Goal: Task Accomplishment & Management: Manage account settings

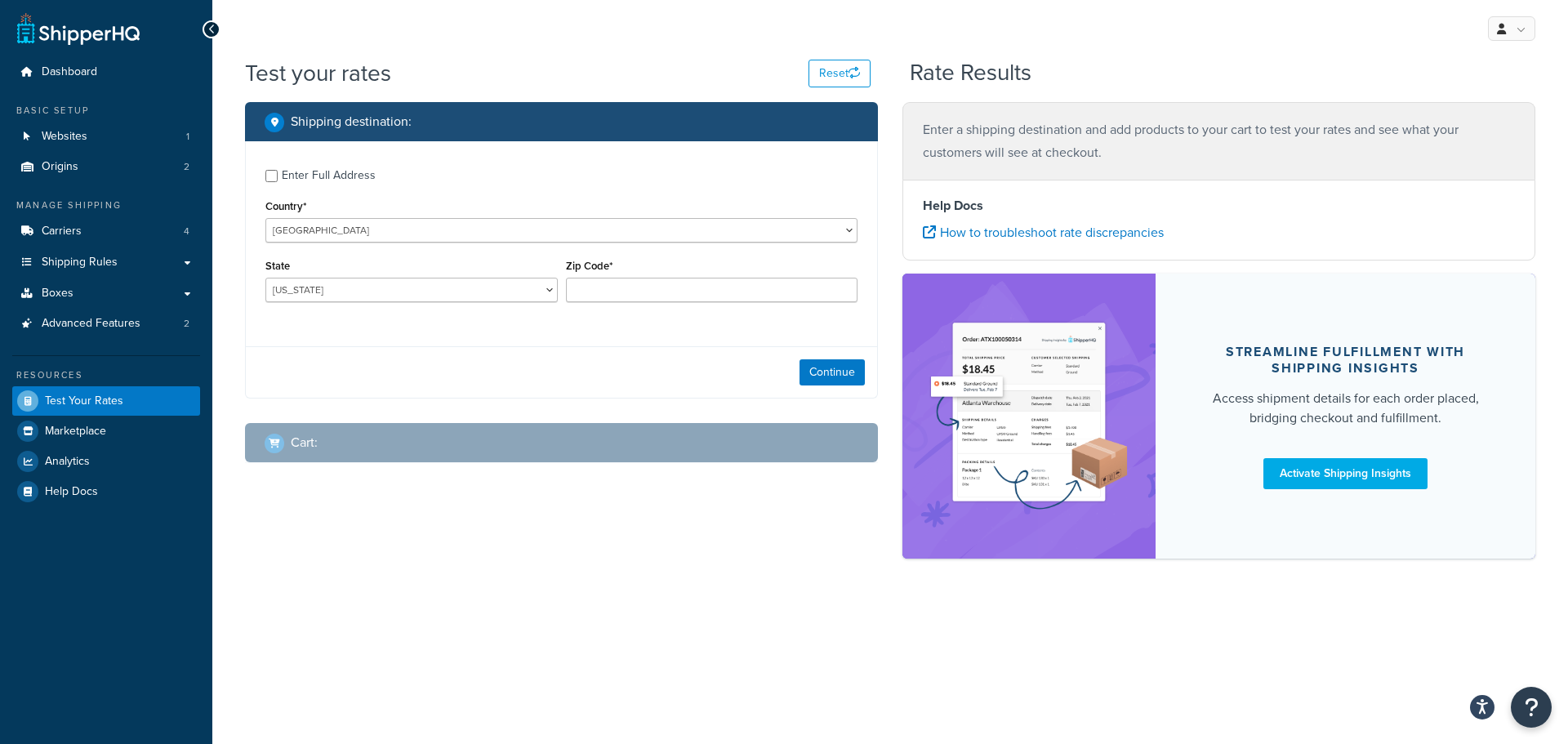
click at [280, 176] on div "Enter Full Address" at bounding box center [561, 174] width 592 height 26
click at [275, 178] on input "Enter Full Address" at bounding box center [271, 175] width 12 height 12
checkbox input "true"
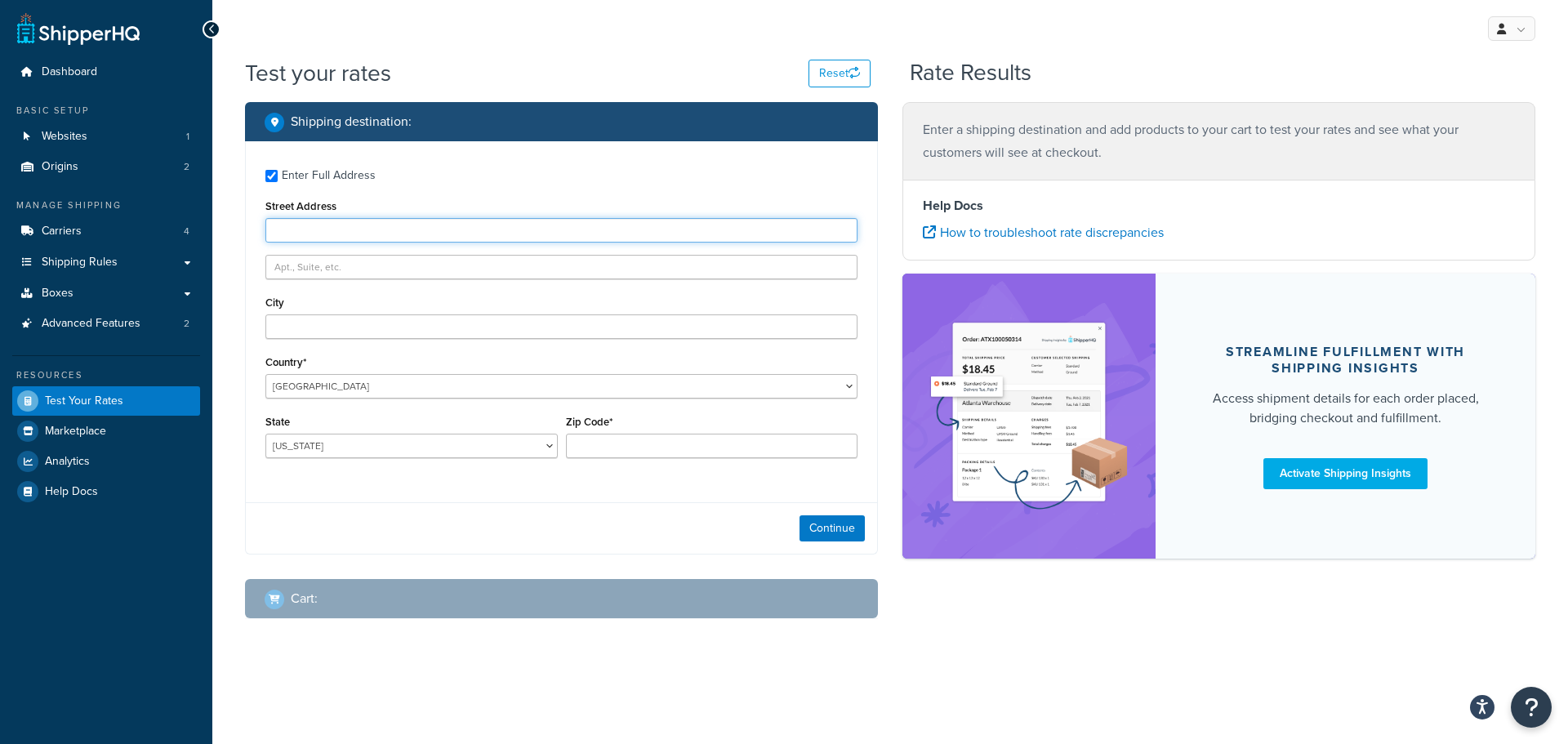
click at [292, 237] on input "Street Address" at bounding box center [561, 231] width 592 height 24
click at [434, 218] on div "Street Address" at bounding box center [561, 218] width 592 height 47
click at [417, 233] on input "Street Address" at bounding box center [561, 231] width 592 height 24
paste input "96 drew rd"
type input "96 drew rd"
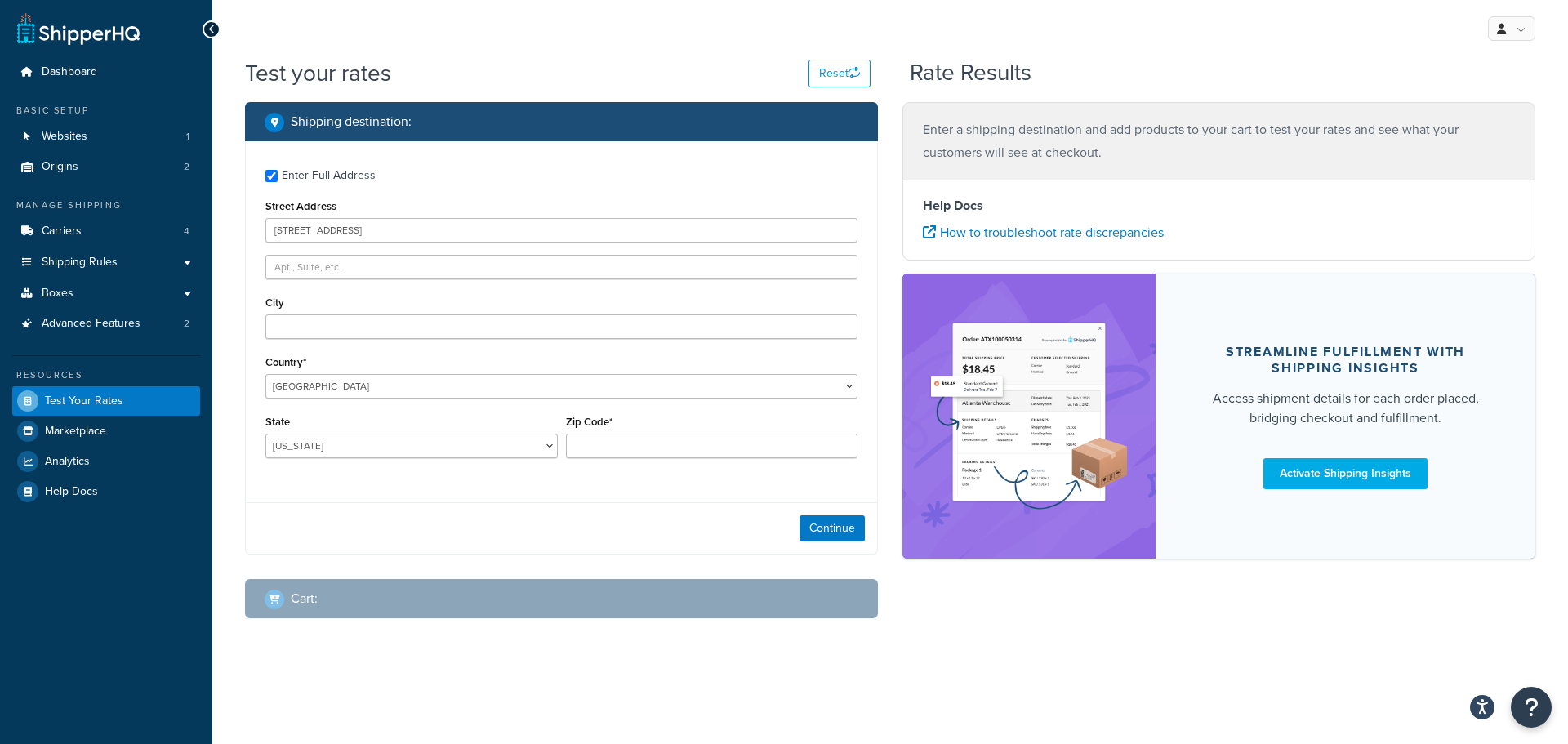
click at [463, 314] on div "City" at bounding box center [561, 315] width 592 height 47
click at [444, 322] on input "City" at bounding box center [561, 327] width 592 height 24
type input "derry"
click at [303, 450] on select "Alabama Alaska American Samoa Arizona Arkansas Armed Forces Americas Armed Forc…" at bounding box center [412, 446] width 293 height 24
select select "NH"
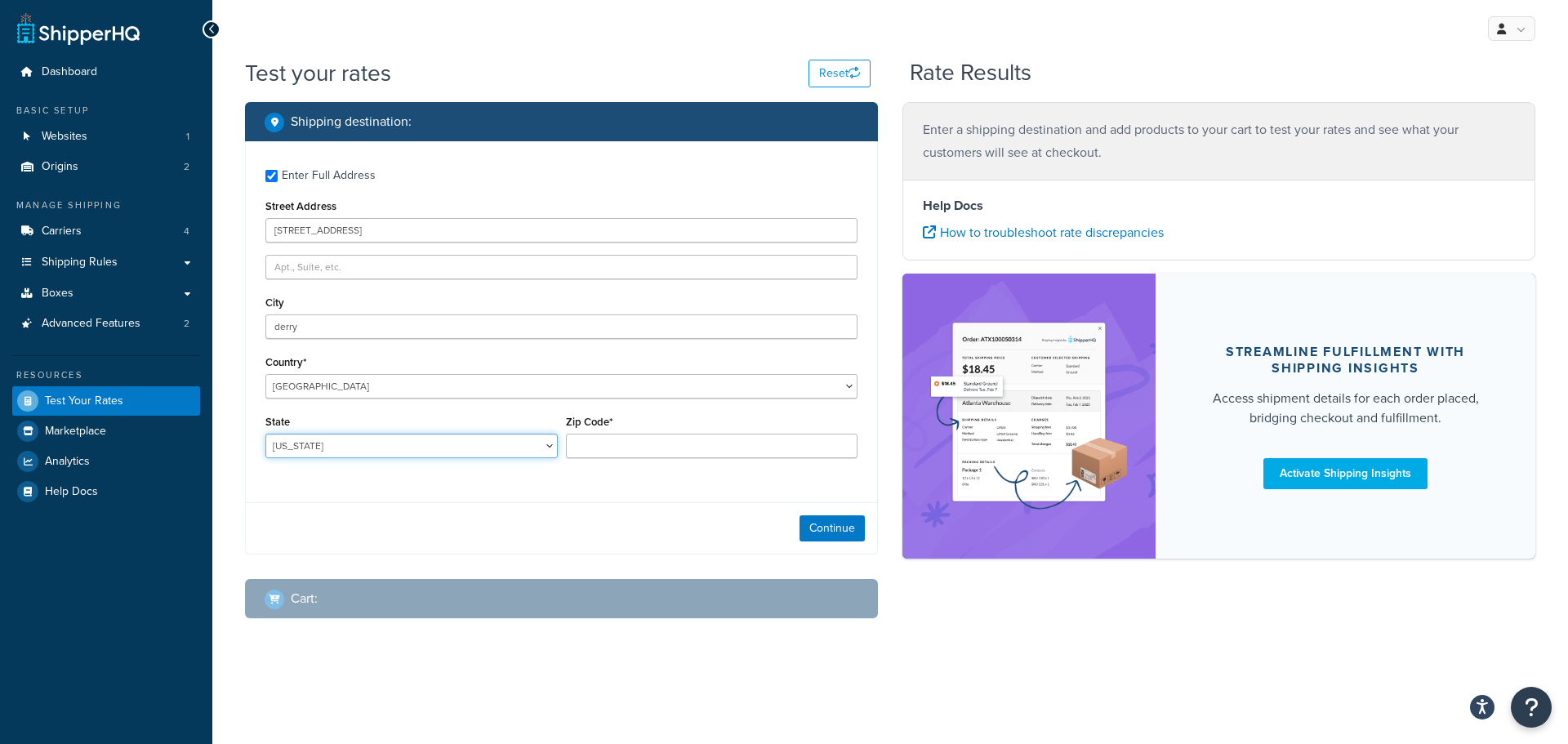
click at [266, 434] on select "Alabama Alaska American Samoa Arizona Arkansas Armed Forces Americas Armed Forc…" at bounding box center [412, 446] width 293 height 24
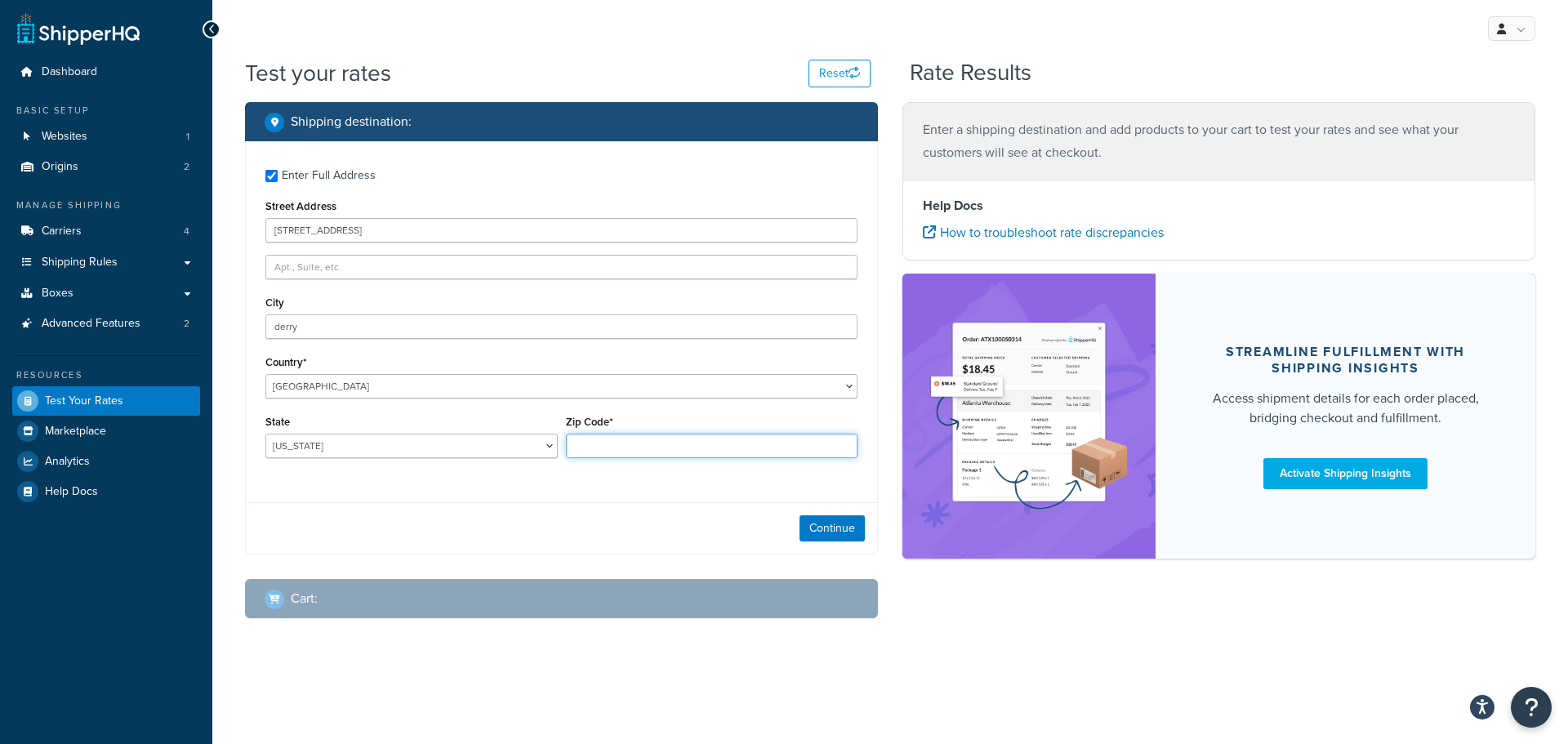
click at [617, 451] on input "Zip Code*" at bounding box center [712, 446] width 293 height 24
type input "03038"
click at [828, 526] on button "Continue" at bounding box center [832, 528] width 65 height 26
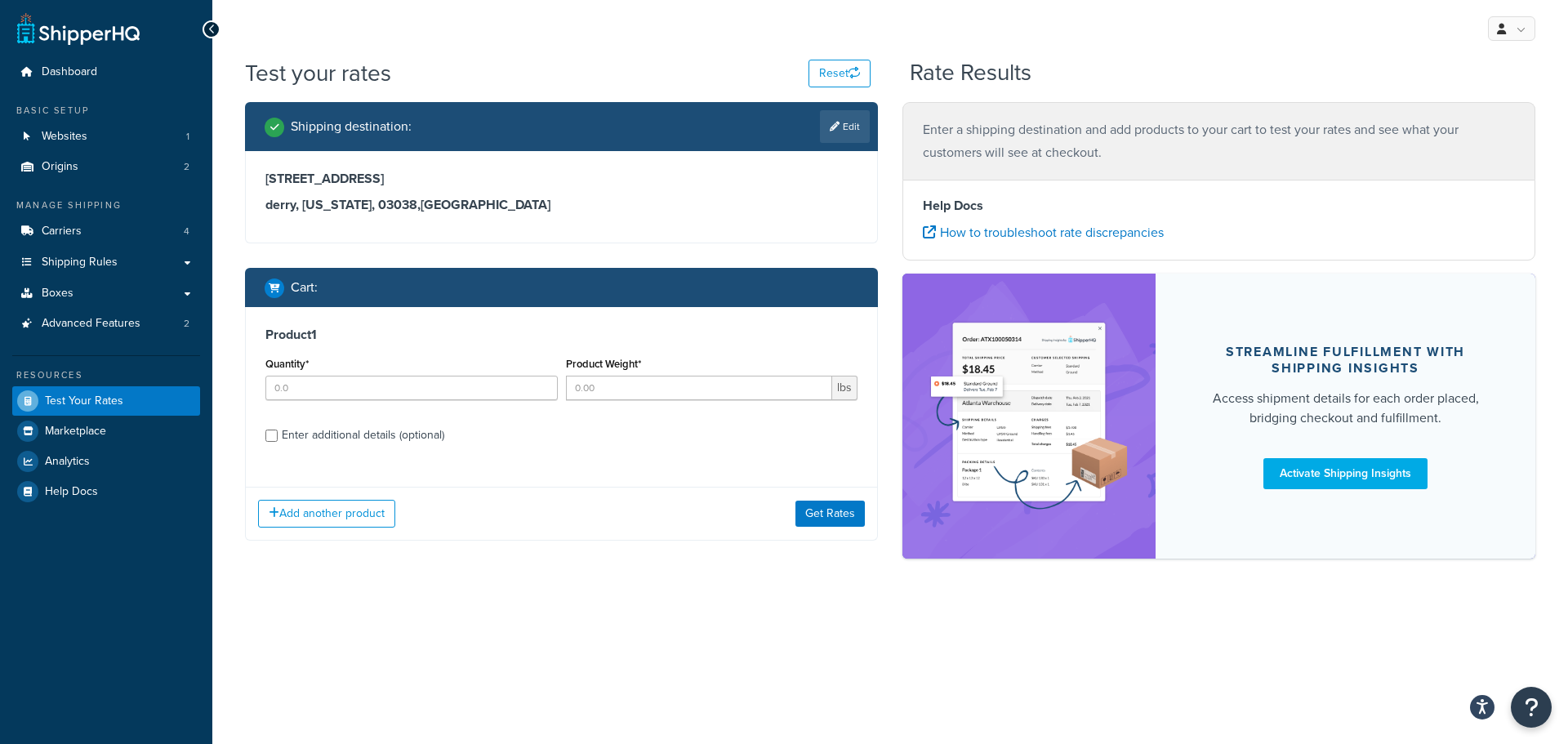
click at [337, 428] on div "Enter additional details (optional)" at bounding box center [363, 435] width 163 height 23
click at [278, 429] on input "Enter additional details (optional)" at bounding box center [271, 435] width 12 height 12
checkbox input "true"
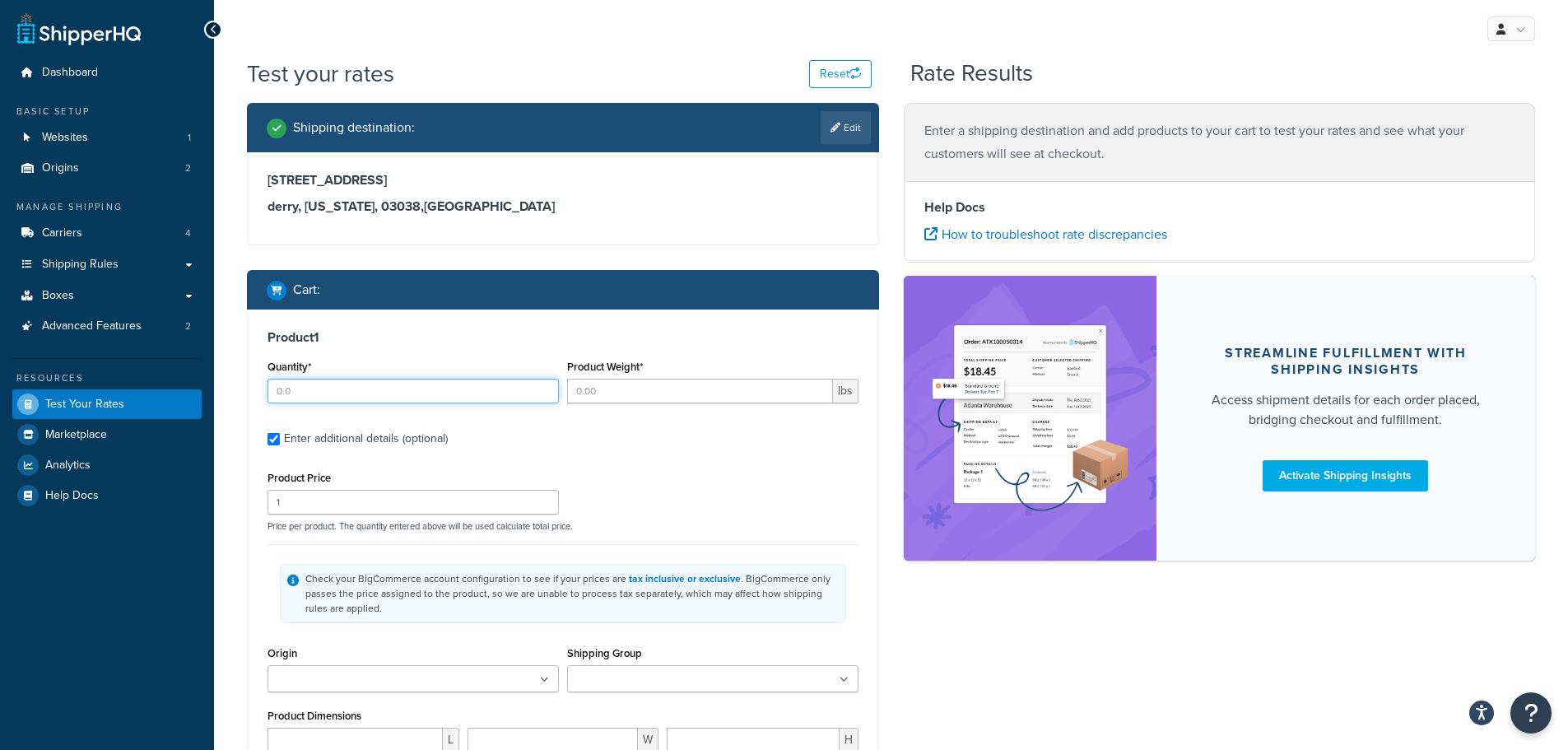
click at [385, 393] on input "Quantity*" at bounding box center [413, 391] width 291 height 25
type input "1"
click at [644, 396] on input "Product Weight*" at bounding box center [700, 391] width 266 height 25
type input "1"
click at [660, 425] on label "Enter additional details (optional)" at bounding box center [570, 438] width 574 height 27
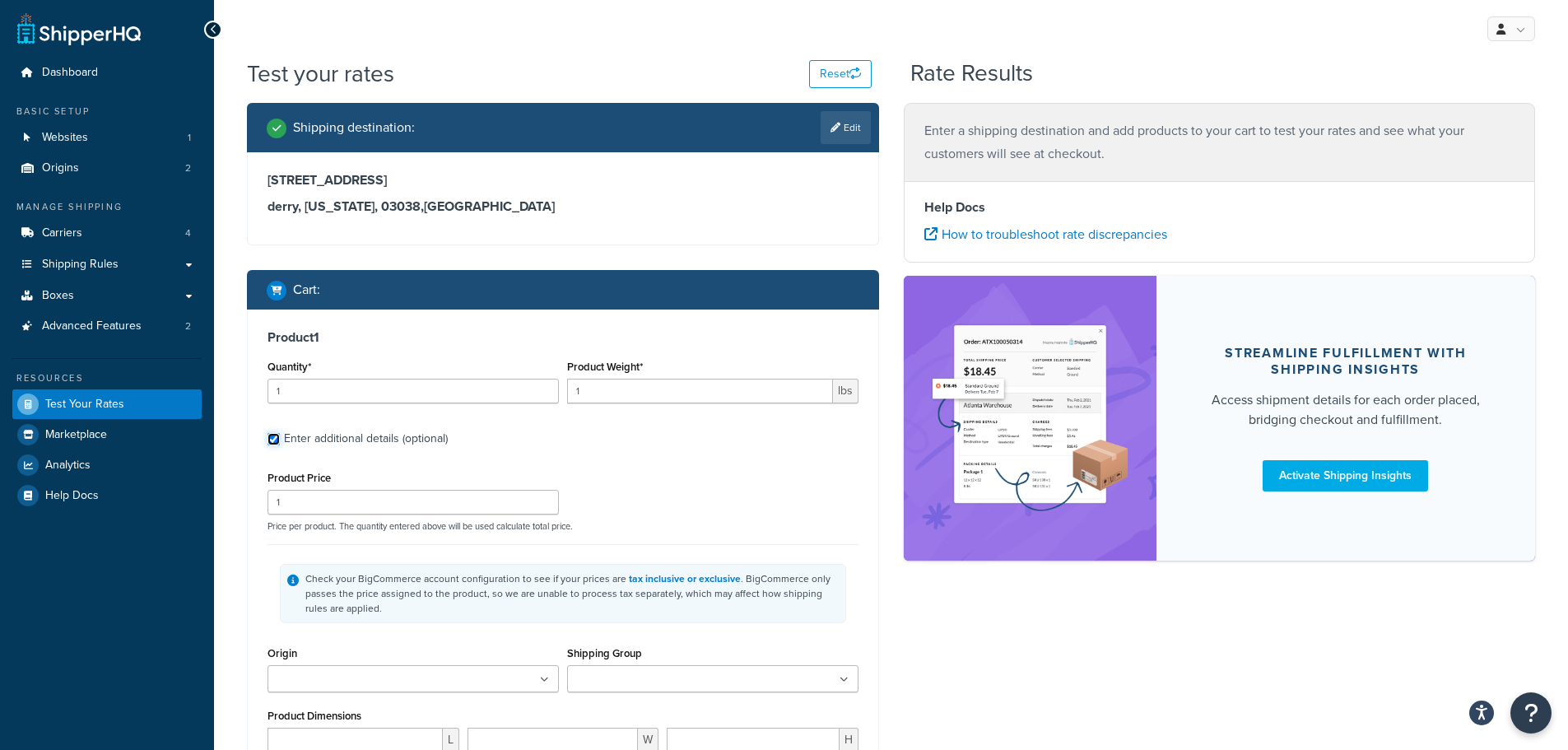
click at [280, 433] on input "Enter additional details (optional)" at bounding box center [273, 439] width 12 height 12
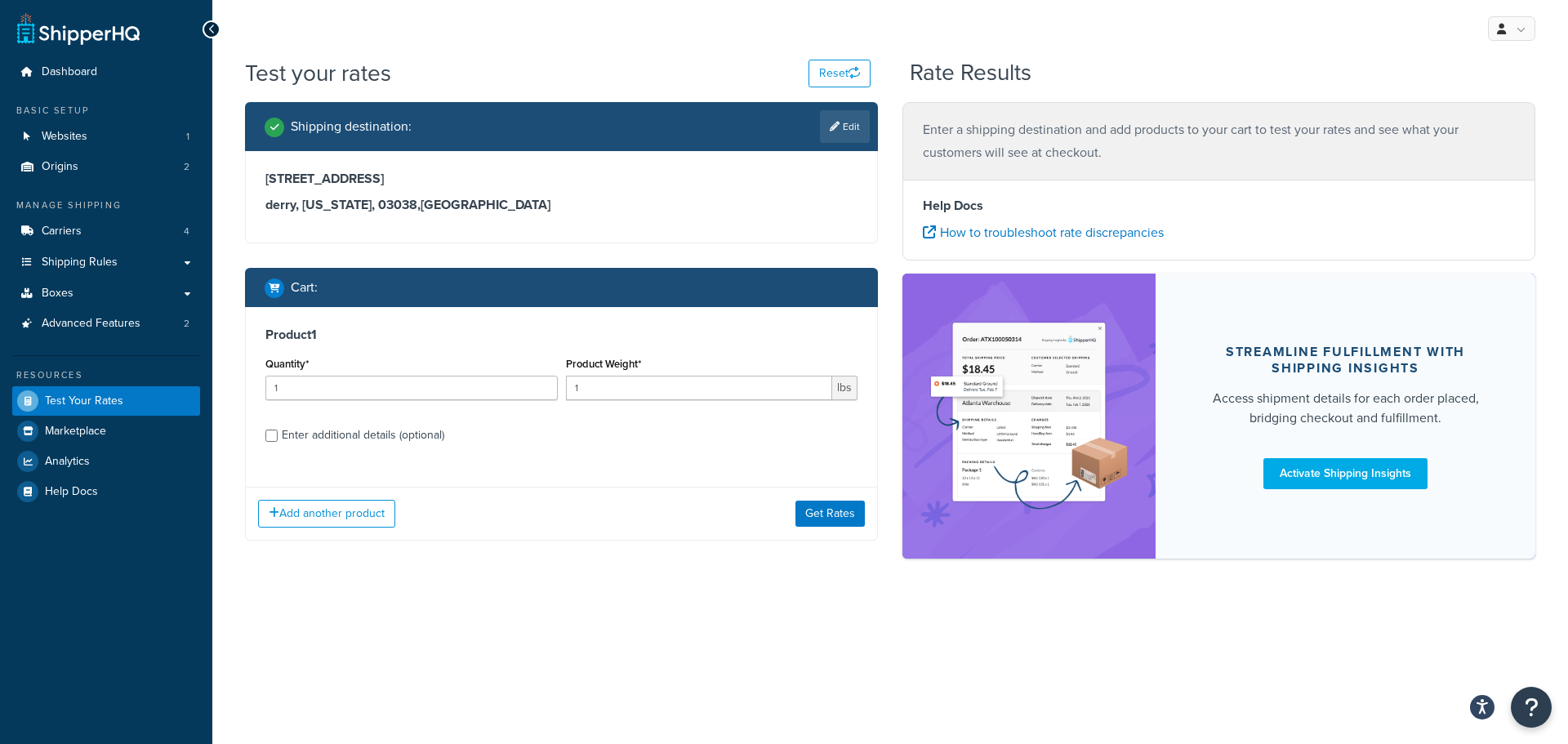
click at [415, 433] on div "Enter additional details (optional)" at bounding box center [363, 435] width 163 height 23
click at [278, 433] on input "Enter additional details (optional)" at bounding box center [271, 435] width 12 height 12
checkbox input "true"
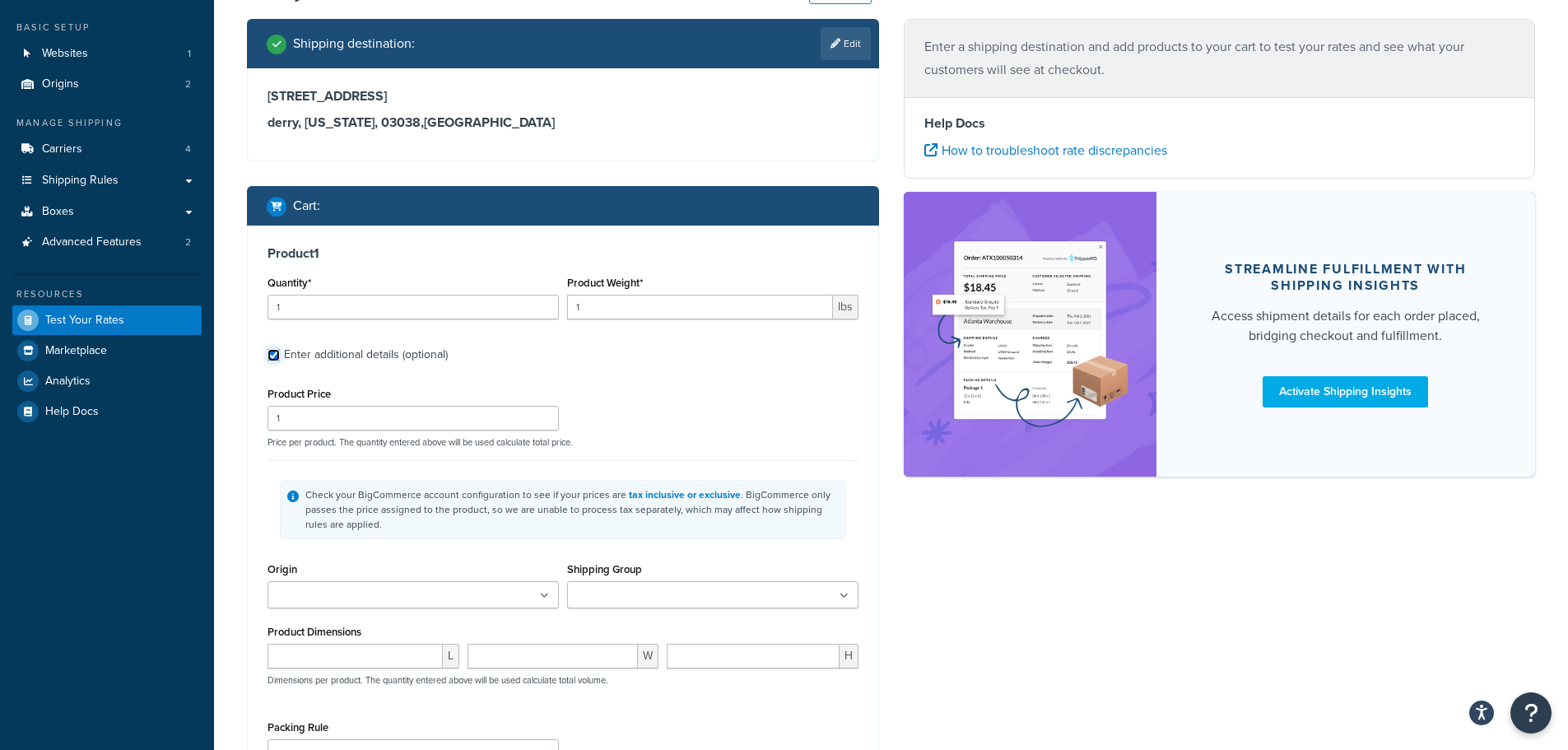
scroll to position [166, 0]
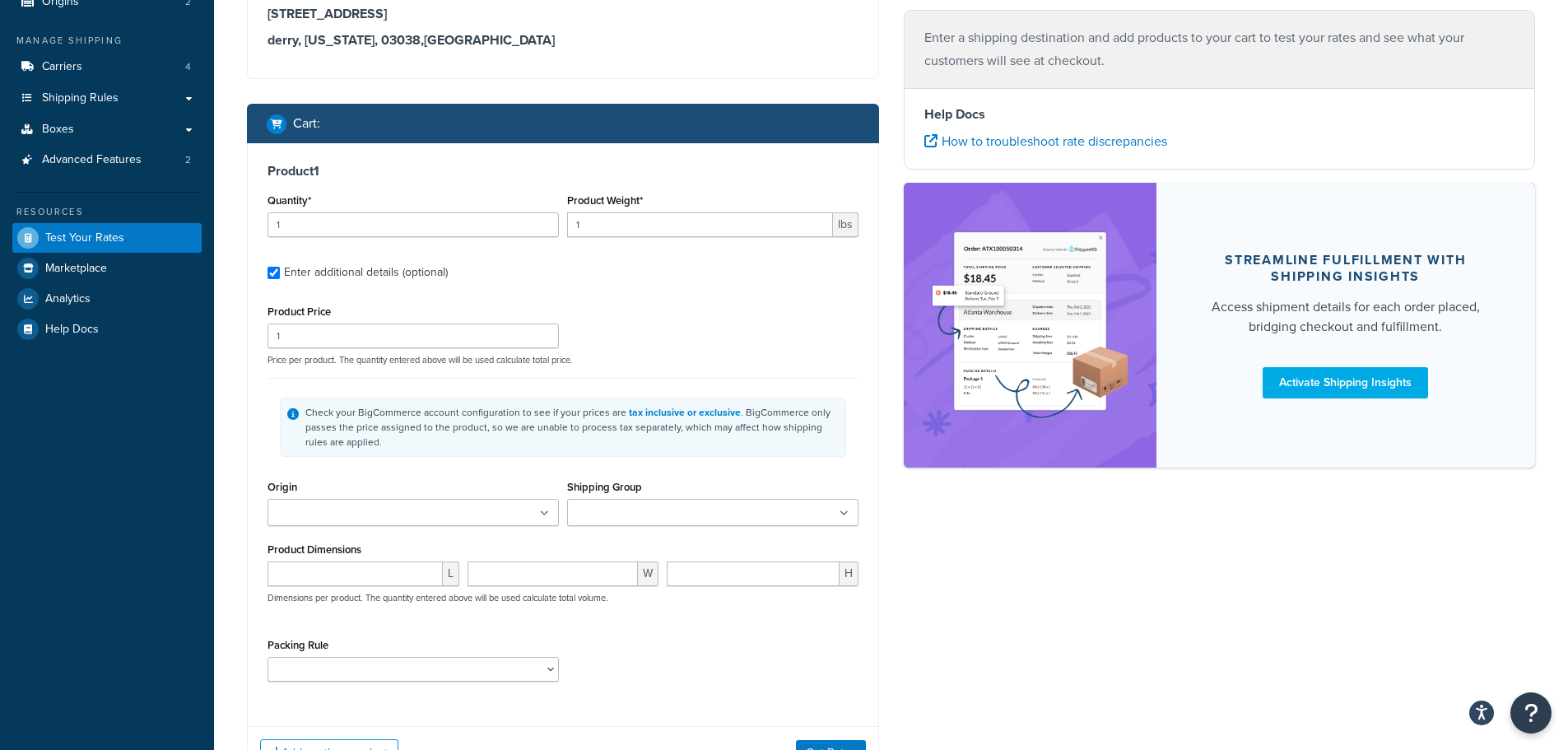
click at [705, 516] on ul at bounding box center [713, 513] width 291 height 28
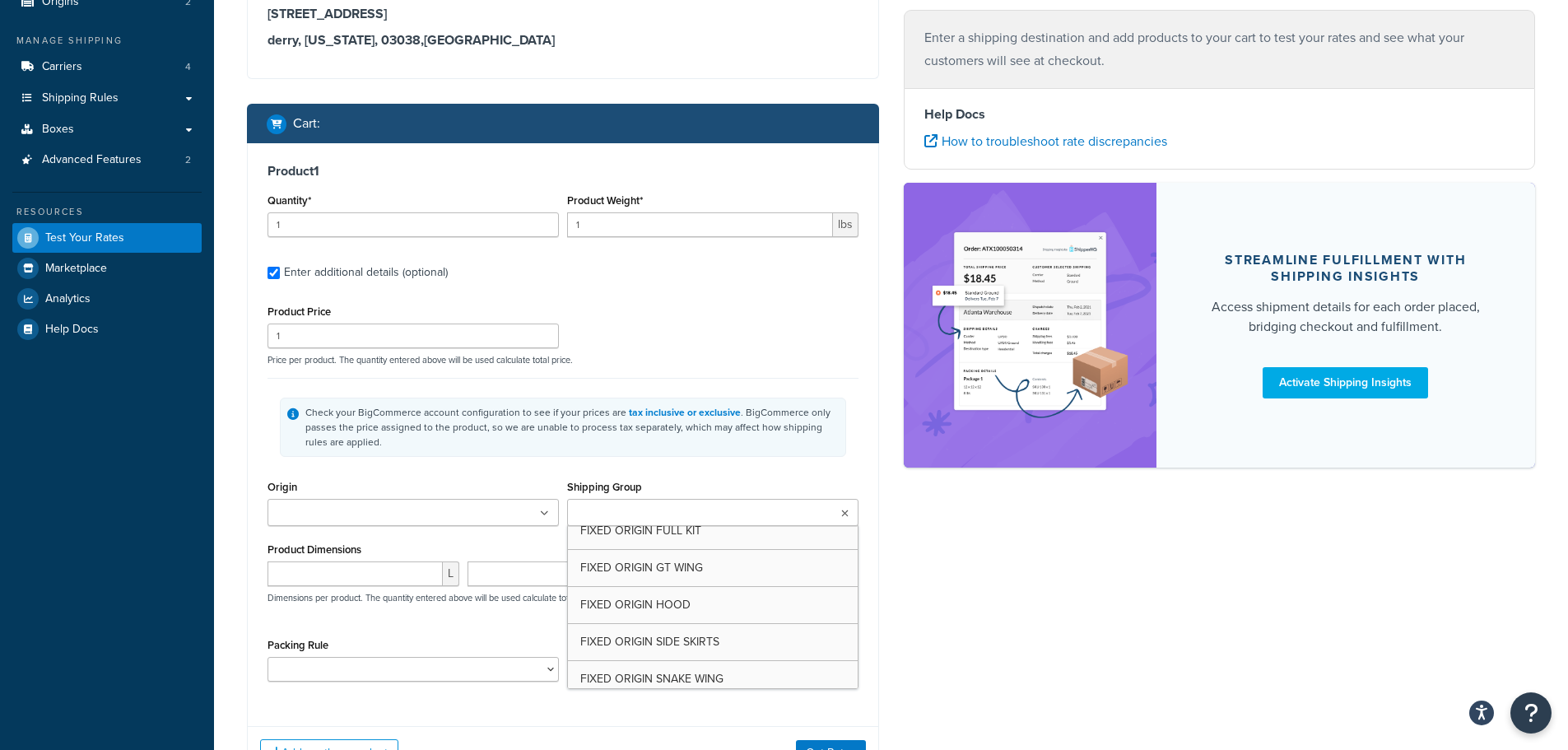
scroll to position [1198, 0]
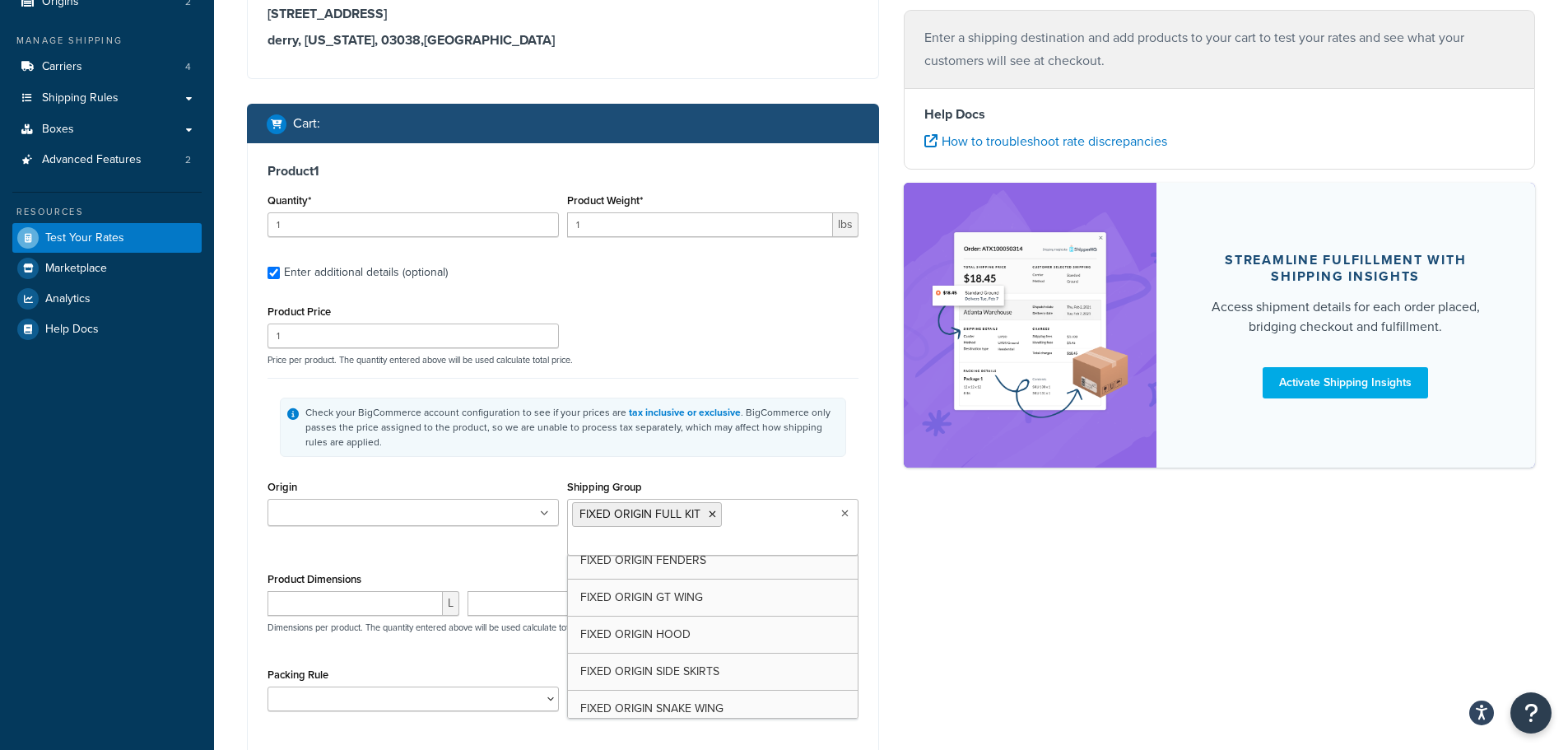
click at [433, 542] on div "Origin Faction Motorsports Tech-53 Shipping Group FIXED ORIGIN FULL KIT AERO NO…" at bounding box center [563, 521] width 599 height 92
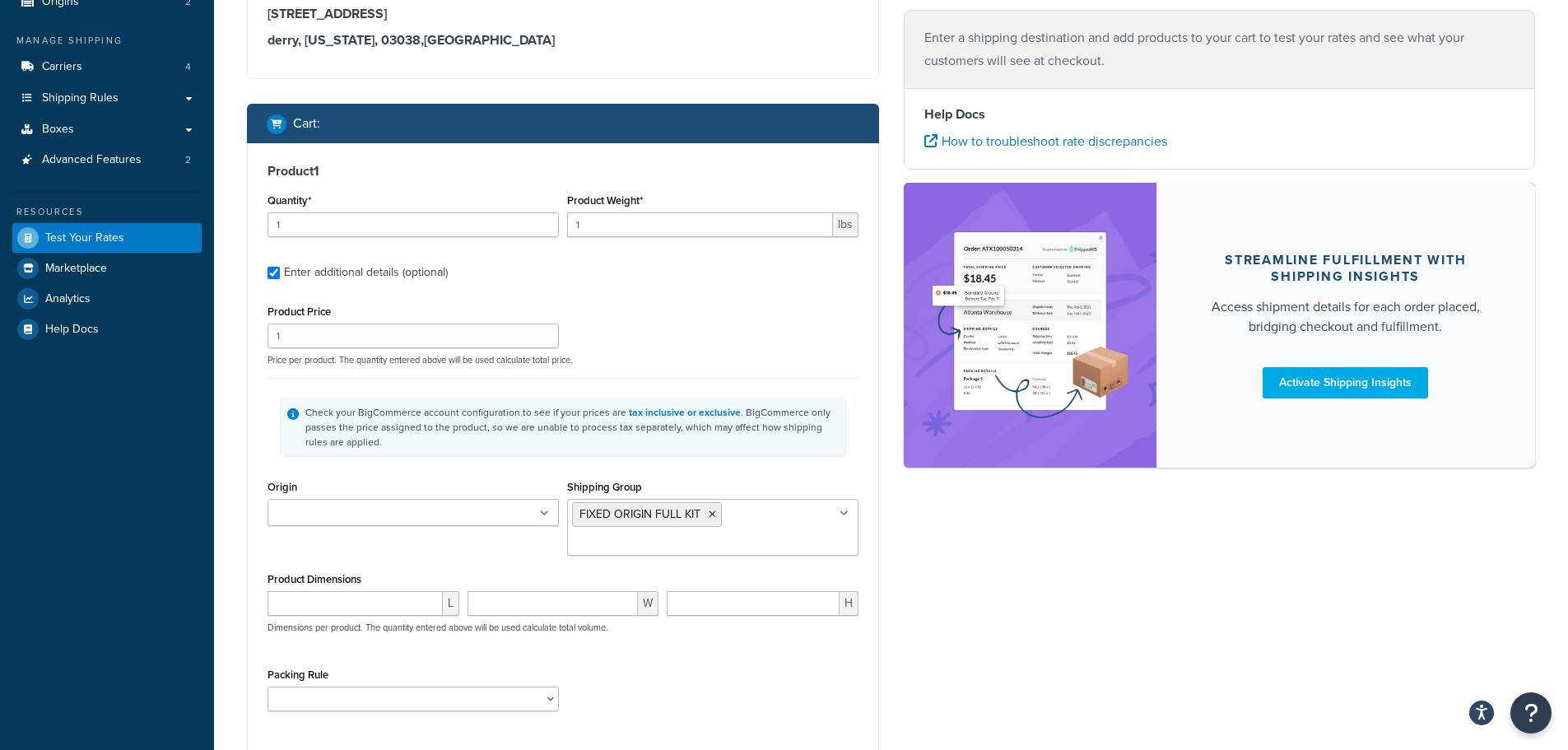
click at [529, 513] on ul at bounding box center [413, 513] width 291 height 28
click at [942, 579] on div "Shipping destination : Edit 96 drew rd derry, New Hampshire, 03038 , United Sta…" at bounding box center [890, 385] width 1313 height 898
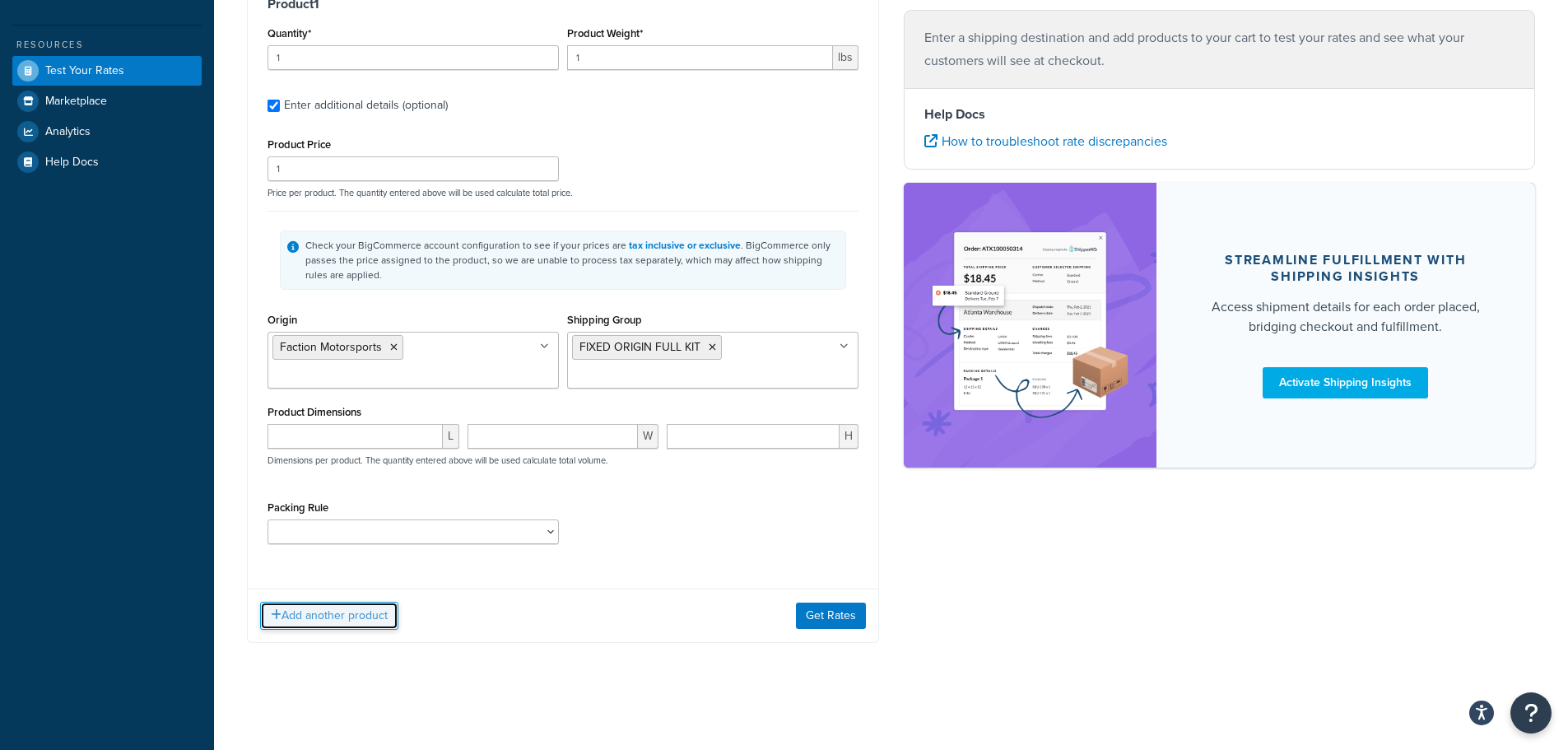
click at [364, 615] on button "Add another product" at bounding box center [329, 615] width 139 height 28
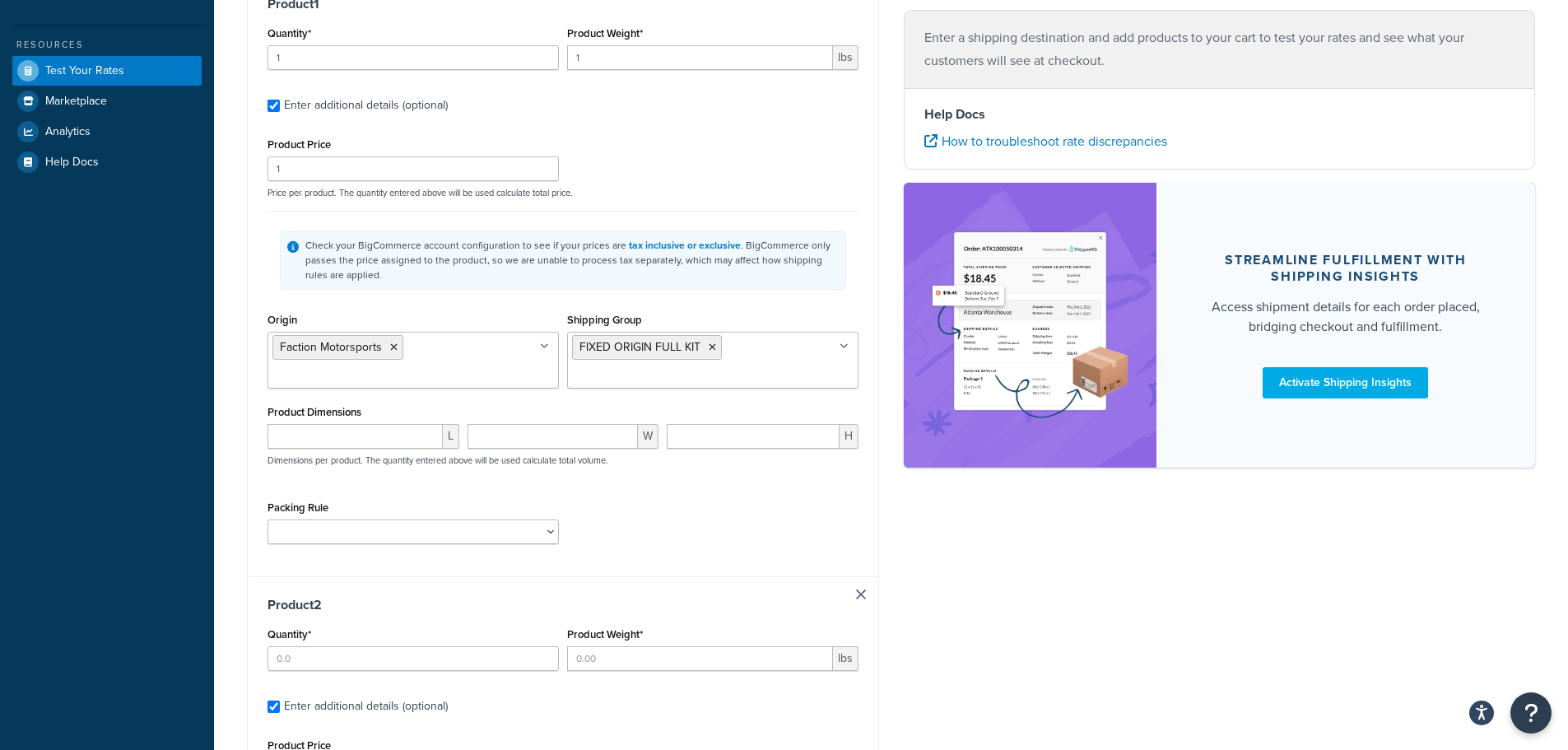
scroll to position [416, 0]
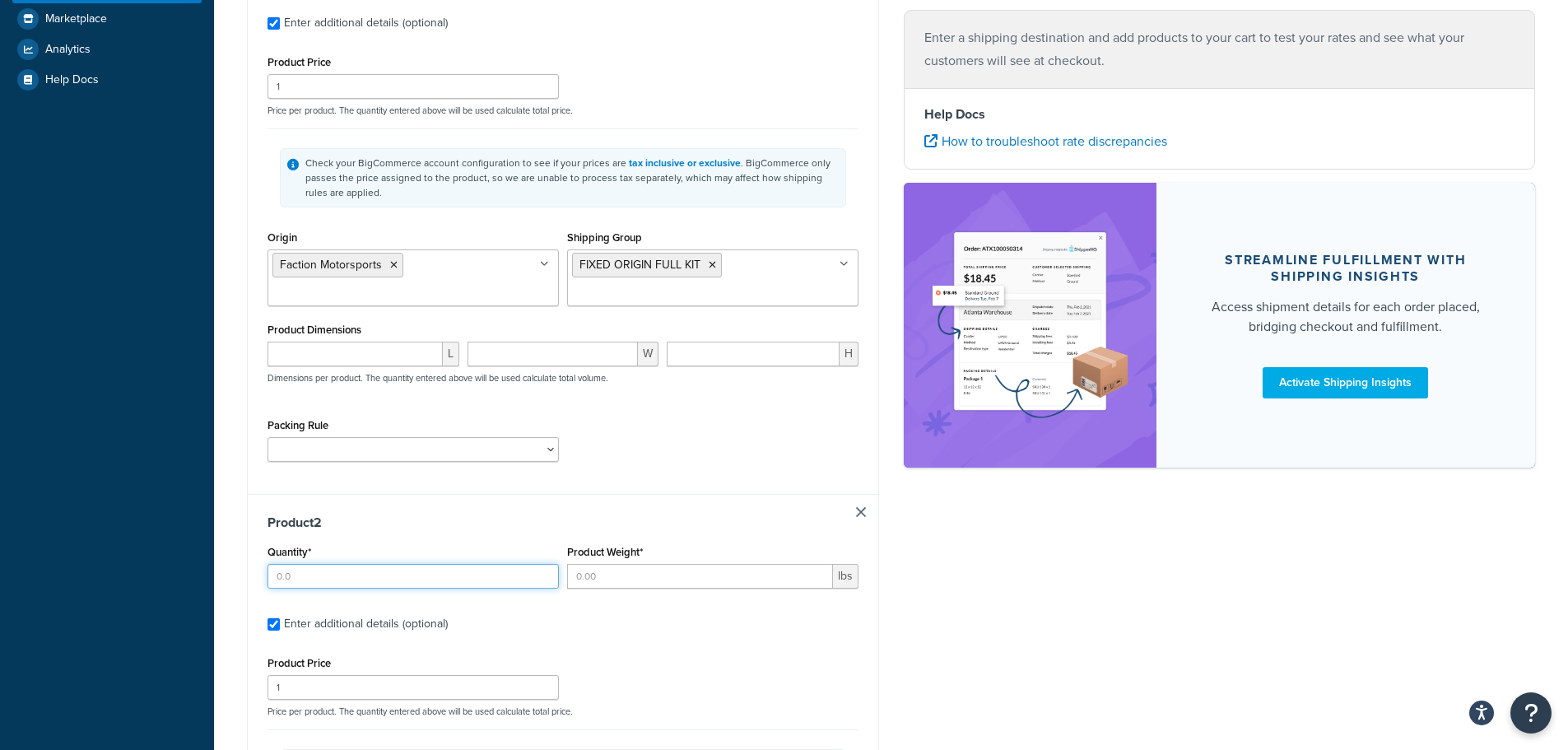
click at [394, 570] on input "Quantity*" at bounding box center [413, 576] width 291 height 25
type input "1"
click at [805, 587] on input "Product Weight*" at bounding box center [700, 576] width 266 height 25
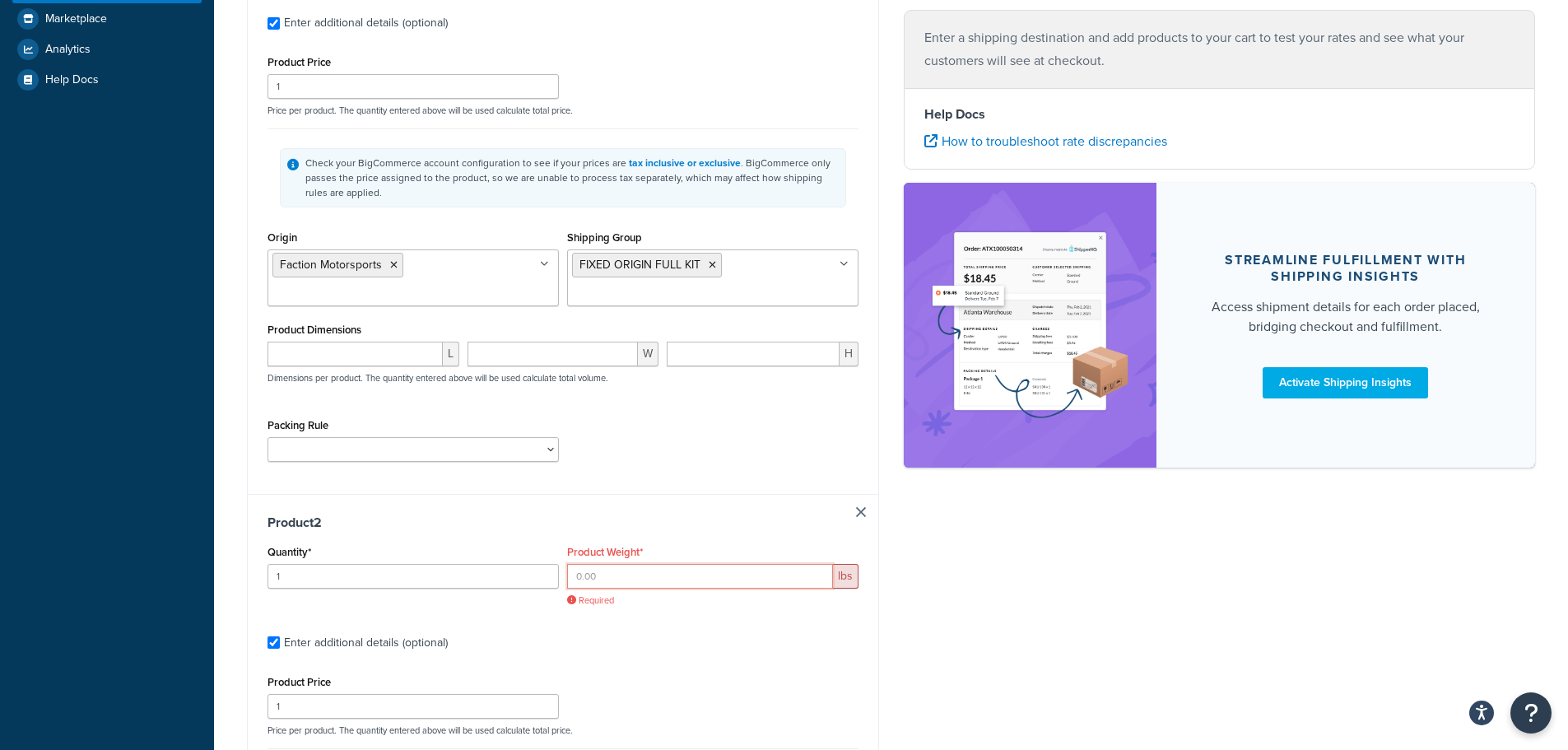
click at [657, 583] on input "Product Weight*" at bounding box center [700, 576] width 266 height 25
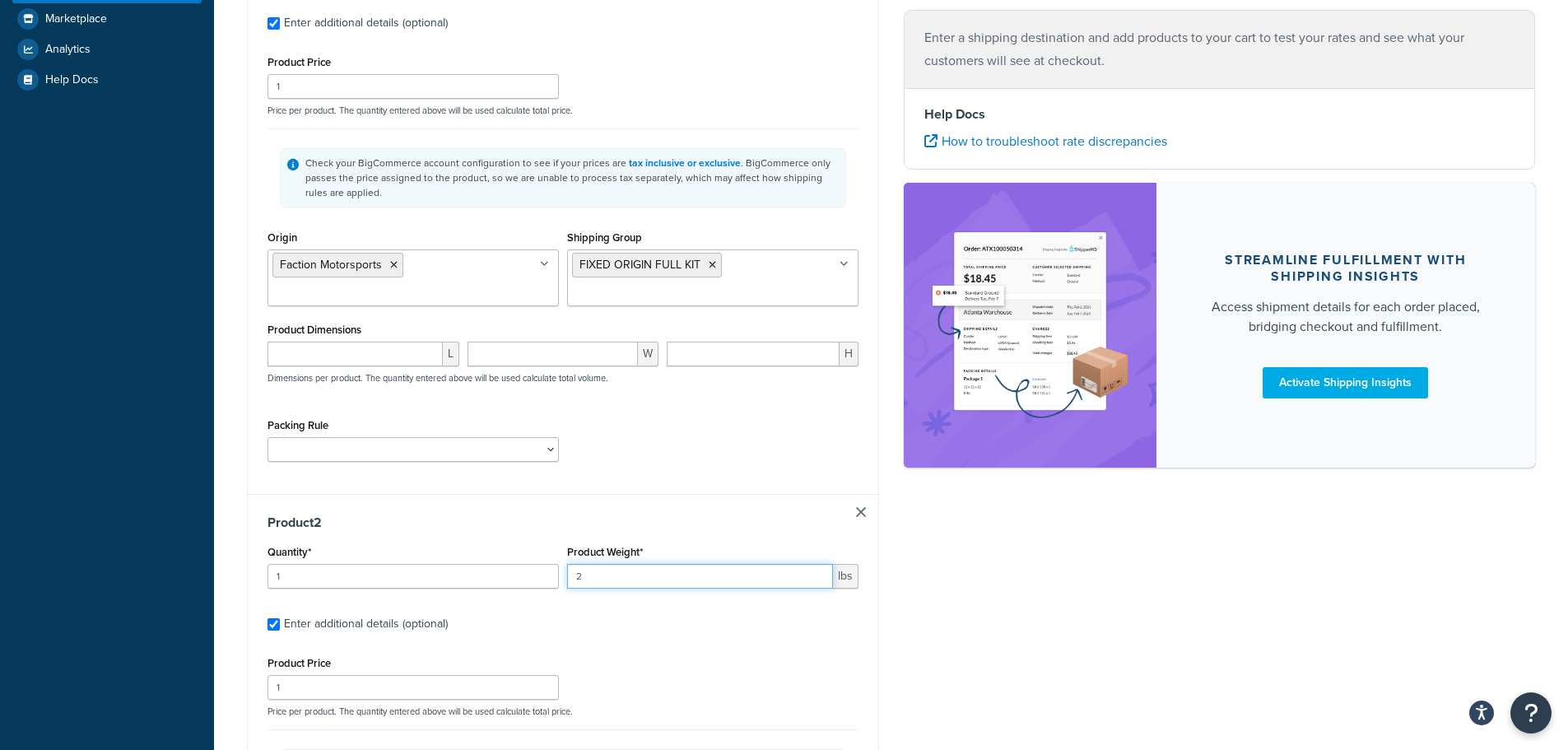
type input "2"
click at [970, 610] on div "Shipping destination : Edit 96 drew rd derry, New Hampshire, 03038 , United Sta…" at bounding box center [890, 422] width 1313 height 1470
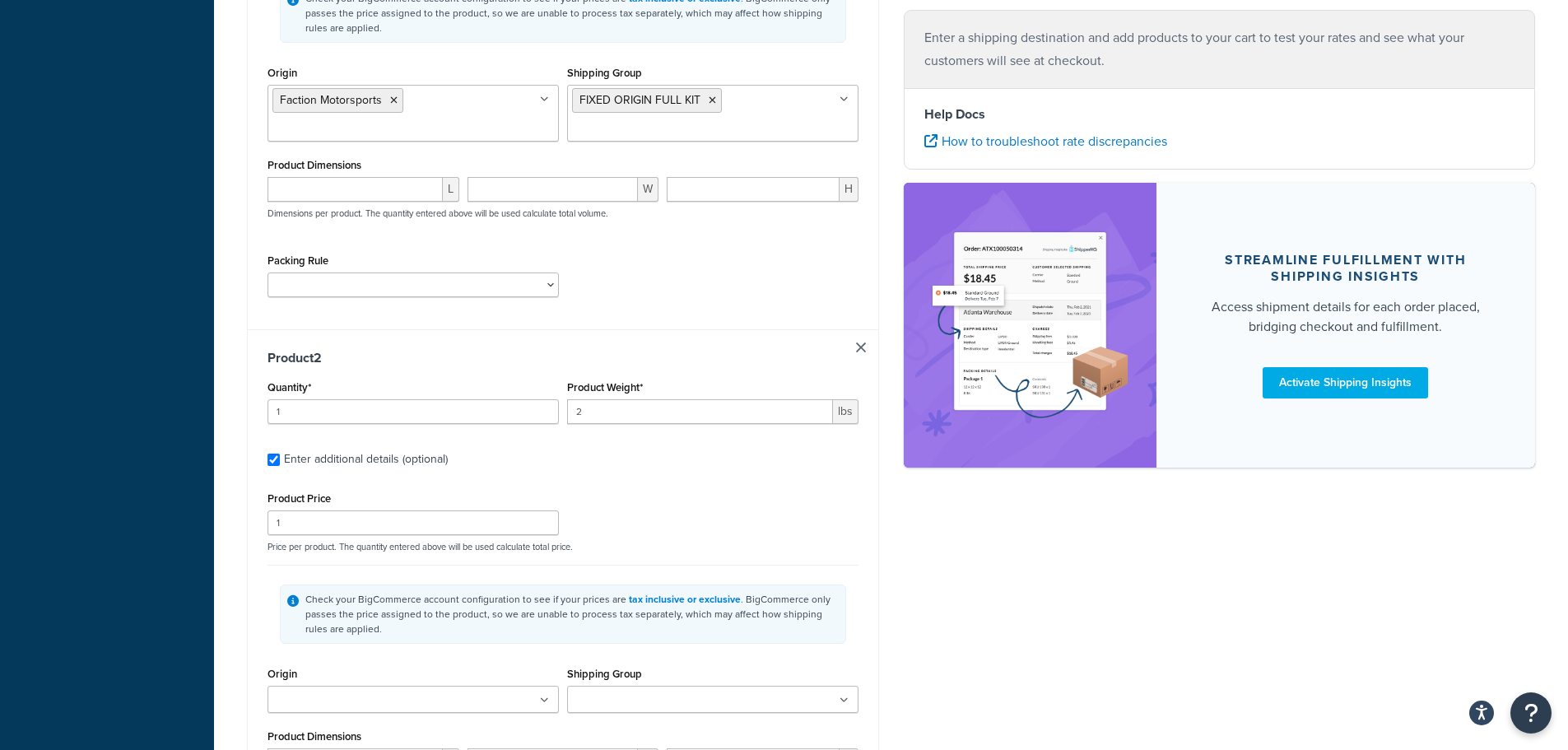
scroll to position [745, 0]
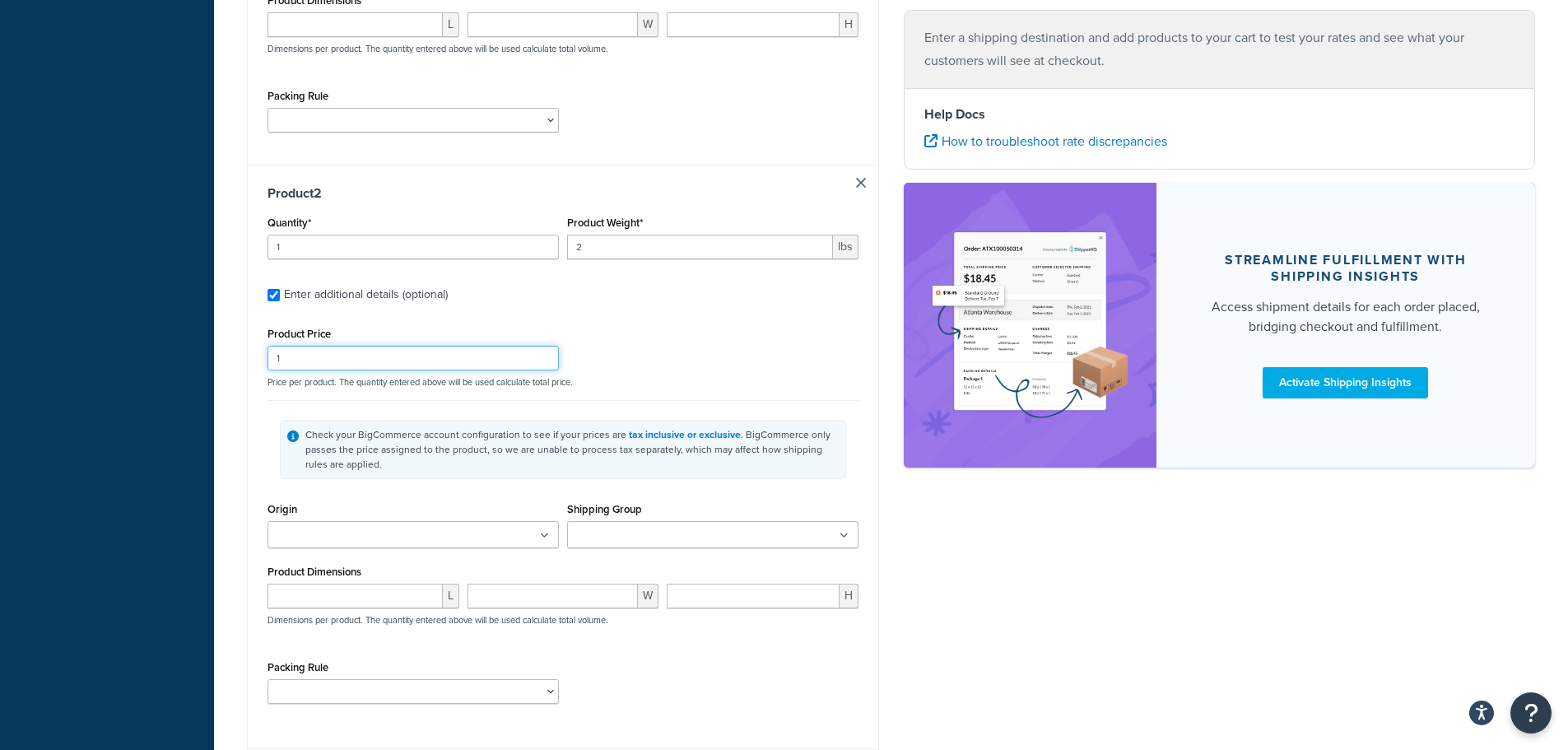
click at [339, 360] on input "1" at bounding box center [413, 358] width 291 height 25
click at [344, 364] on input "1" at bounding box center [413, 358] width 291 height 25
drag, startPoint x: 289, startPoint y: 354, endPoint x: 277, endPoint y: 354, distance: 12.0
click at [277, 354] on input "1" at bounding box center [413, 358] width 291 height 25
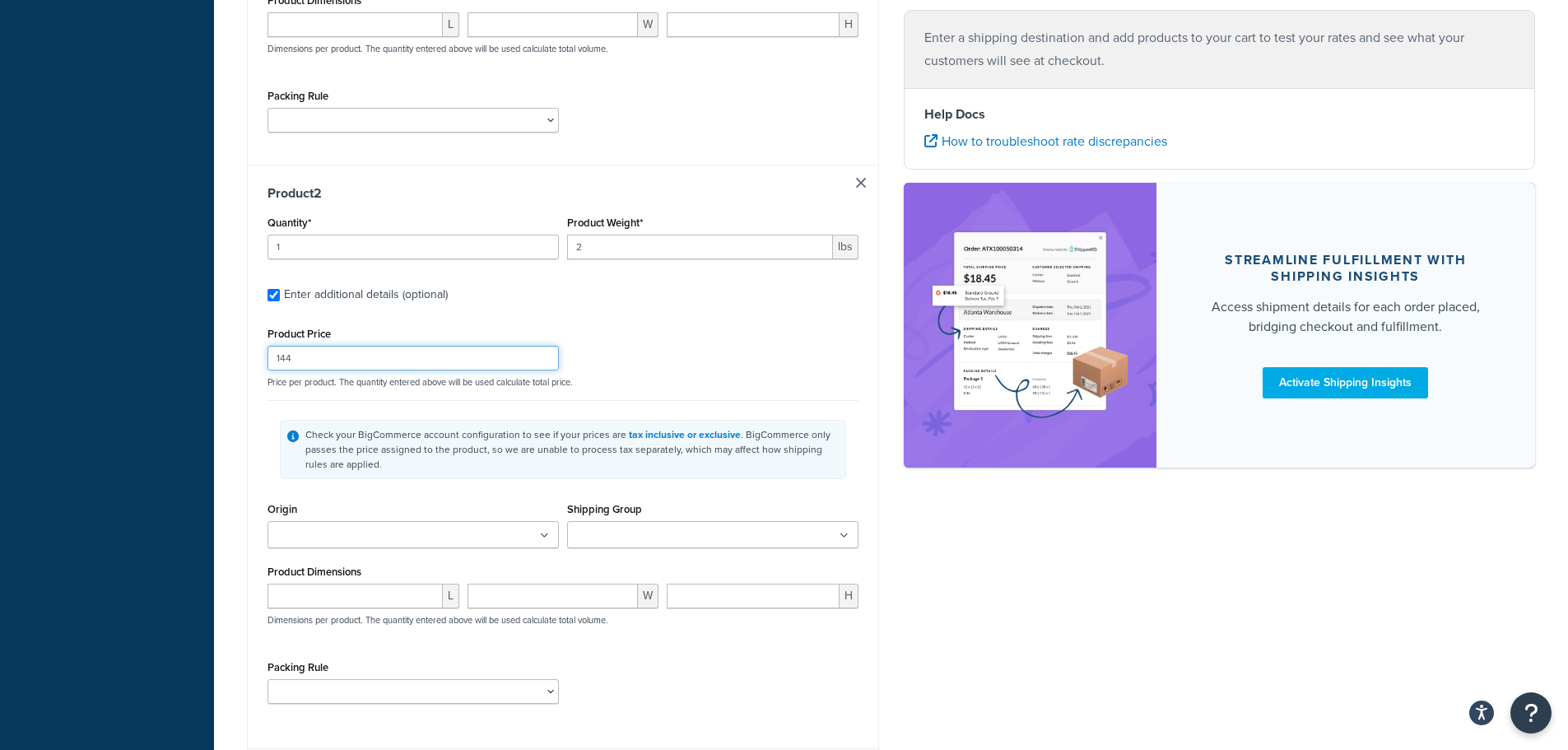
type input "144"
click at [712, 379] on p "Price per product. The quantity entered above will be used calculate total pric…" at bounding box center [563, 382] width 599 height 11
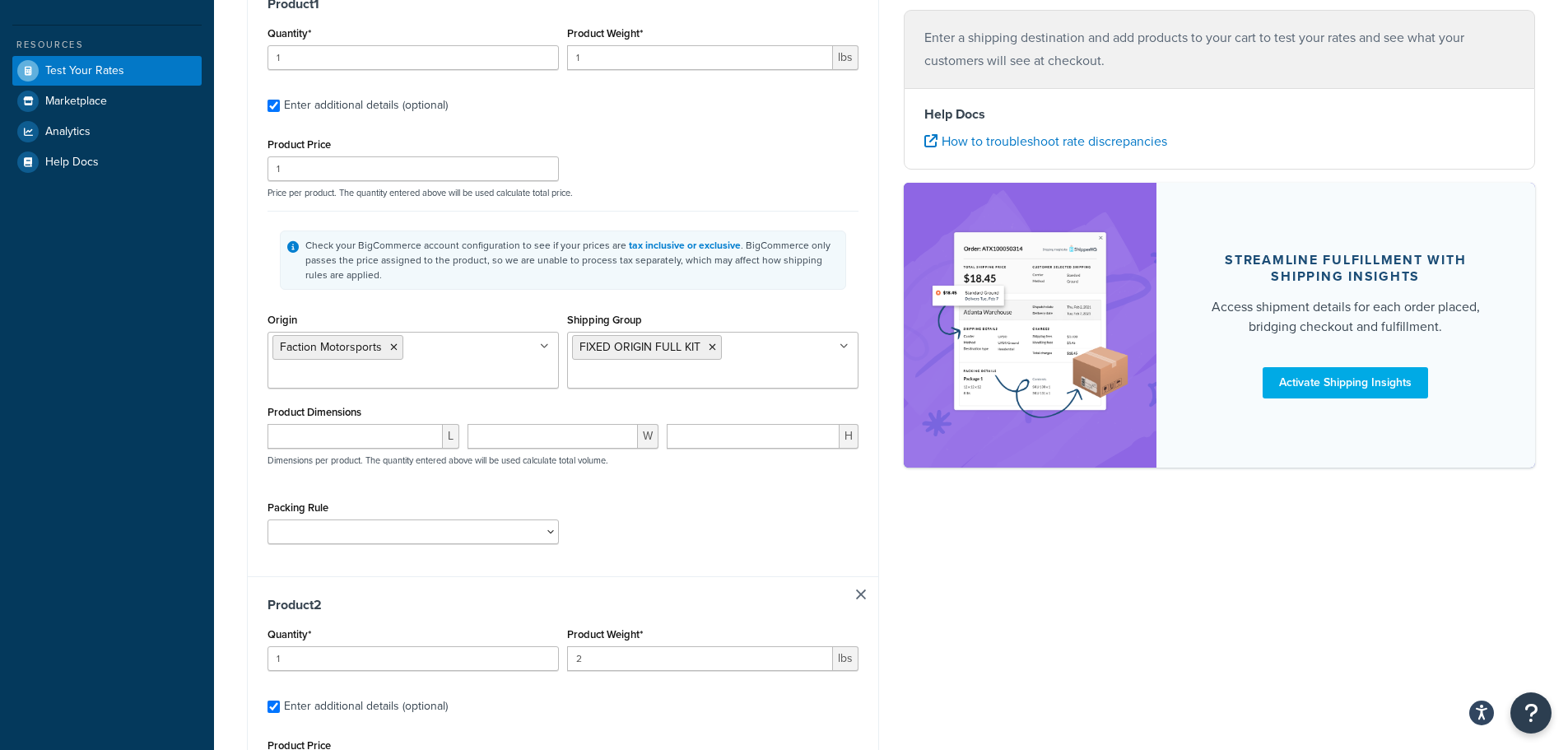
scroll to position [252, 0]
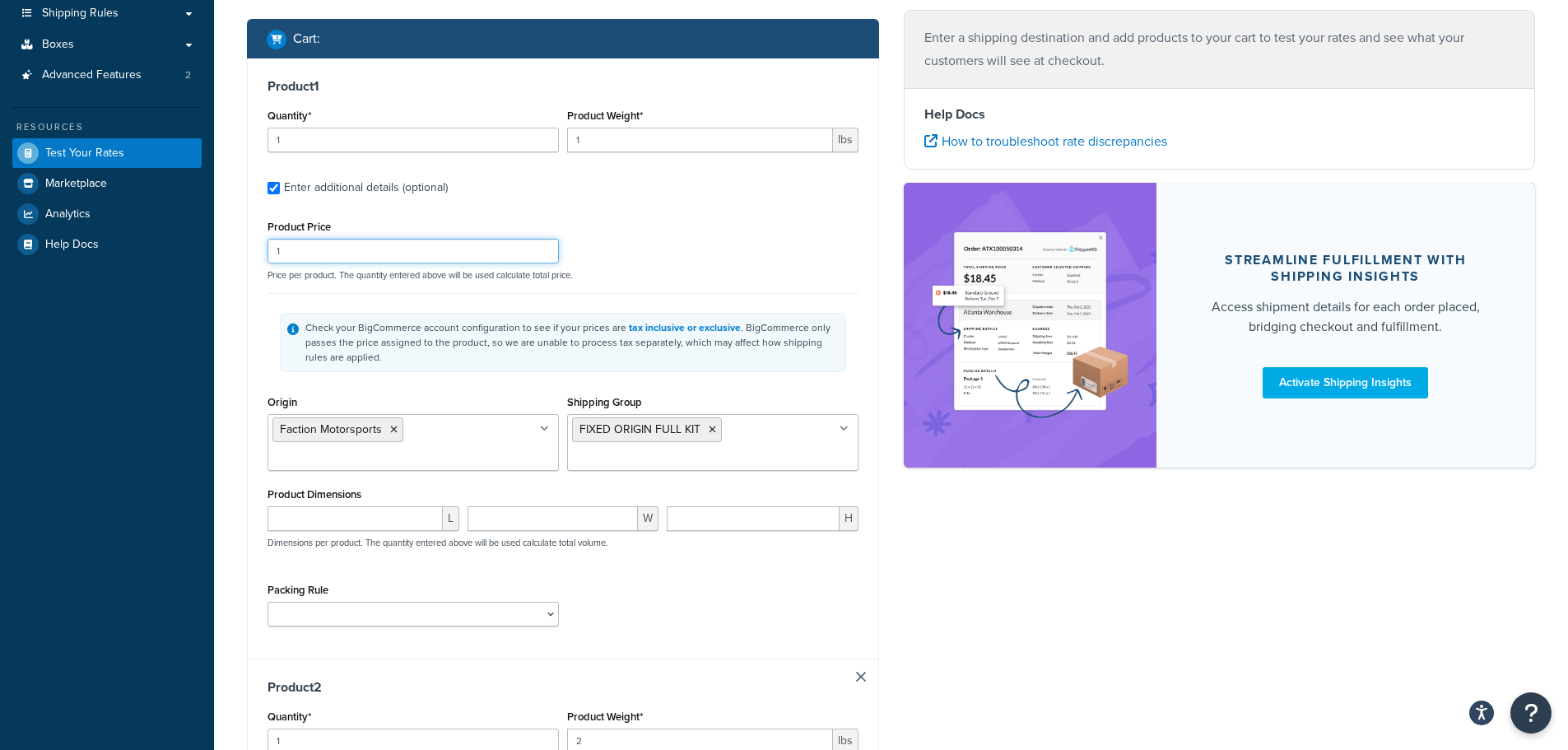
click at [320, 262] on input "1" at bounding box center [413, 252] width 291 height 25
drag, startPoint x: 319, startPoint y: 249, endPoint x: 226, endPoint y: 248, distance: 93.0
click at [226, 248] on div "Test your rates Reset Rate Results Shipping destination : Edit 96 drew rd derry…" at bounding box center [891, 584] width 1354 height 1556
click at [311, 250] on input "1" at bounding box center [413, 252] width 291 height 25
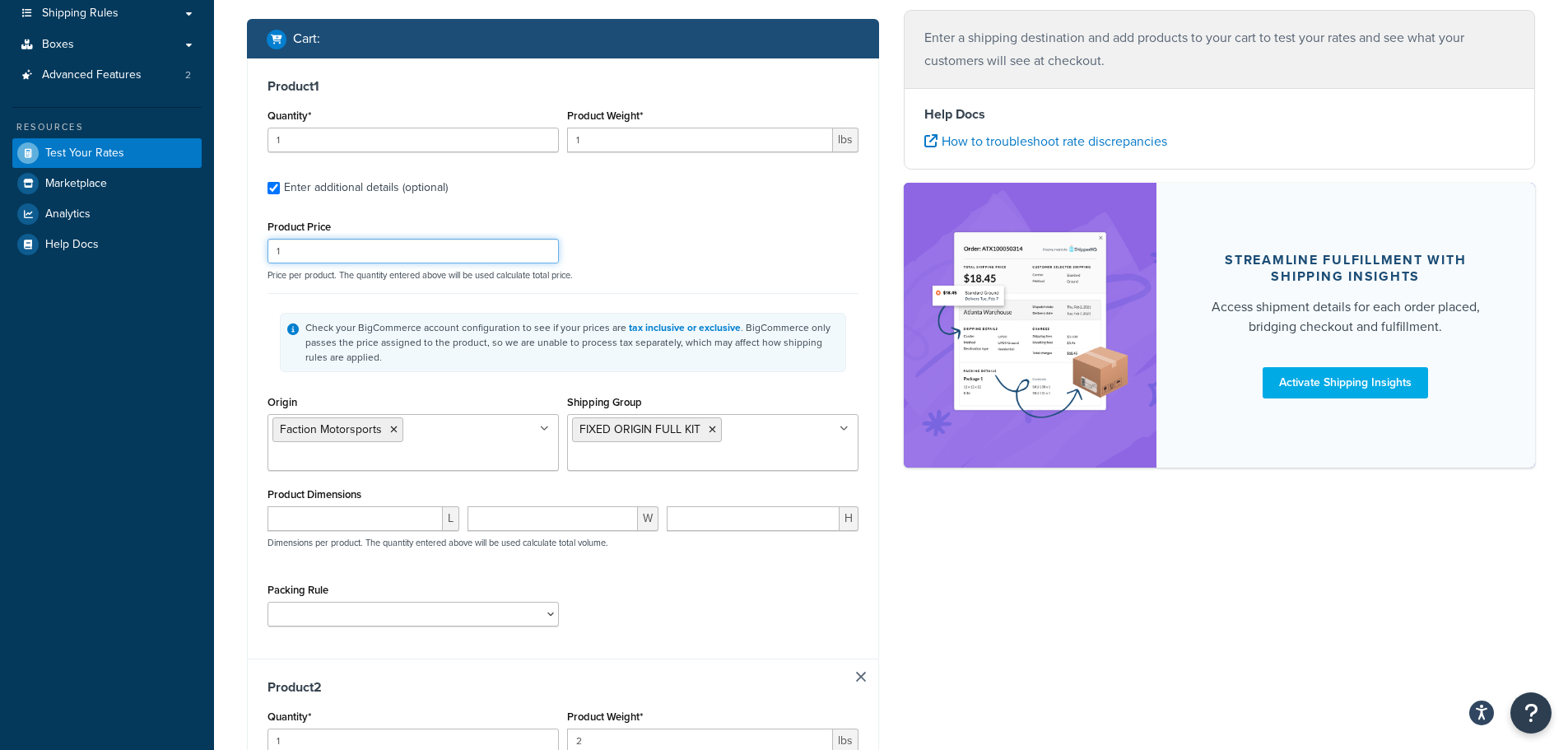
drag, startPoint x: 295, startPoint y: 249, endPoint x: 265, endPoint y: 252, distance: 30.1
click at [265, 252] on div "Product Price 1" at bounding box center [414, 239] width 300 height 47
type input "1345.50"
click at [252, 303] on div "Product 1 Quantity* 1 Product Weight* 1 lbs Enter additional details (optional)…" at bounding box center [563, 359] width 630 height 600
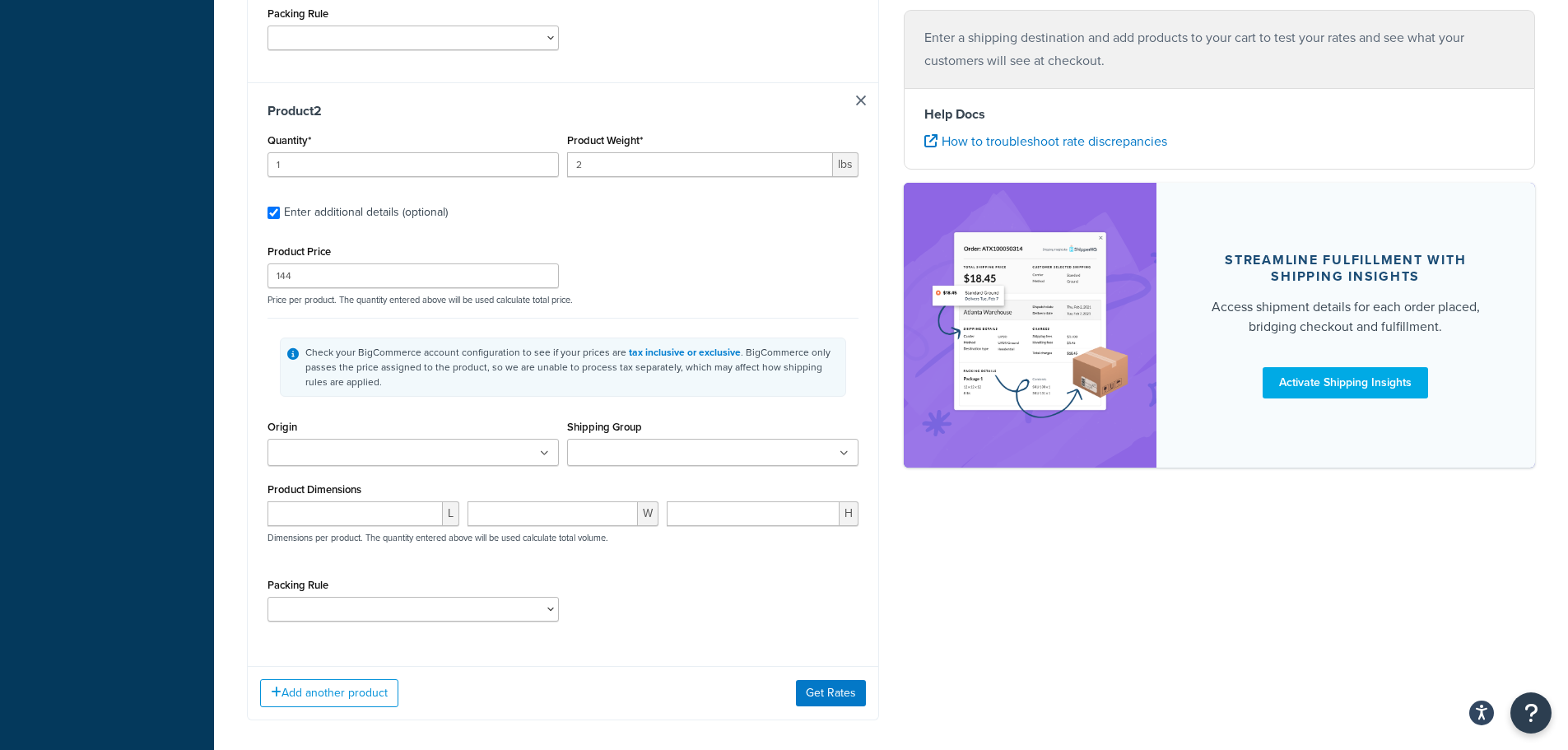
scroll to position [905, 0]
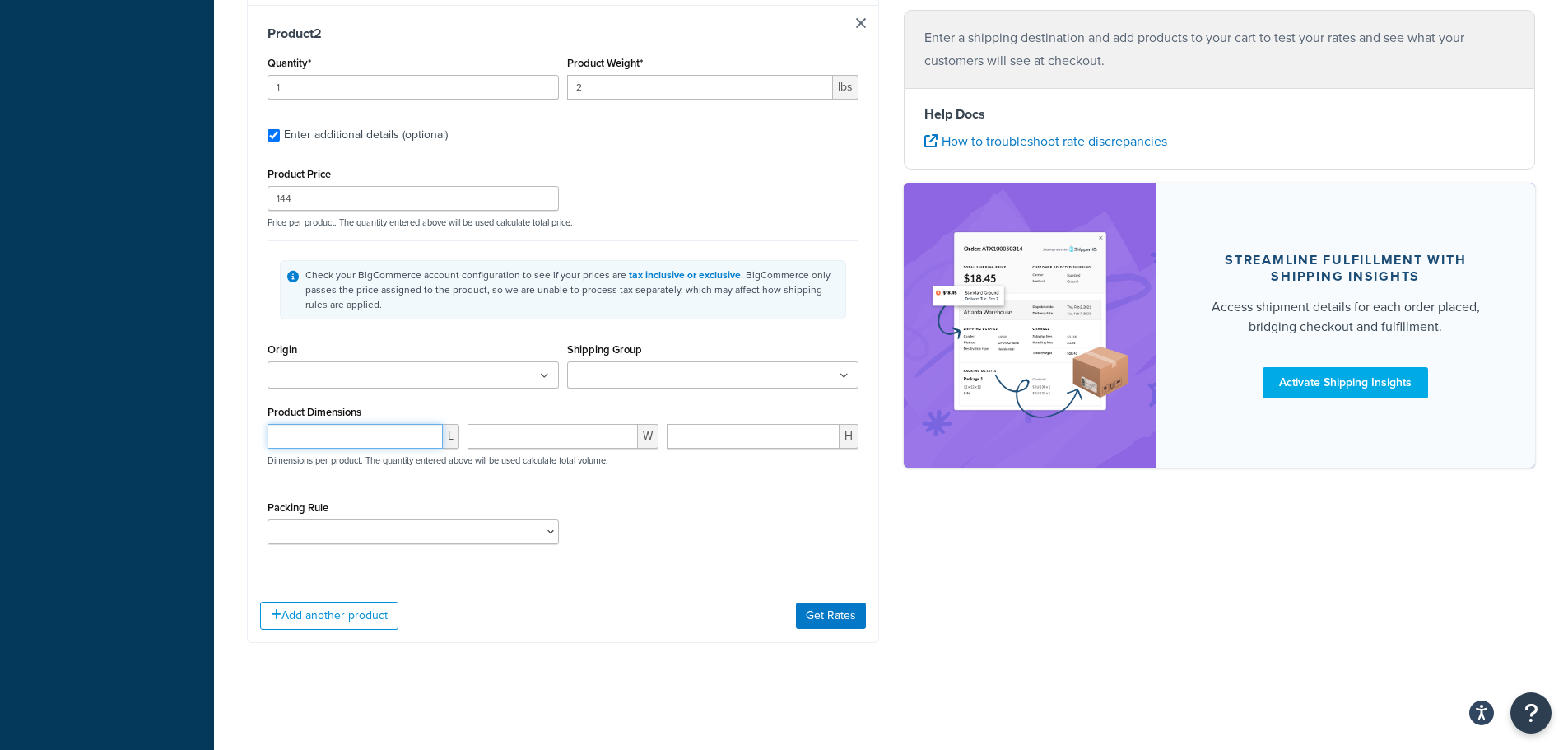
click at [381, 442] on input "number" at bounding box center [355, 437] width 176 height 25
click at [376, 444] on input "number" at bounding box center [355, 437] width 176 height 25
click at [549, 374] on ul at bounding box center [413, 375] width 291 height 28
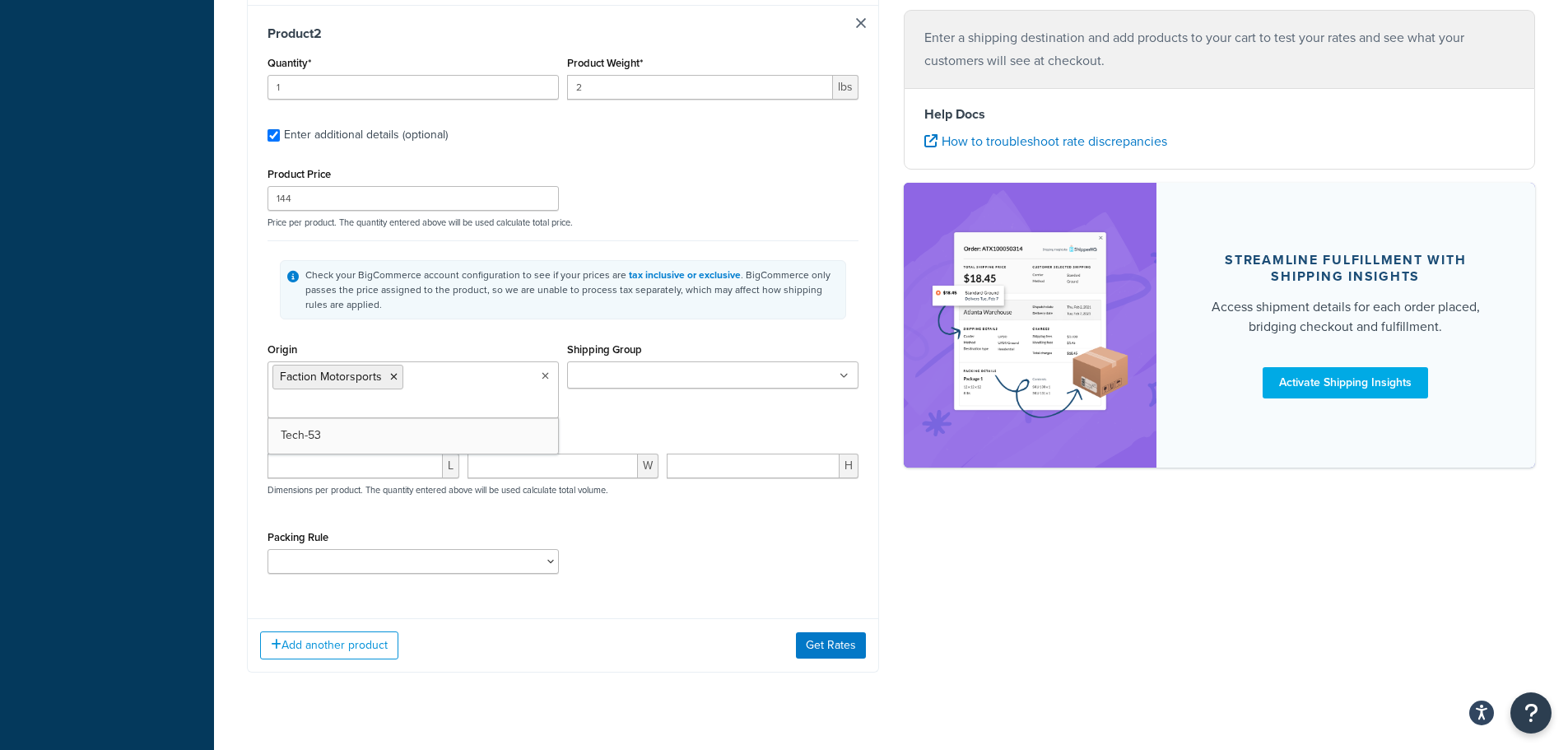
drag, startPoint x: 446, startPoint y: 397, endPoint x: 420, endPoint y: 408, distance: 28.2
click at [330, 469] on input "number" at bounding box center [355, 466] width 176 height 25
type input "4"
click at [531, 471] on input "number" at bounding box center [553, 466] width 171 height 25
type input "4"
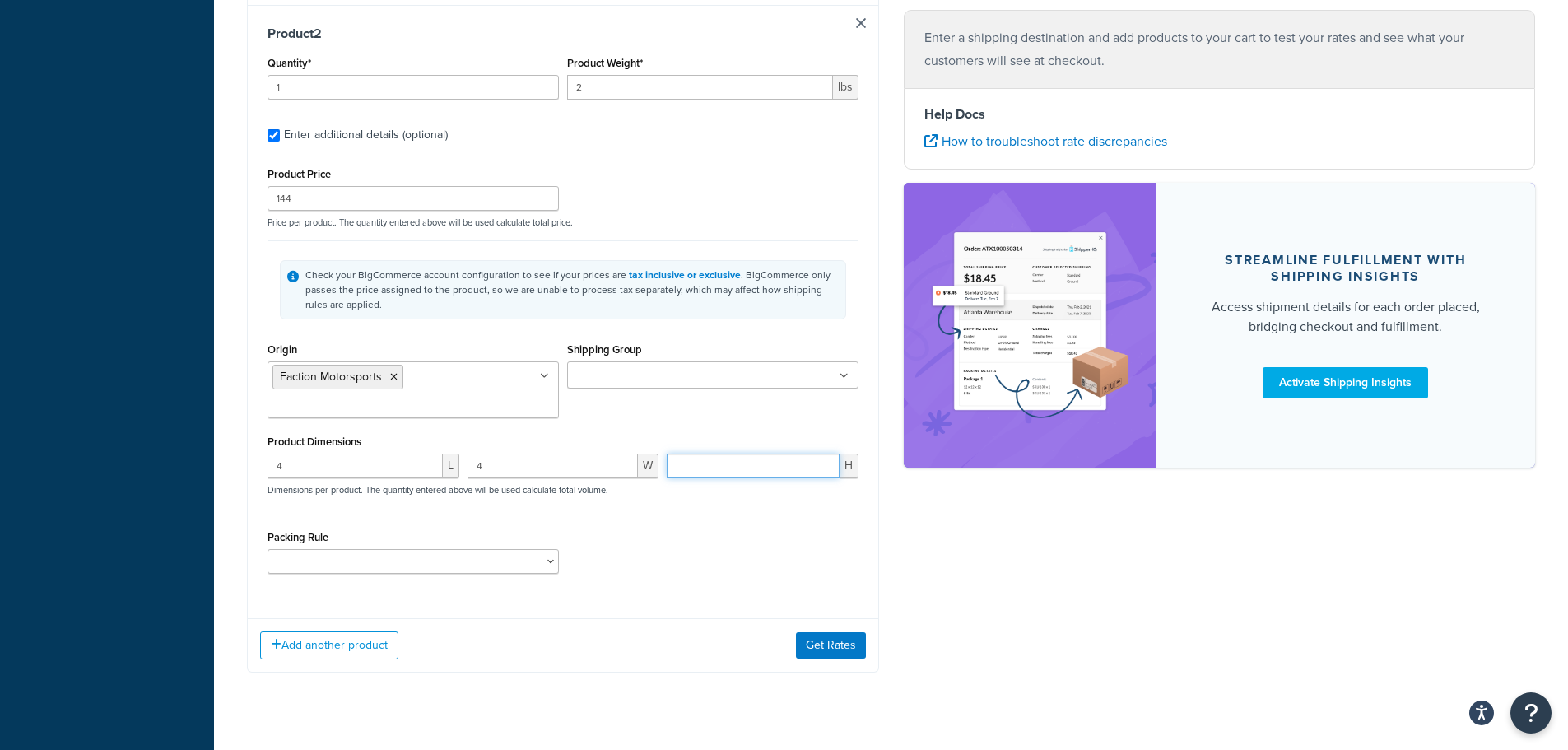
click at [763, 471] on input "number" at bounding box center [754, 466] width 173 height 25
type input "35"
click at [817, 644] on button "Get Rates" at bounding box center [831, 646] width 70 height 27
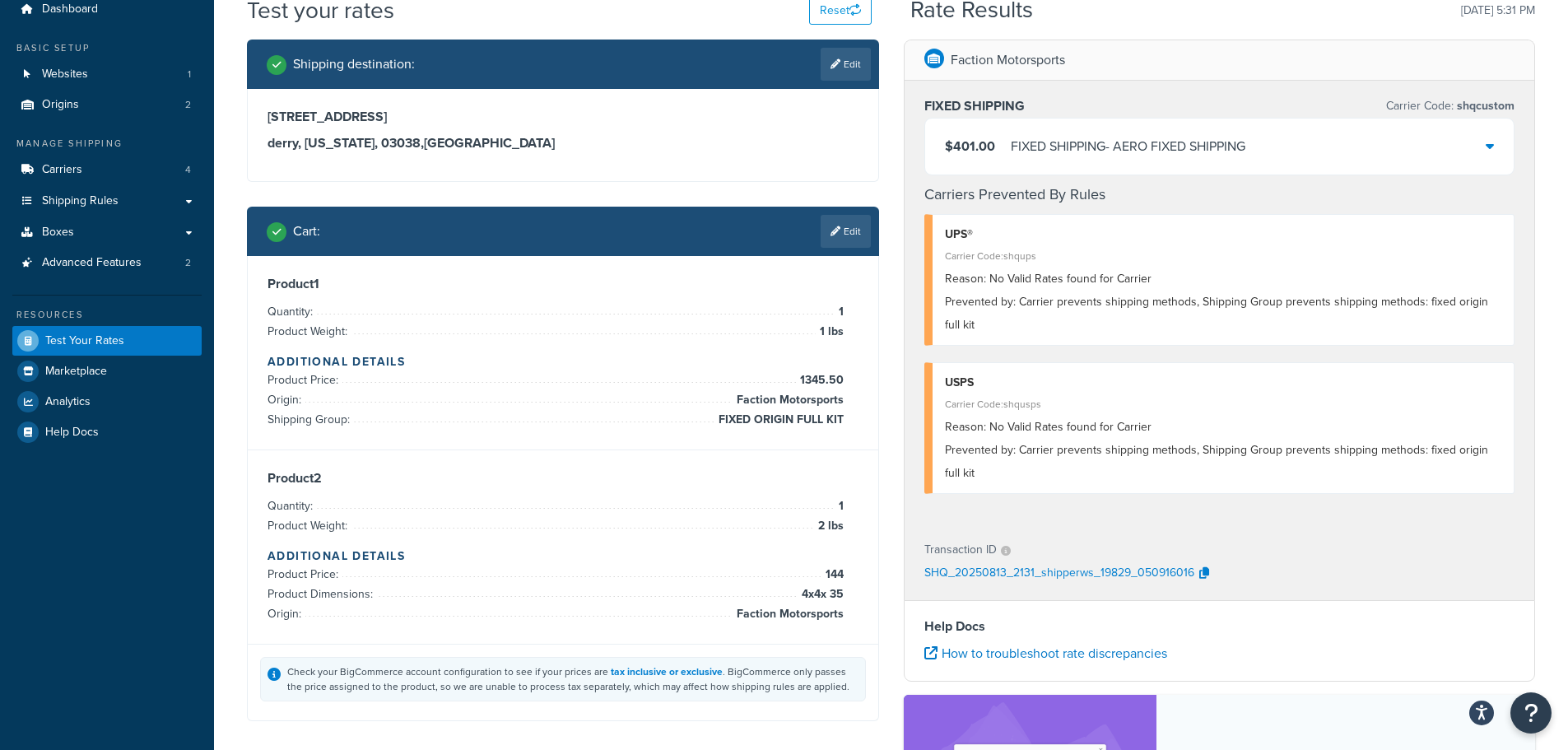
scroll to position [0, 0]
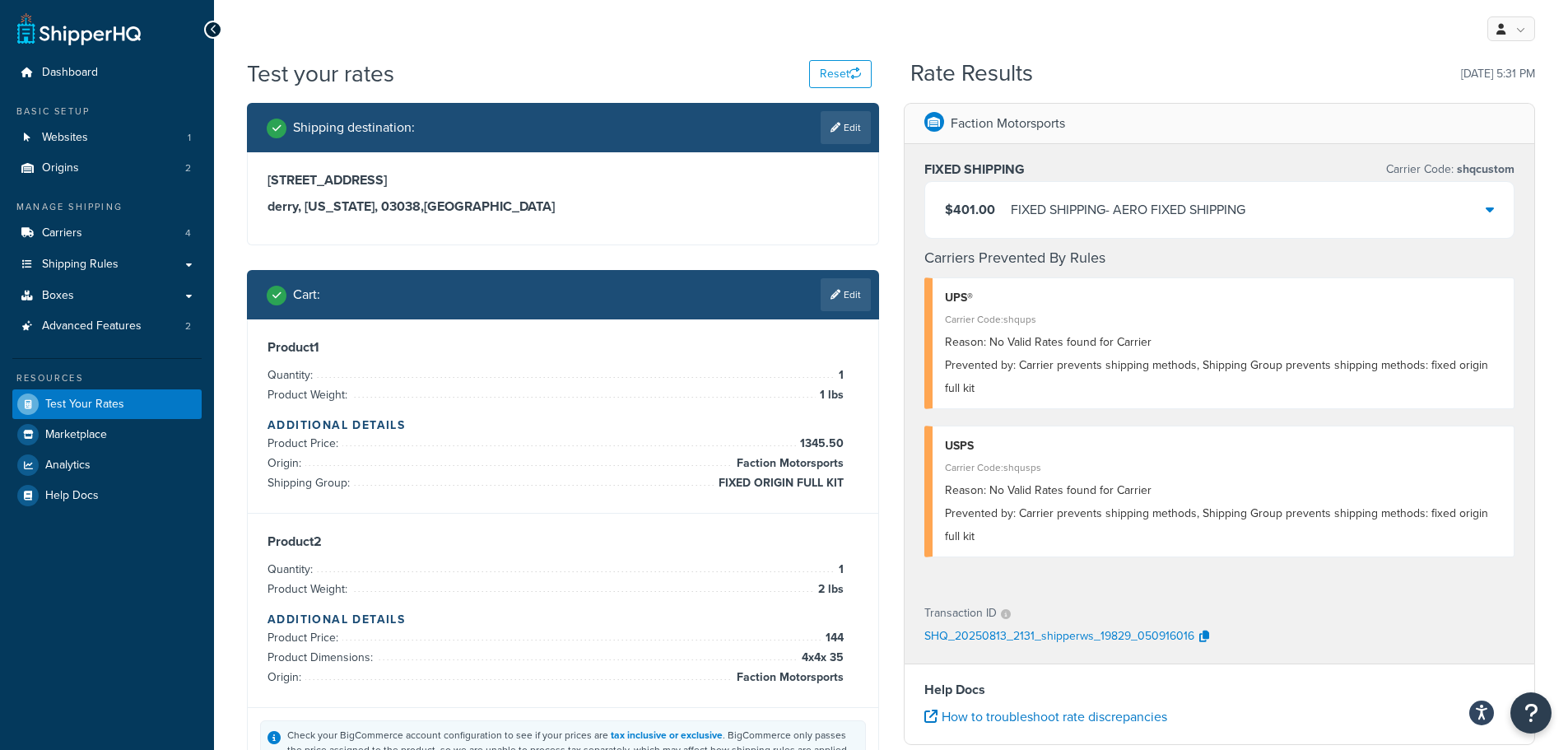
click at [1490, 208] on icon at bounding box center [1490, 209] width 9 height 13
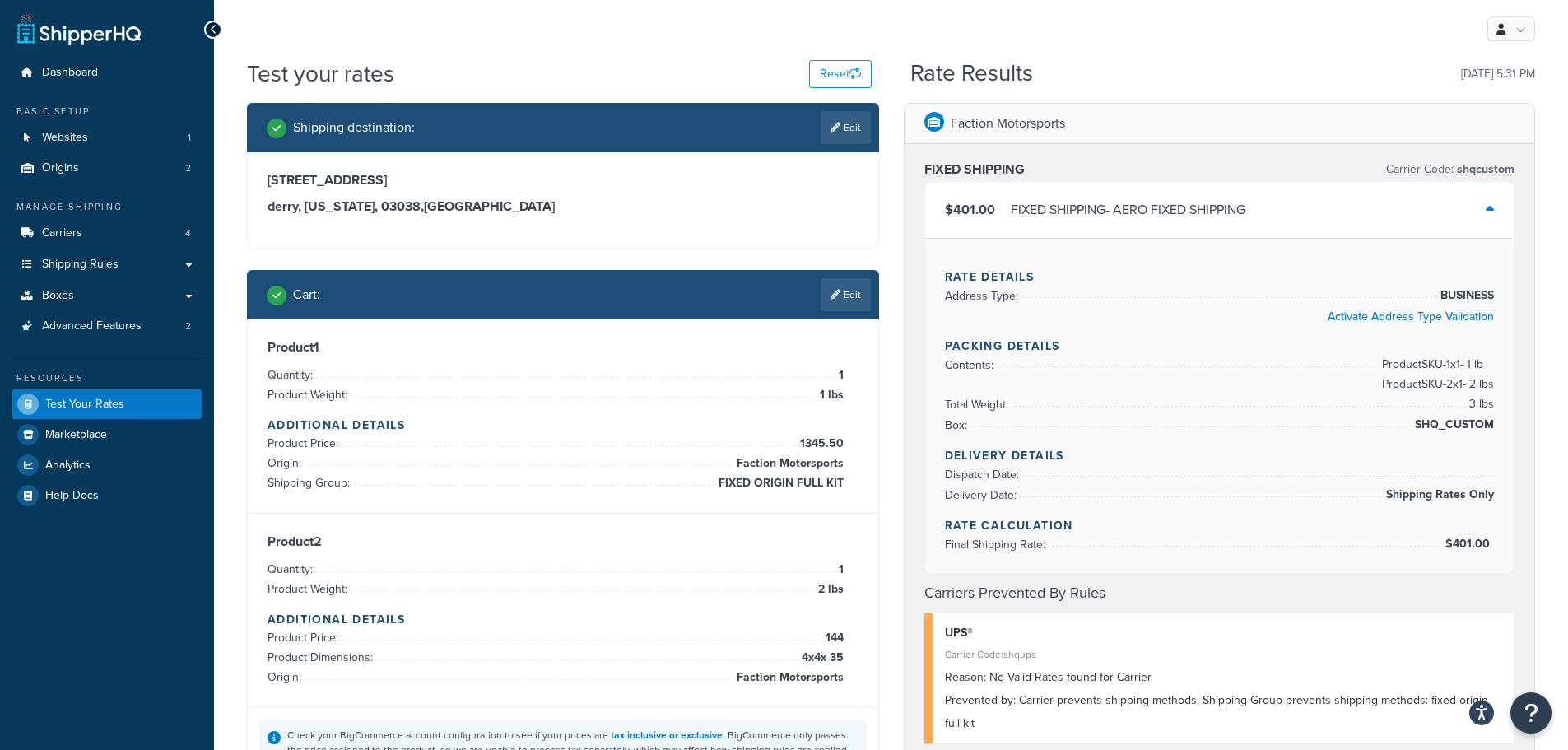
click at [1490, 208] on icon at bounding box center [1490, 209] width 9 height 13
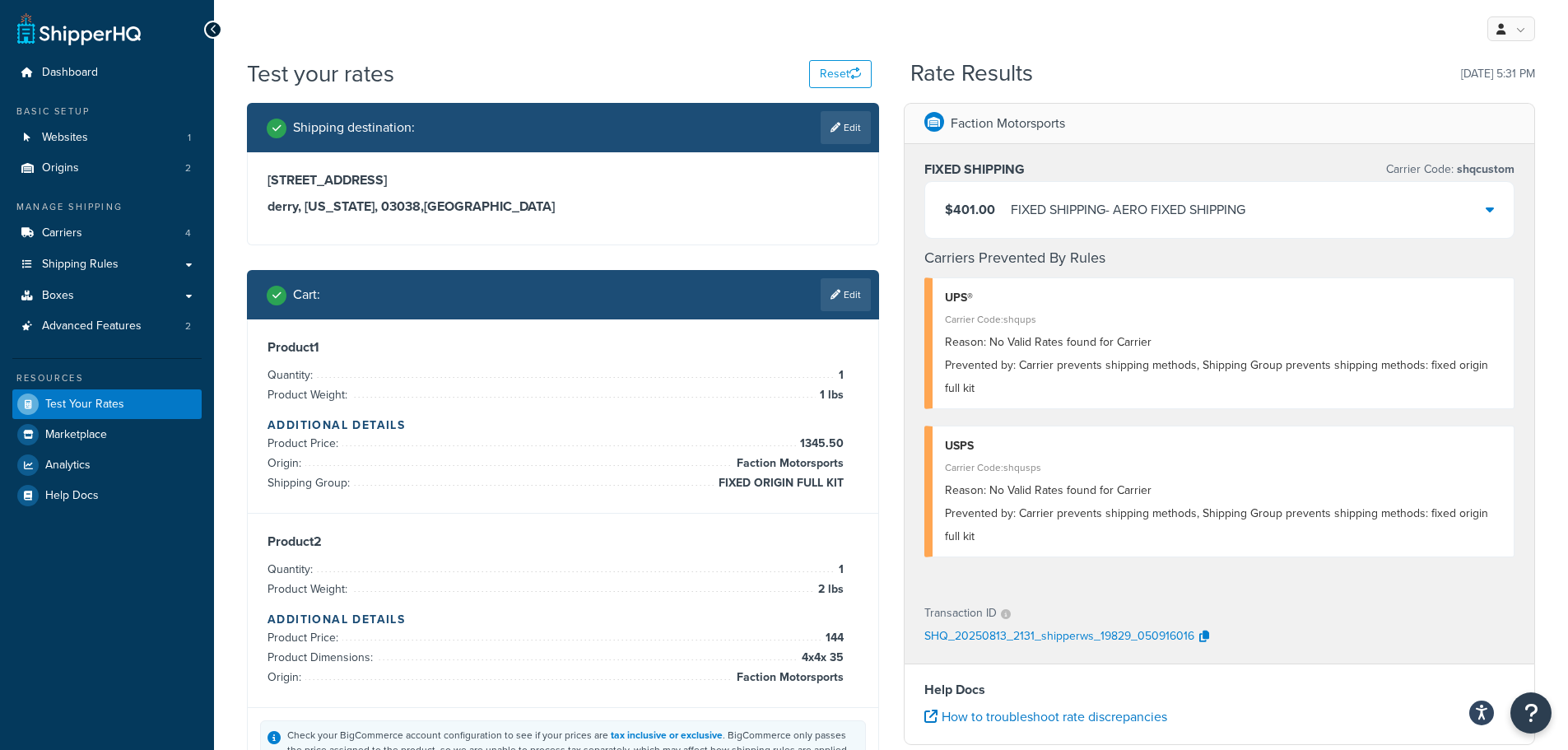
click at [1490, 208] on icon at bounding box center [1490, 209] width 9 height 13
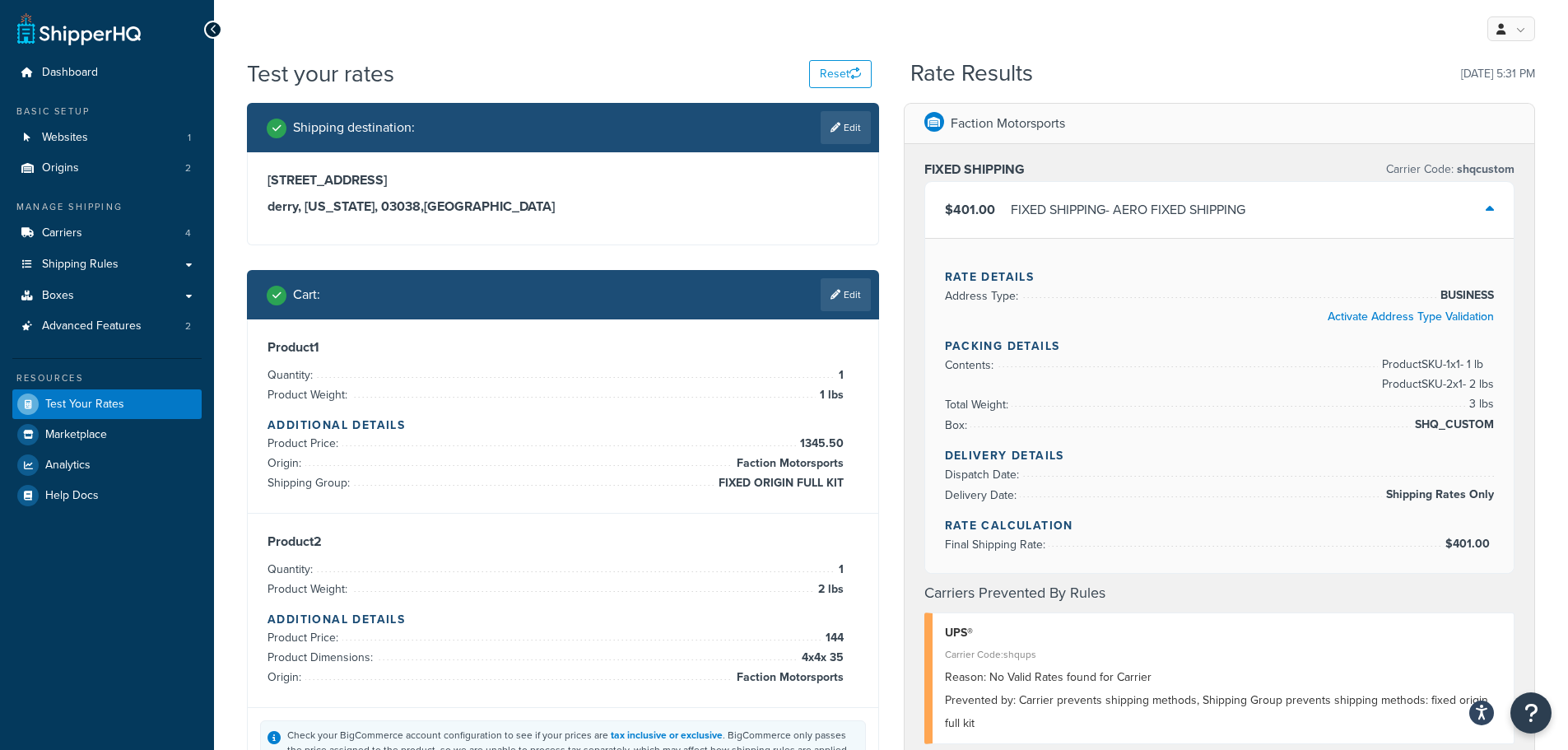
click at [1488, 212] on icon at bounding box center [1490, 209] width 9 height 13
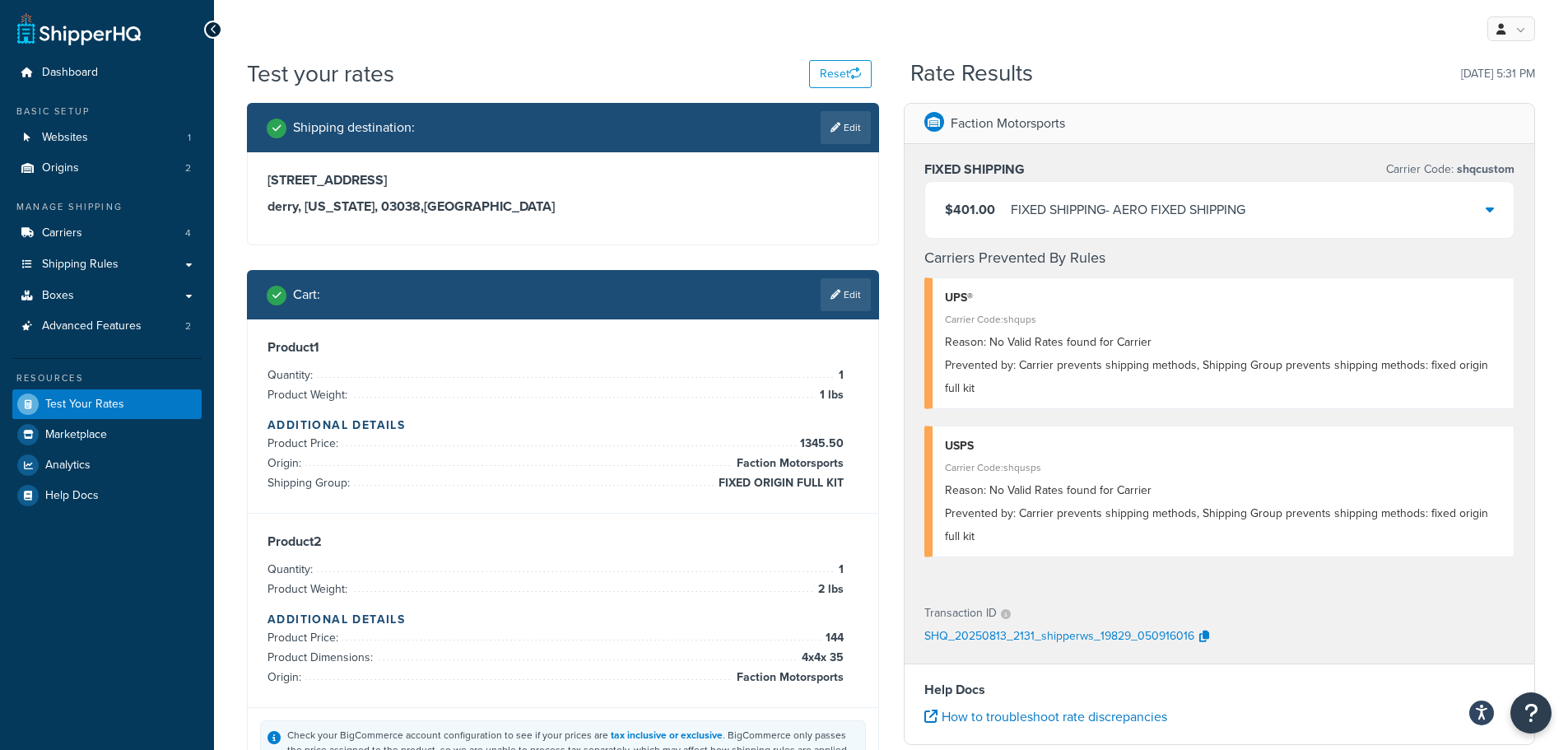
click at [1488, 212] on icon at bounding box center [1490, 209] width 9 height 13
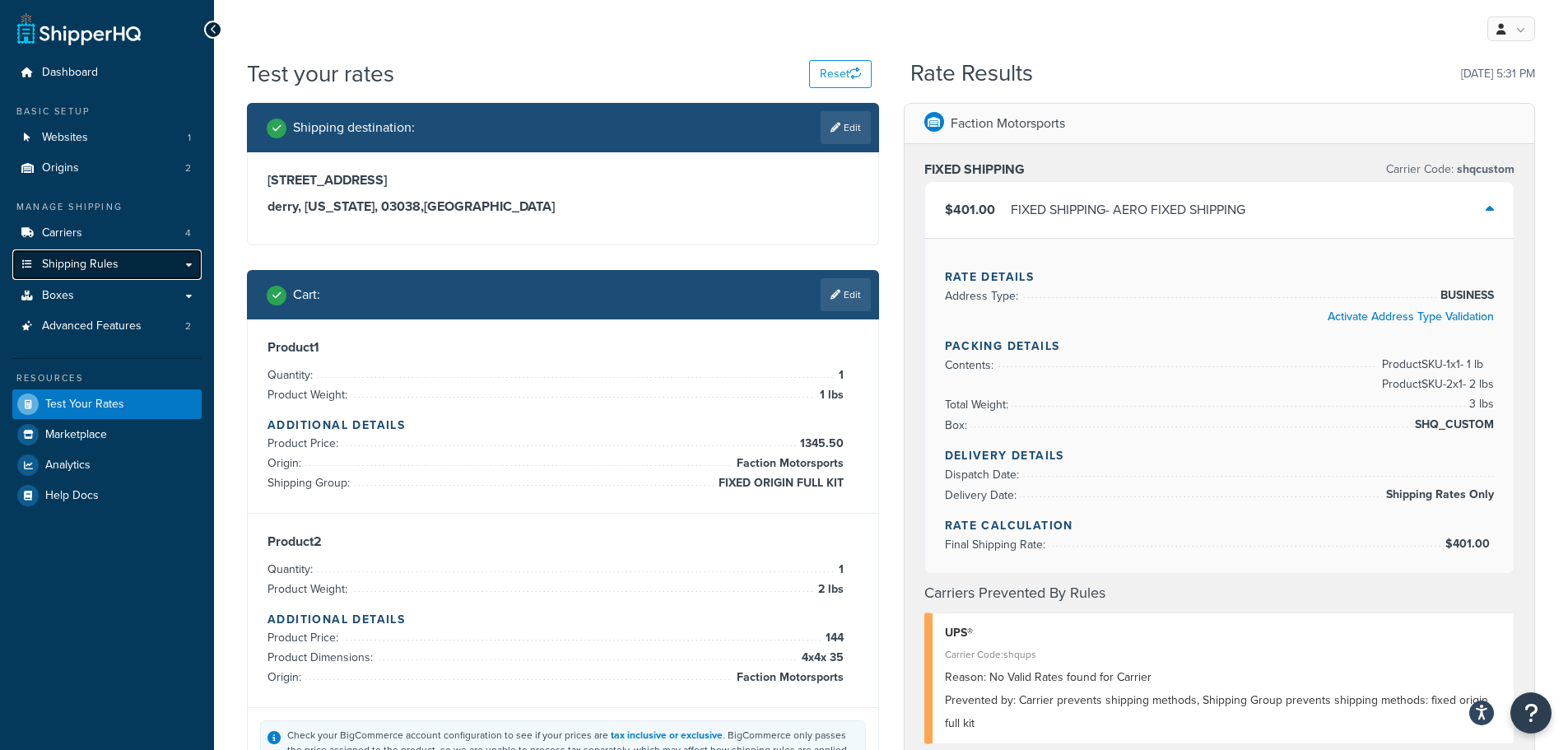
click at [67, 261] on span "Shipping Rules" at bounding box center [80, 264] width 77 height 14
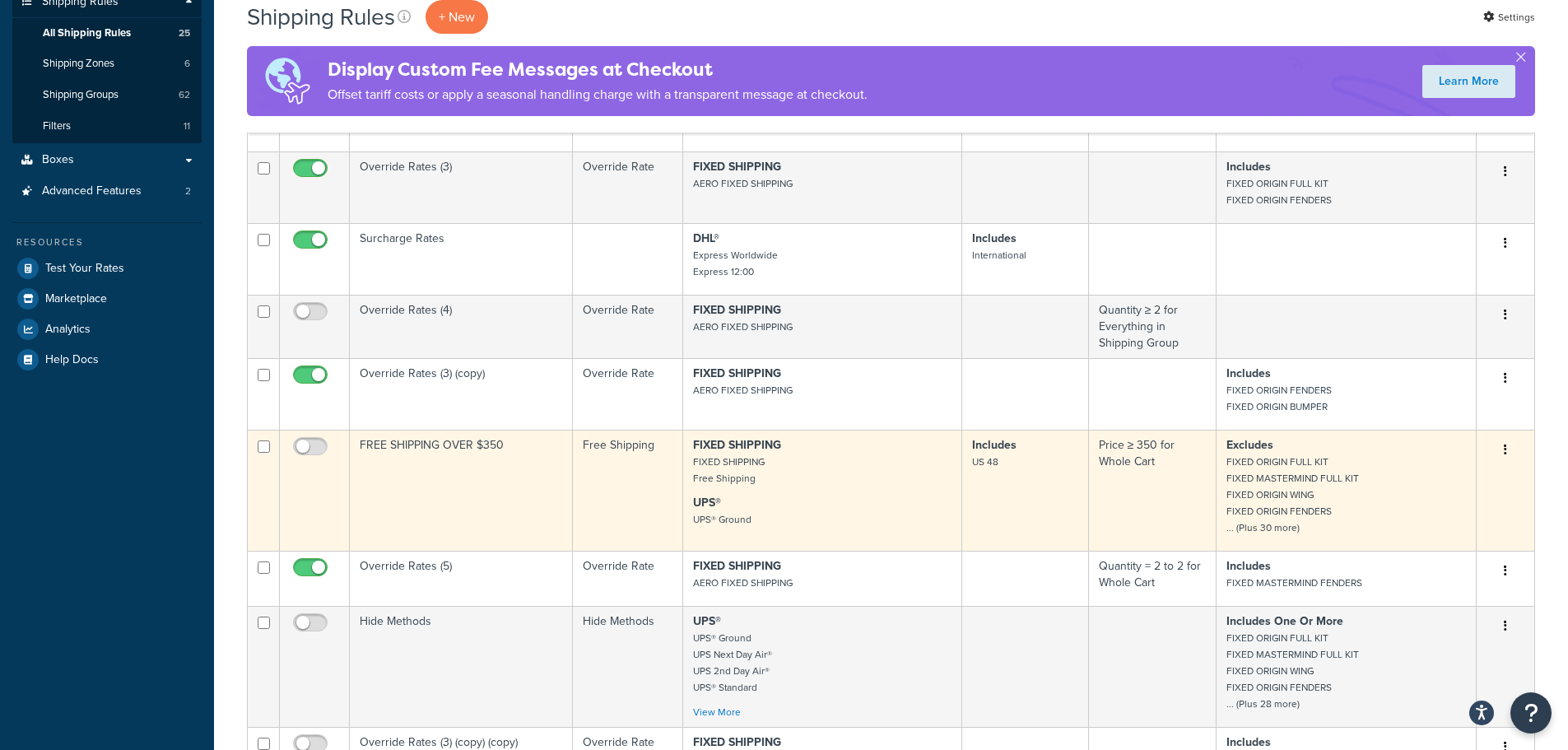
scroll to position [427, 0]
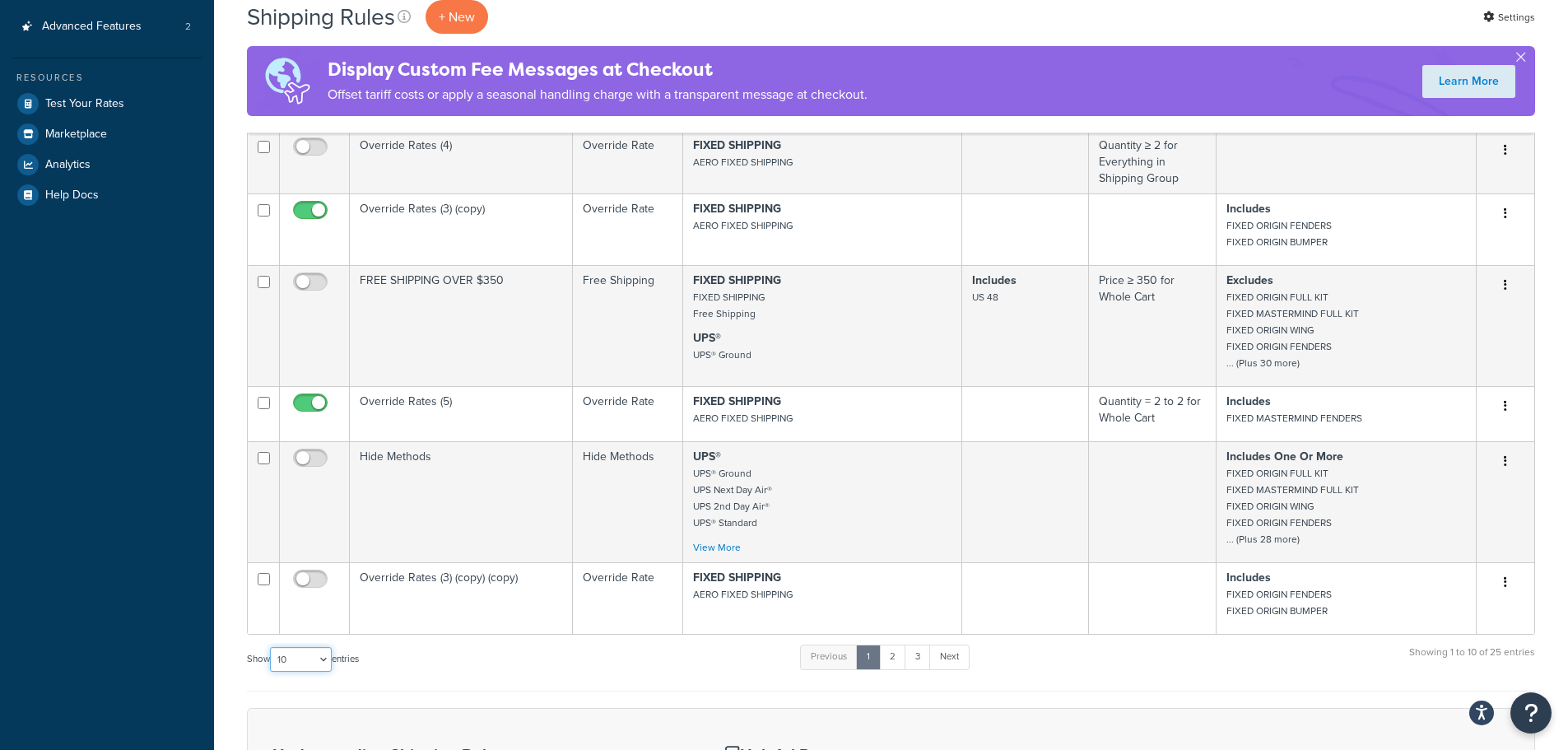
click at [312, 669] on select "10 15 25 50 100 1000" at bounding box center [300, 660] width 62 height 25
select select "1000"
click at [271, 655] on select "10 15 25 50 100 1000" at bounding box center [300, 660] width 62 height 25
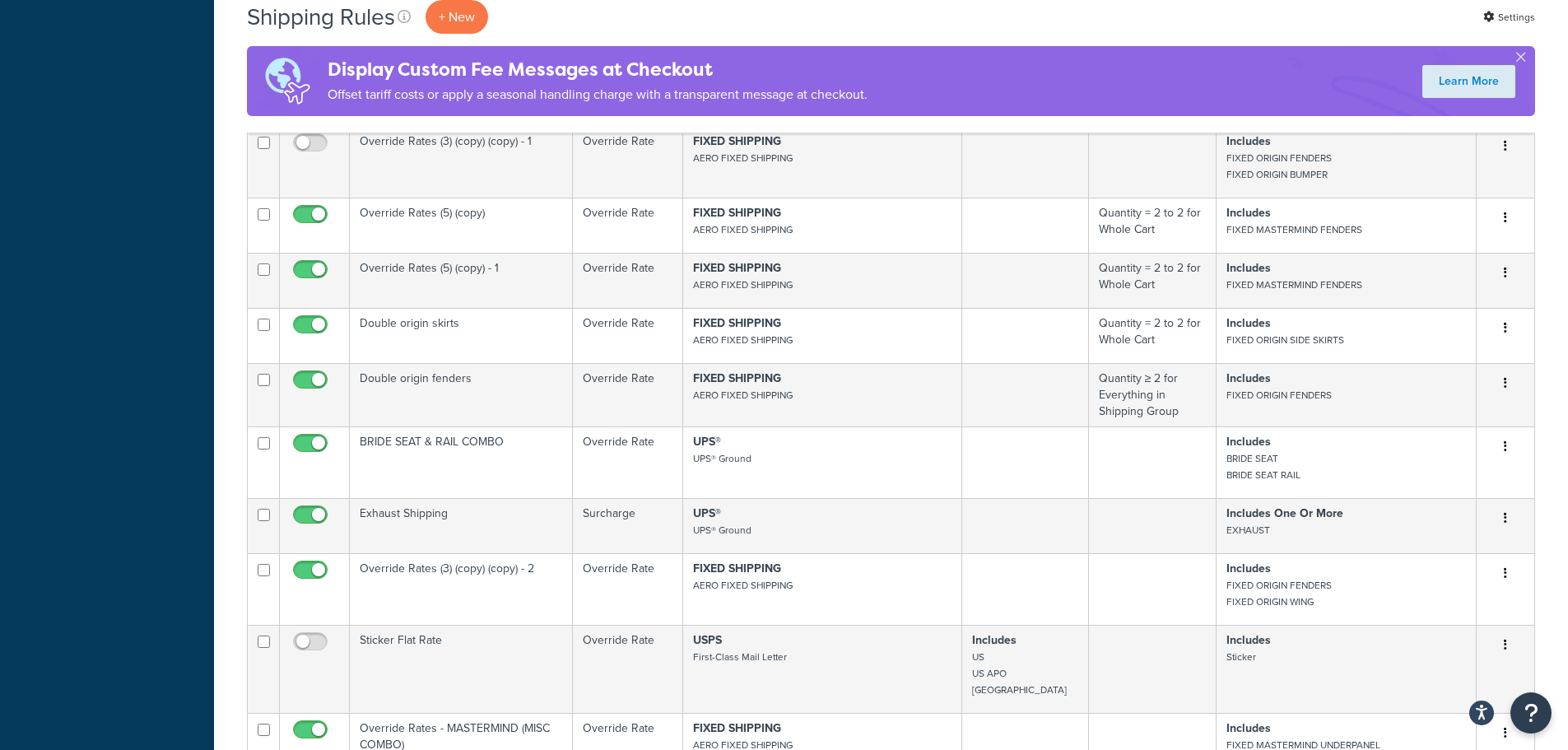
scroll to position [1430, 0]
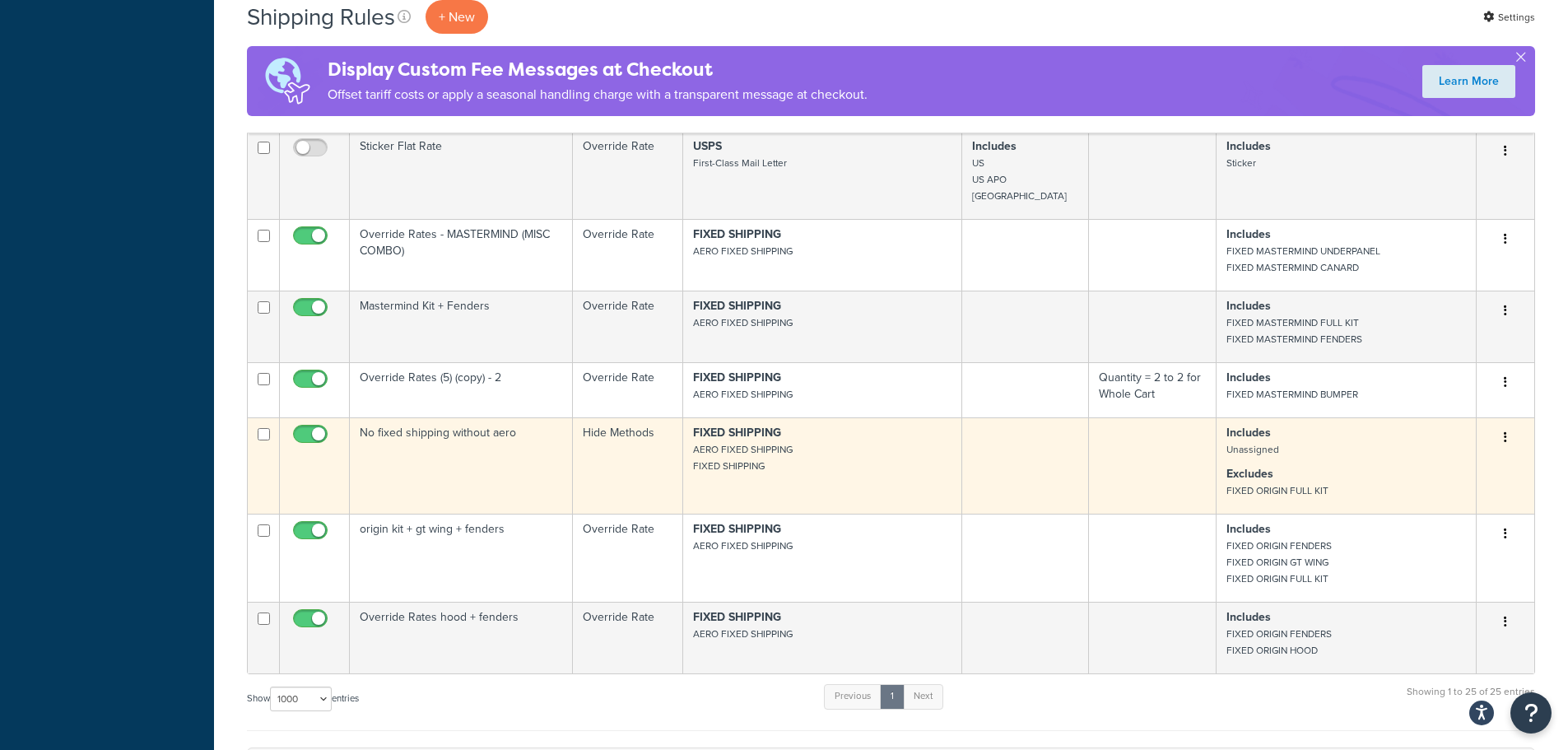
click at [1505, 443] on icon "button" at bounding box center [1505, 437] width 3 height 11
click at [1457, 481] on link "Edit" at bounding box center [1451, 469] width 130 height 34
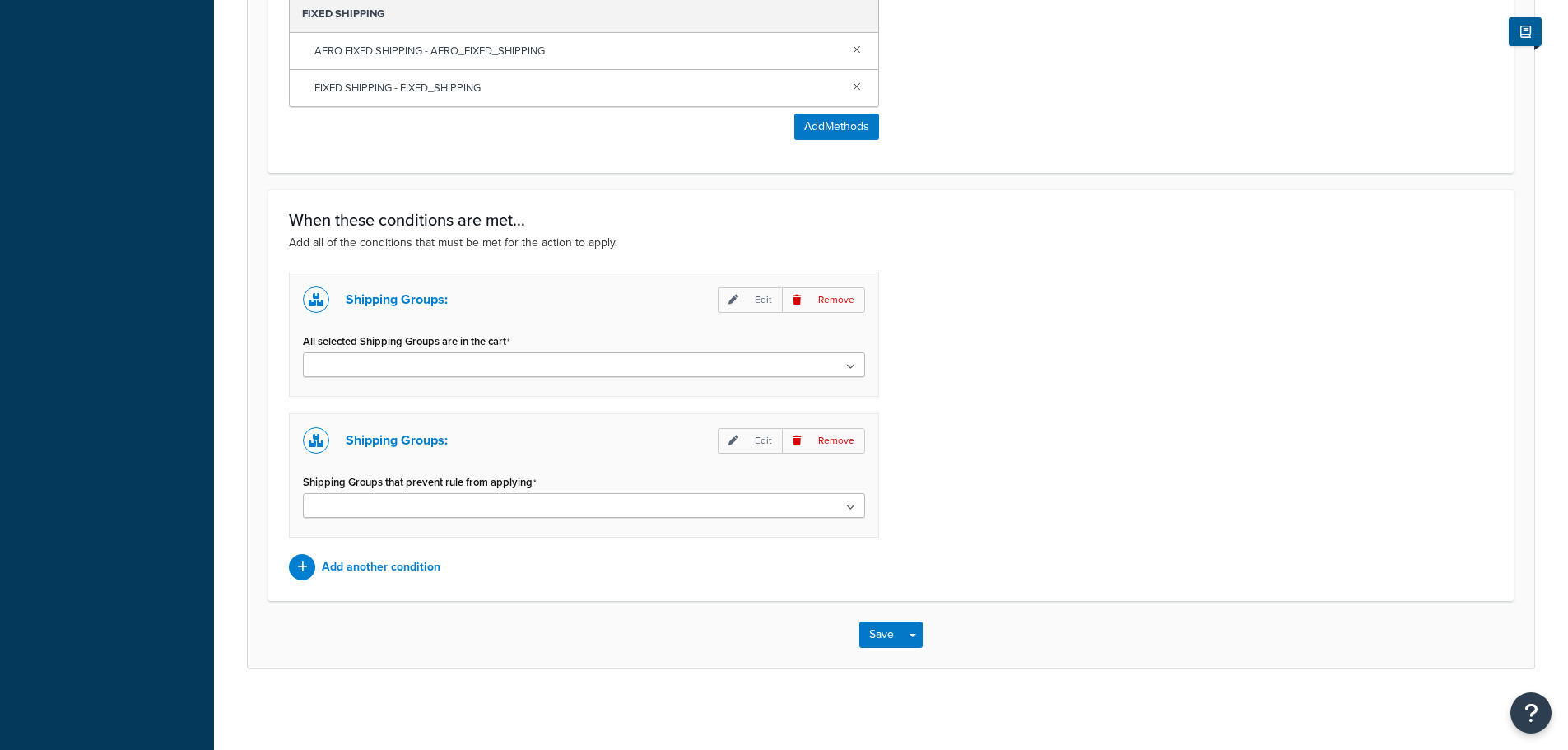
scroll to position [838, 0]
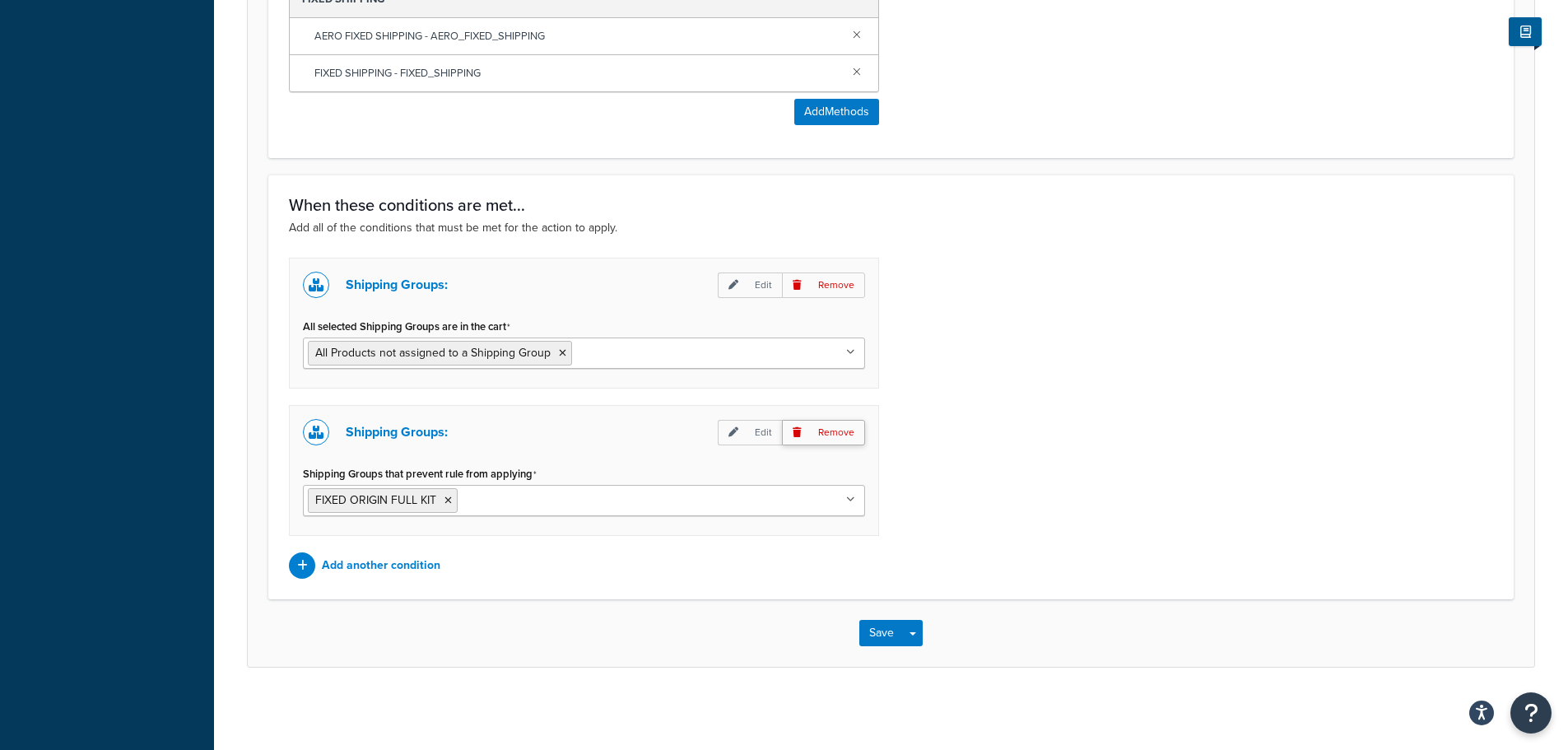
click at [816, 436] on p "Remove" at bounding box center [824, 432] width 84 height 26
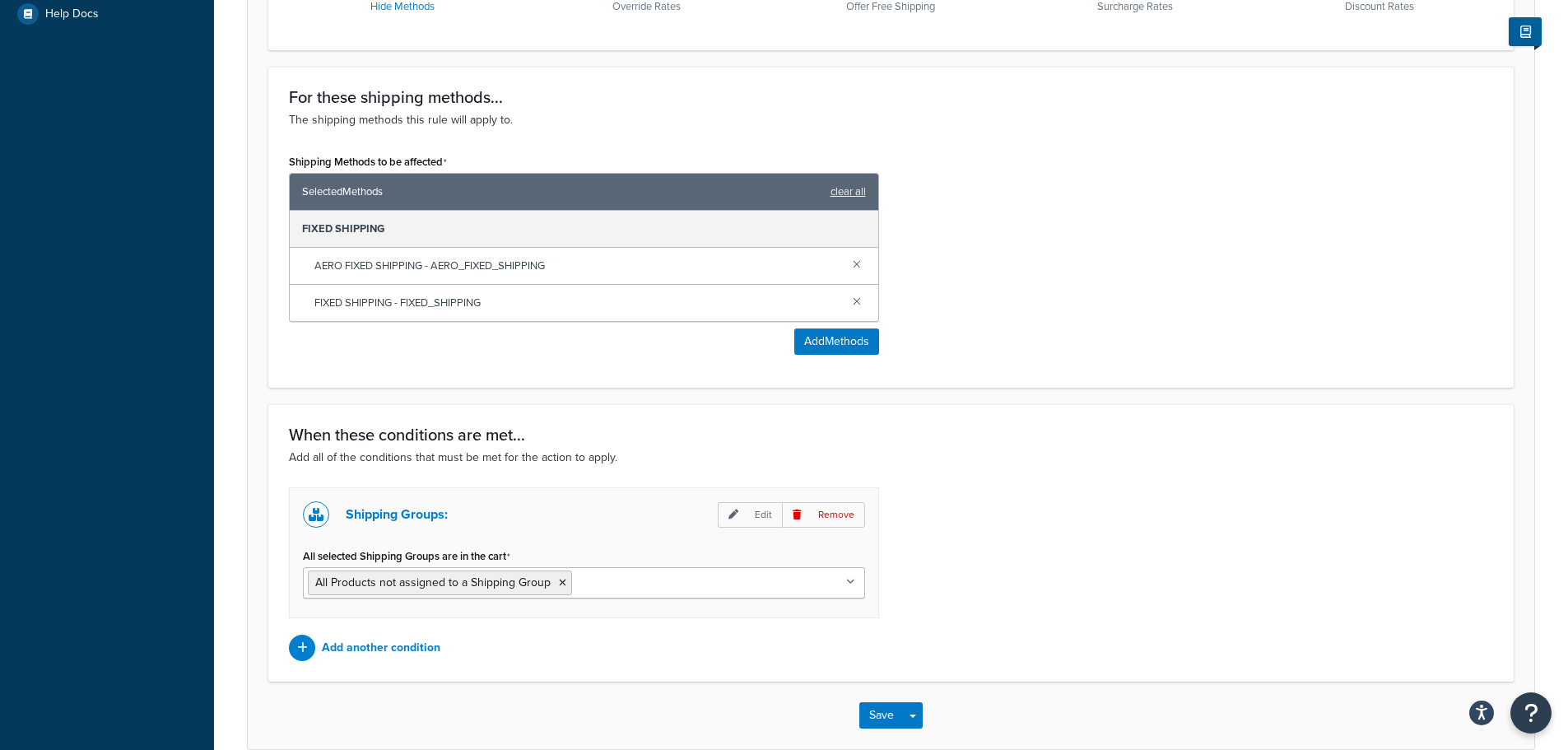
scroll to position [691, 0]
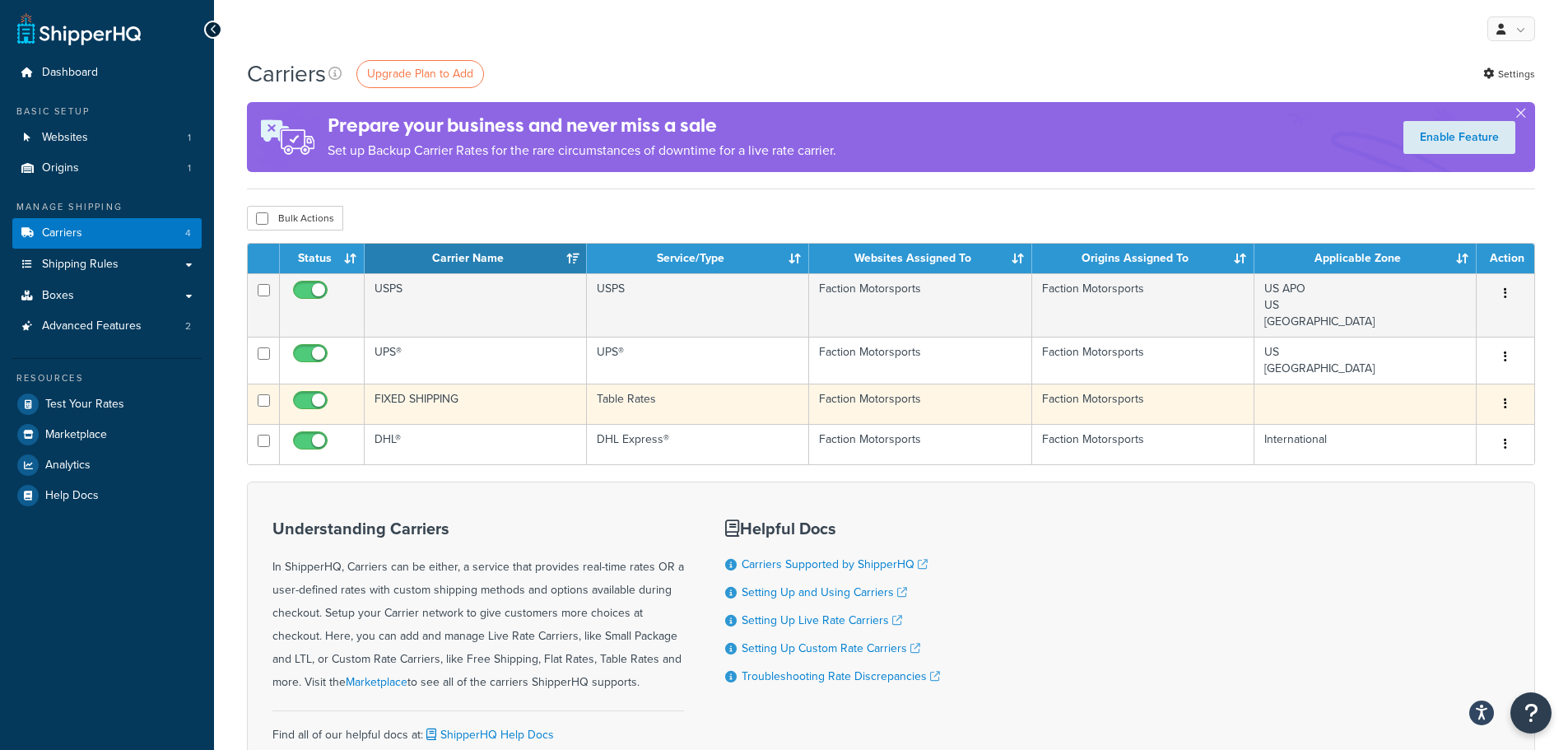
click at [1502, 401] on button "button" at bounding box center [1505, 404] width 23 height 27
click at [1419, 428] on link "Edit" at bounding box center [1439, 437] width 130 height 34
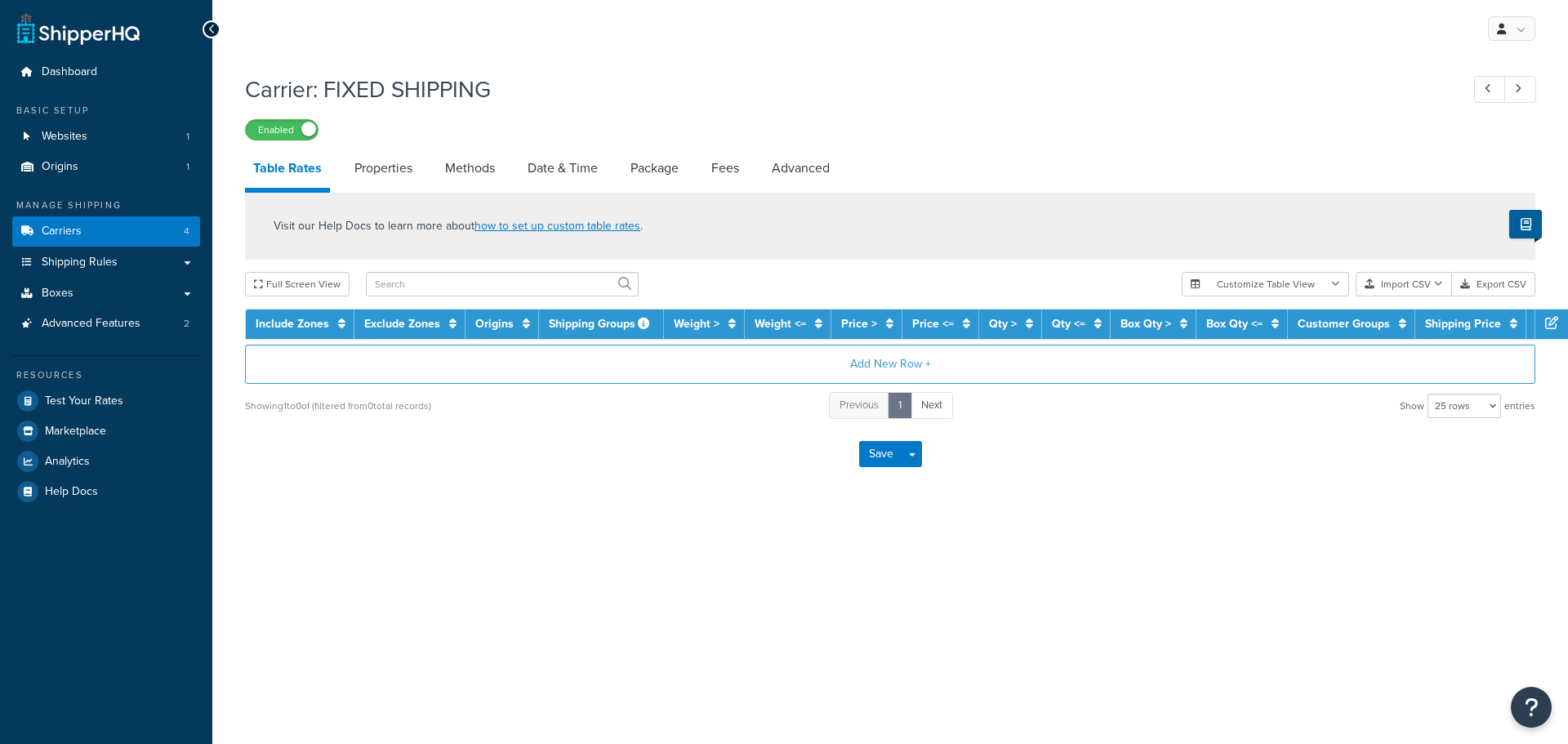
select select "25"
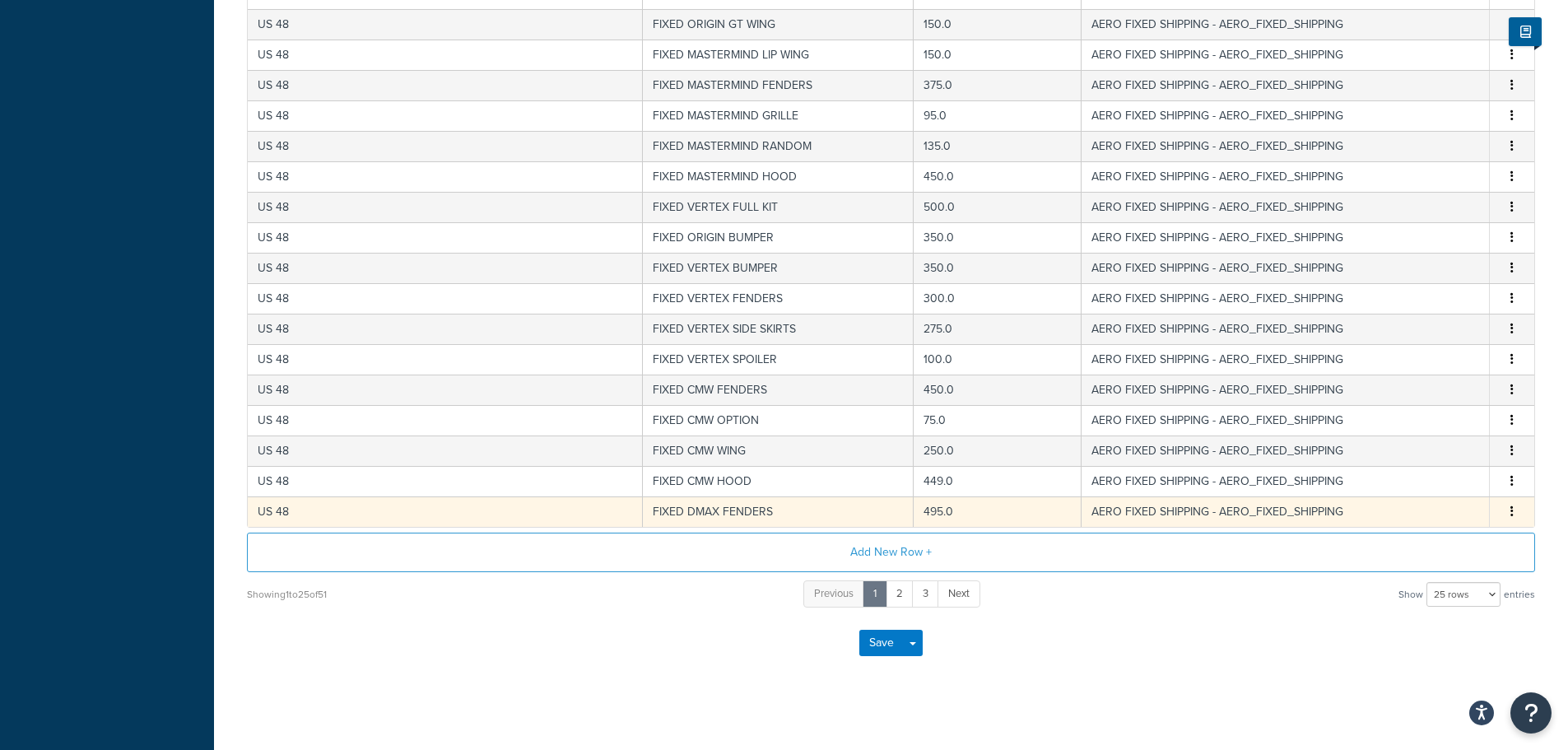
scroll to position [586, 0]
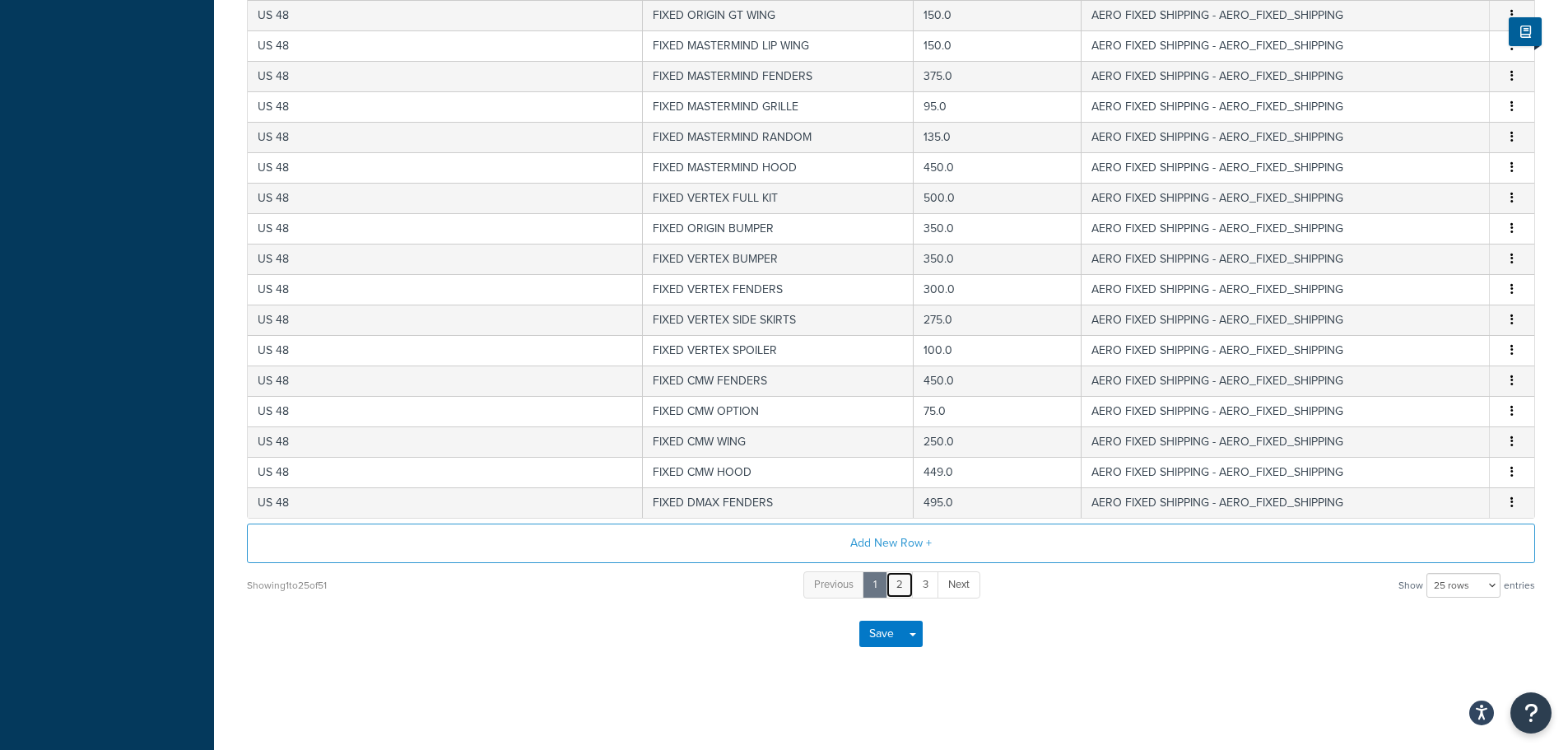
click at [897, 587] on link "2" at bounding box center [899, 585] width 28 height 28
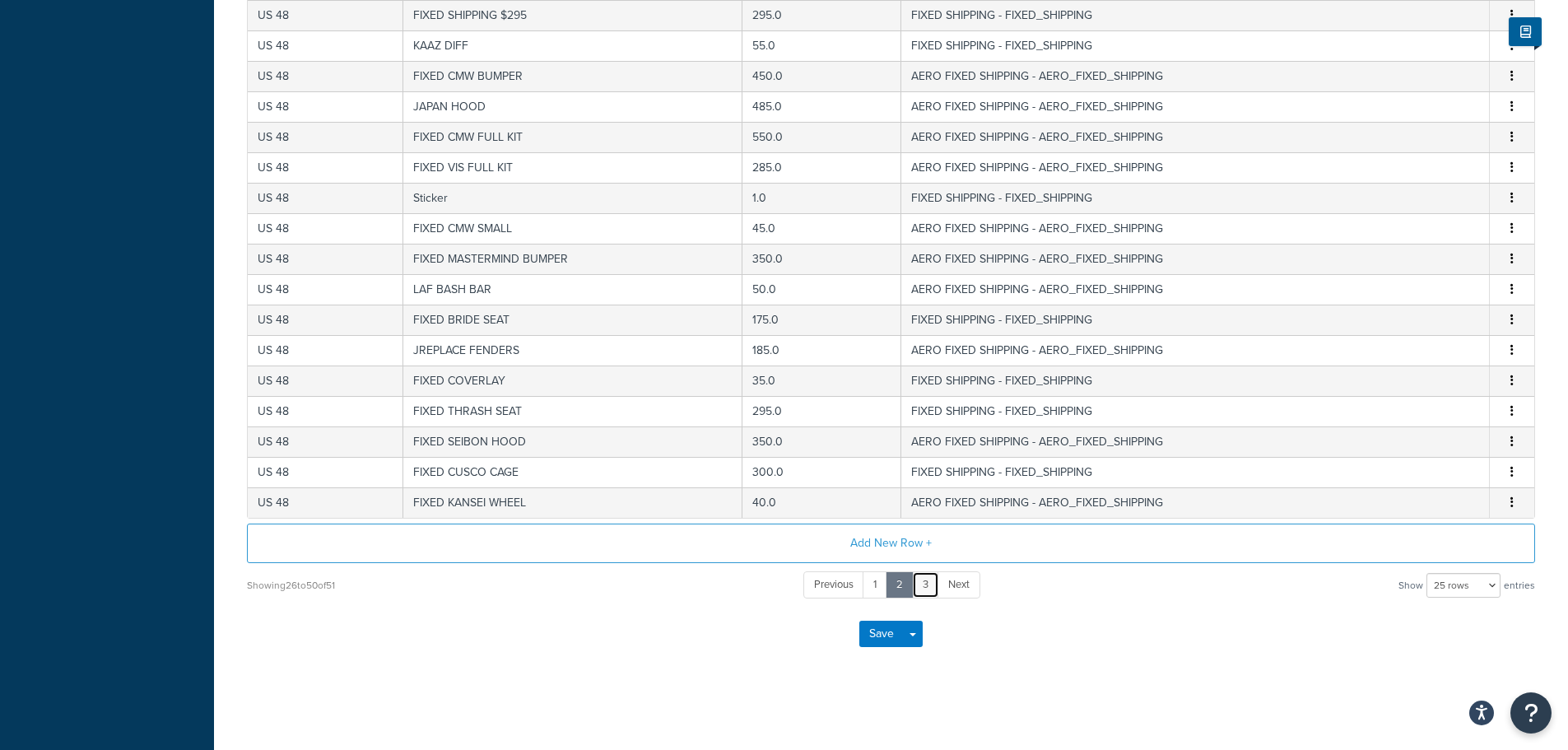
click at [919, 590] on link "3" at bounding box center [925, 585] width 28 height 28
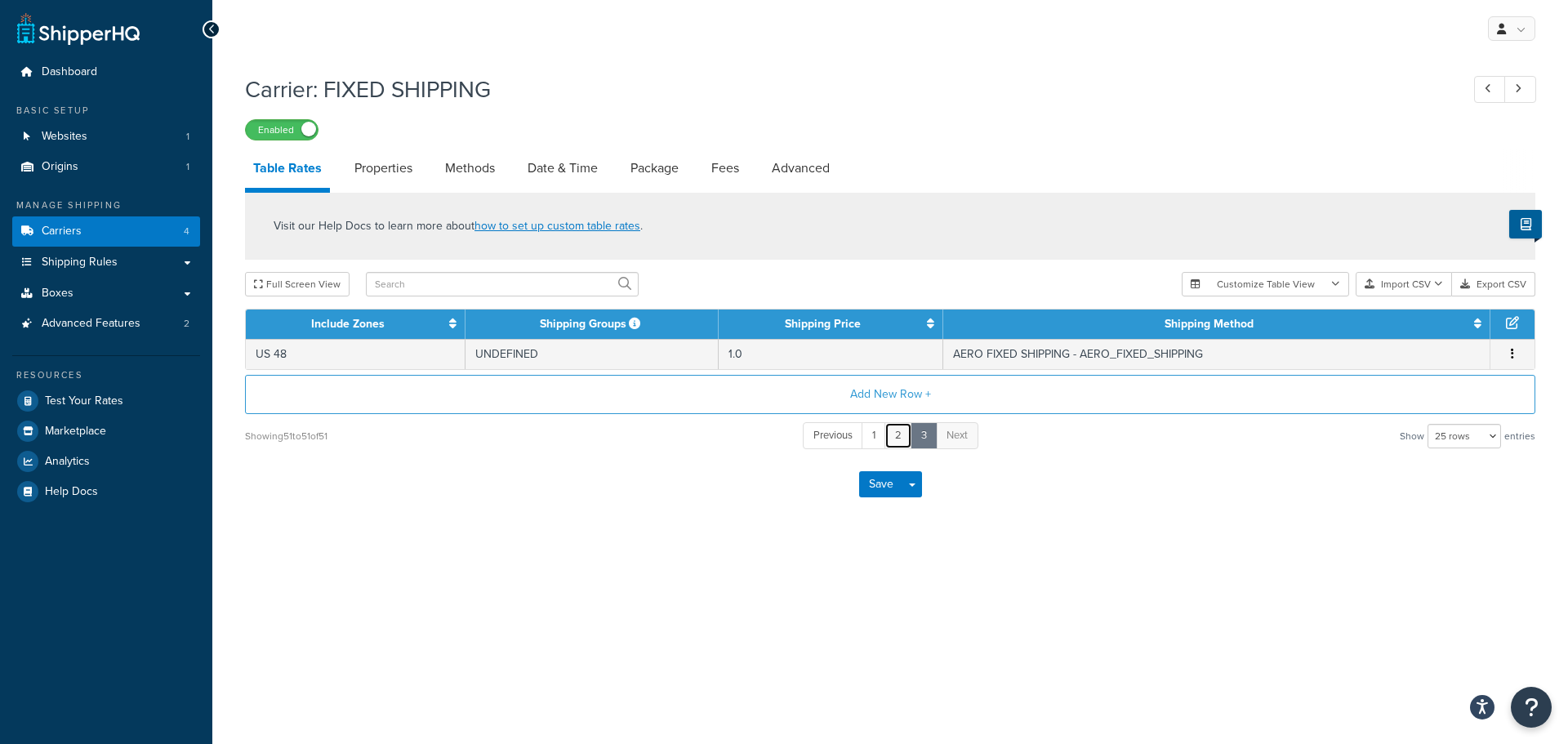
click at [900, 434] on link "2" at bounding box center [897, 435] width 27 height 27
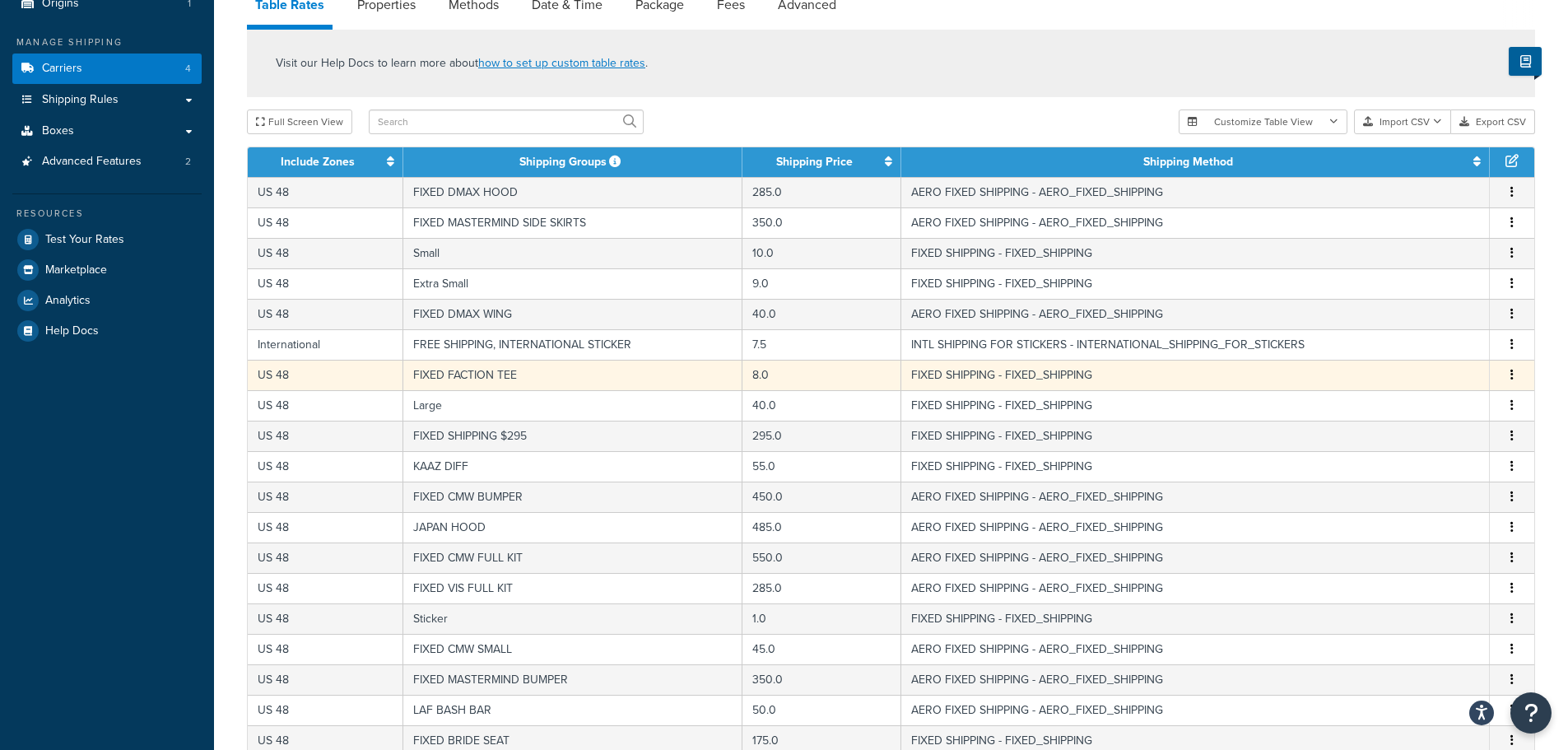
scroll to position [586, 0]
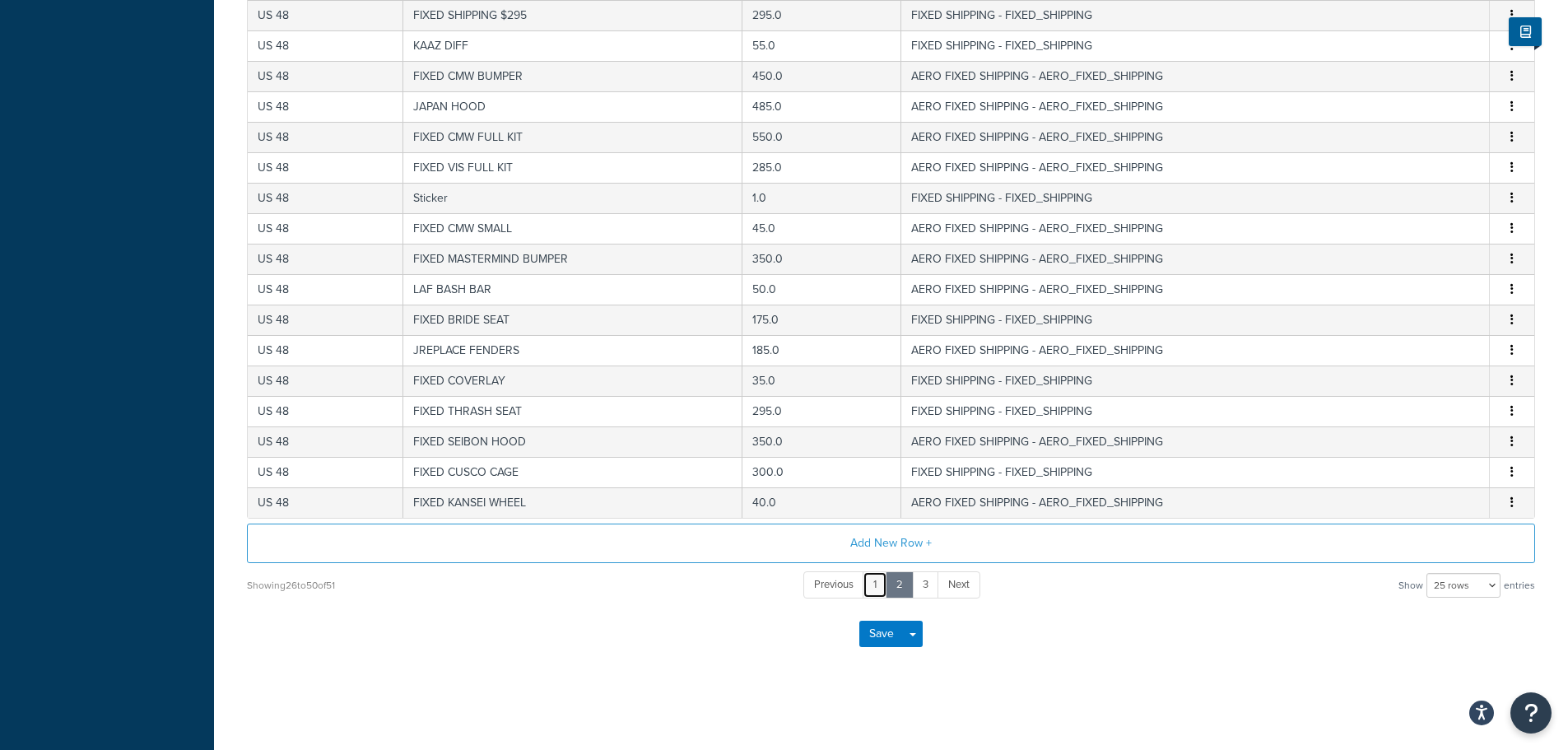
click at [868, 580] on link "1" at bounding box center [875, 585] width 25 height 28
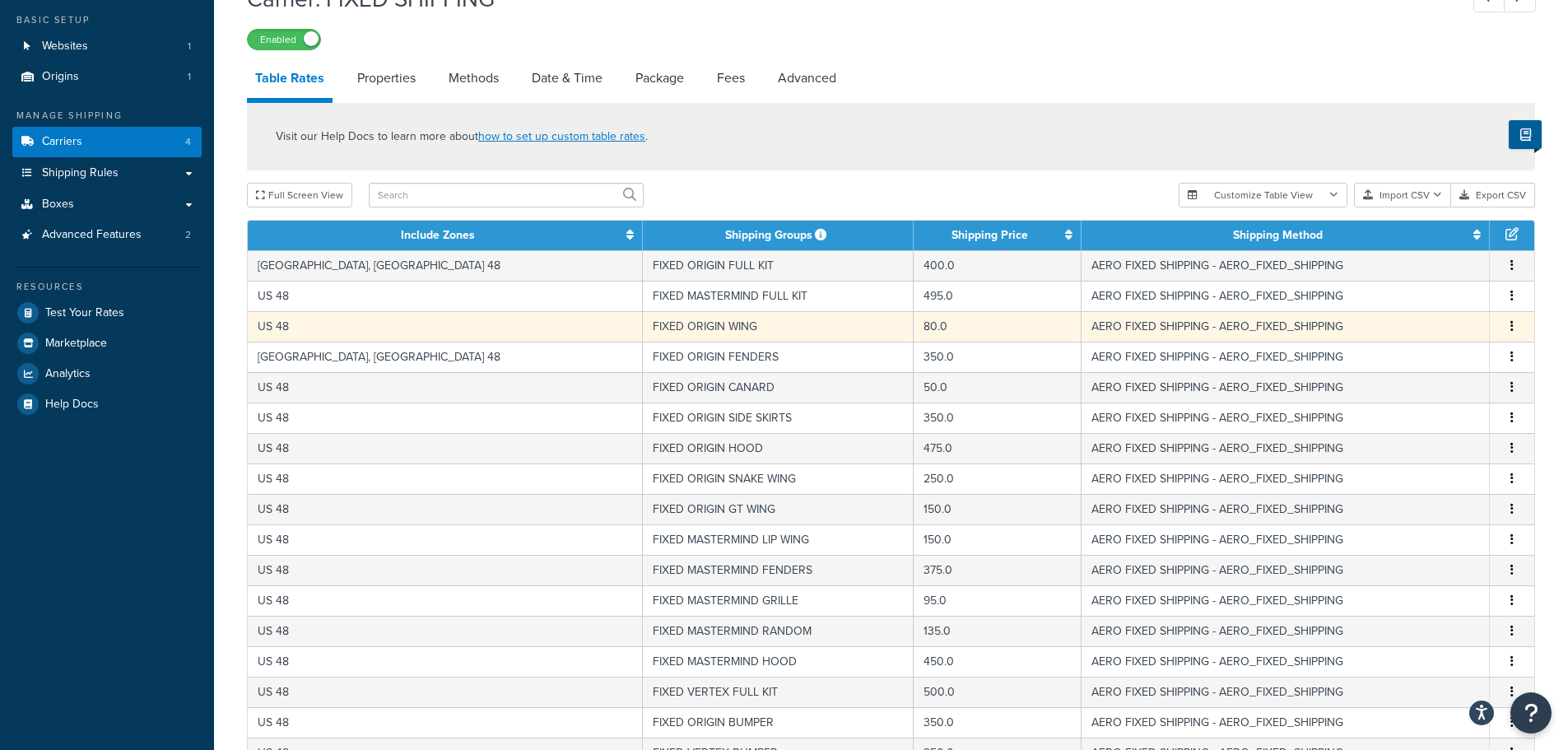
scroll to position [0, 0]
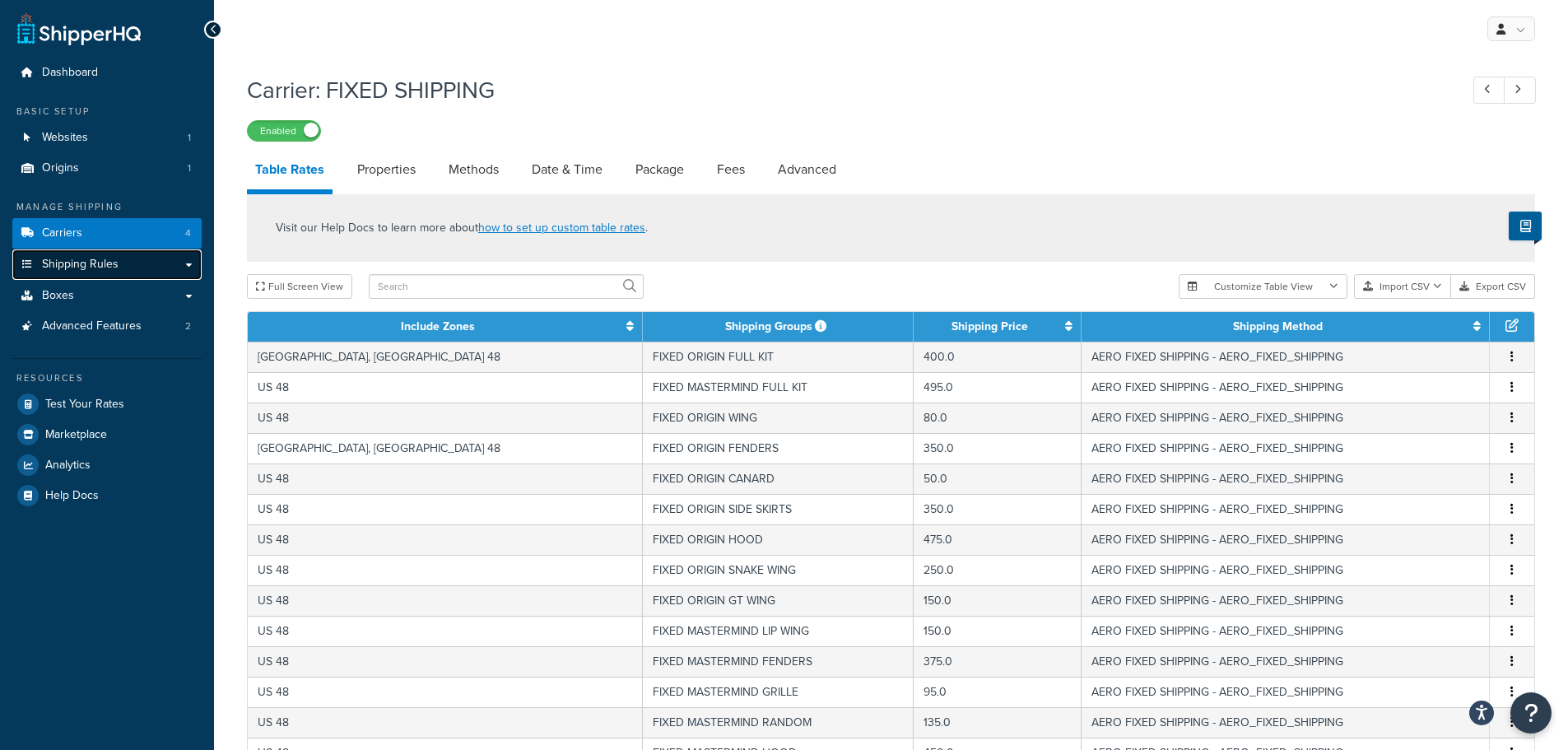
click at [193, 261] on link "Shipping Rules" at bounding box center [106, 265] width 189 height 30
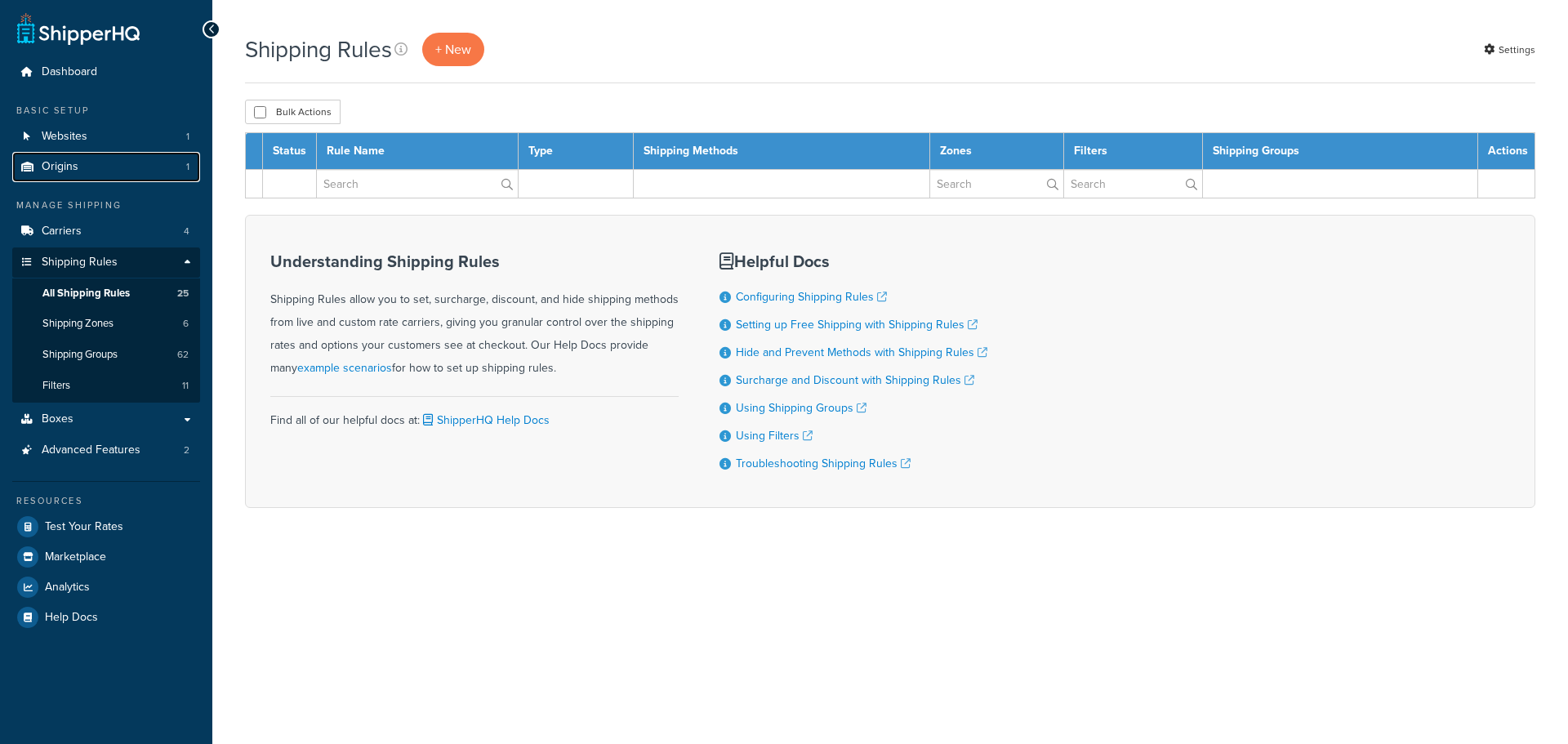
click at [132, 171] on link "Origins 1" at bounding box center [105, 167] width 187 height 30
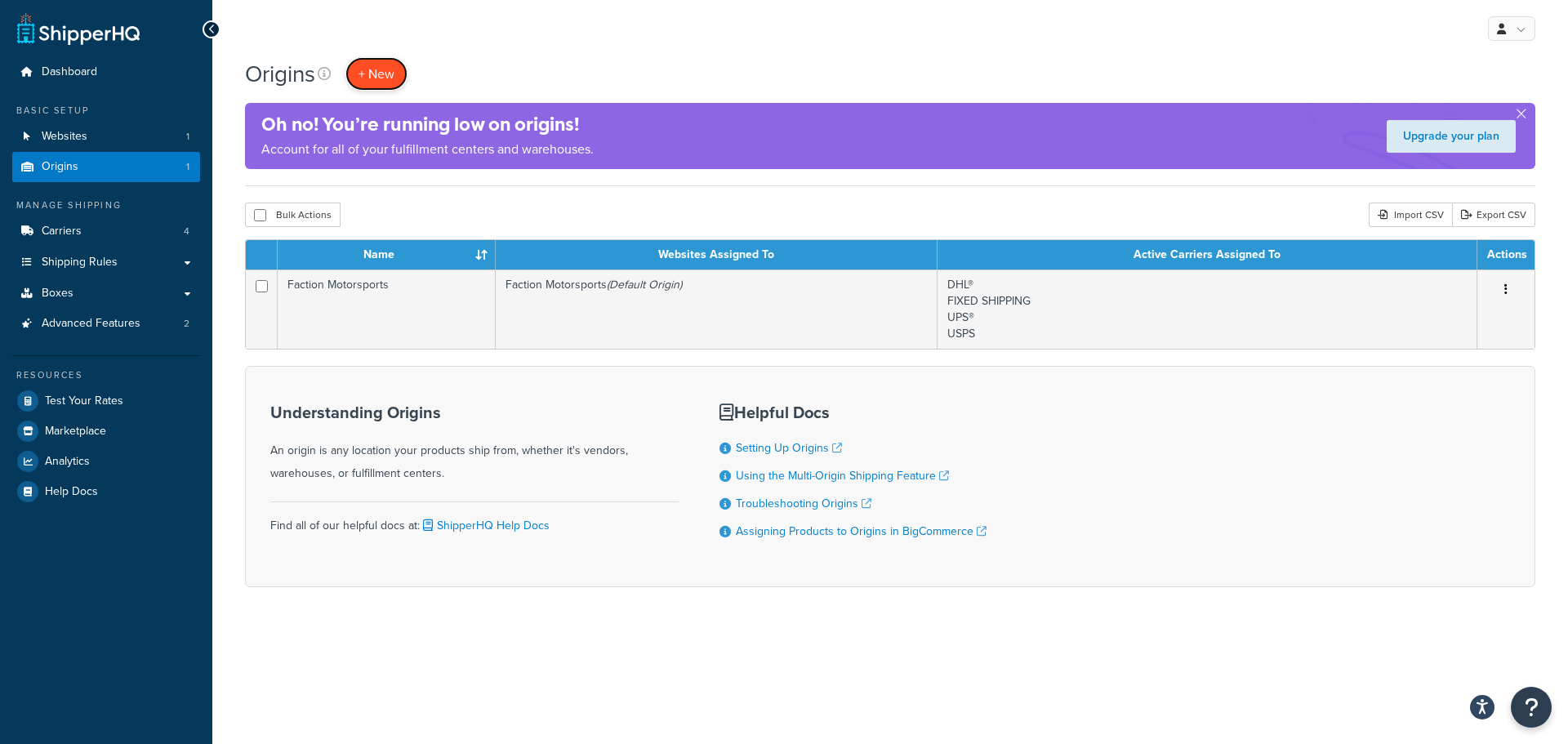
click at [385, 79] on span "+ New" at bounding box center [377, 74] width 36 height 19
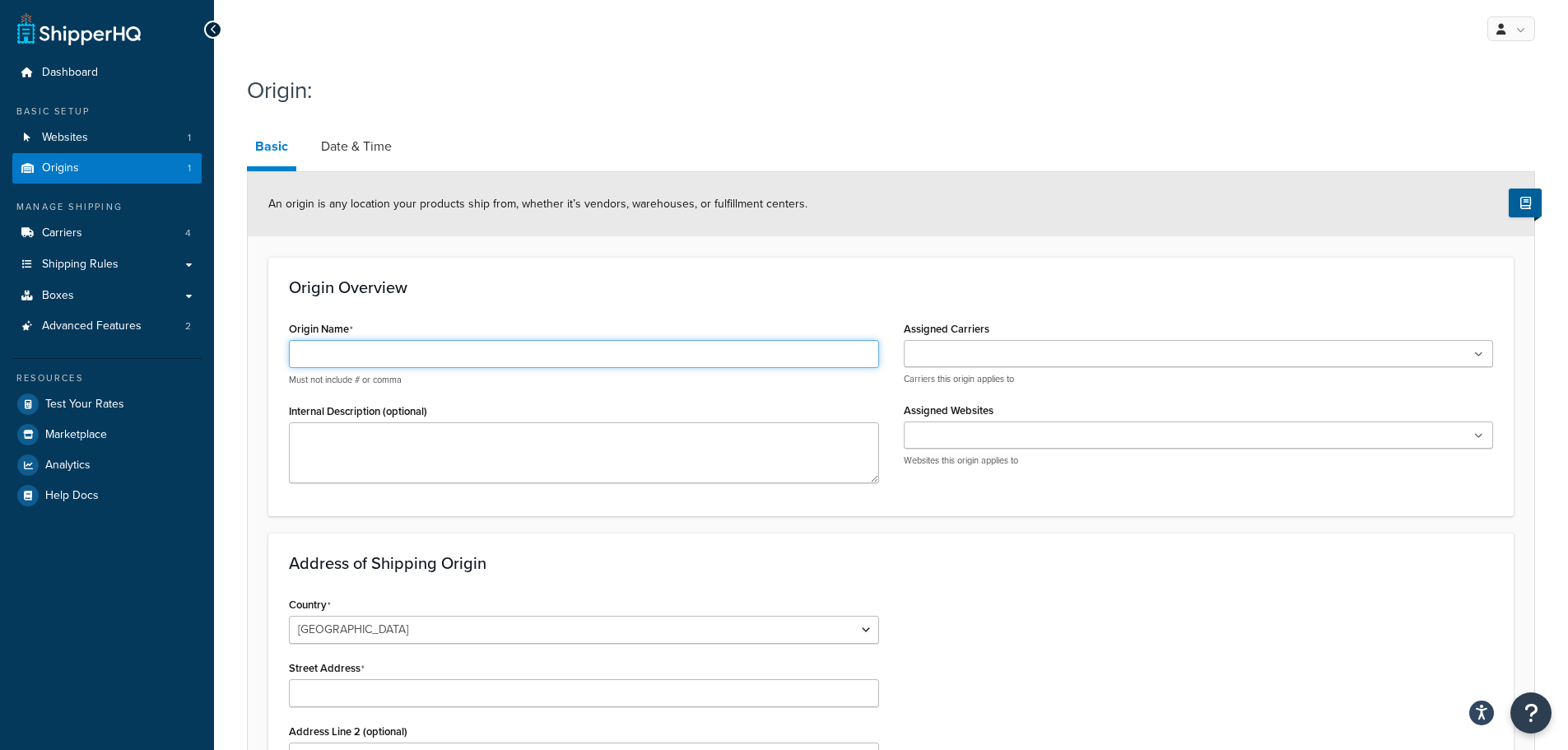
click at [502, 356] on input "Origin Name" at bounding box center [584, 353] width 590 height 28
click at [391, 356] on input "Origin Name" at bounding box center [584, 353] width 590 height 28
type input "Freight"
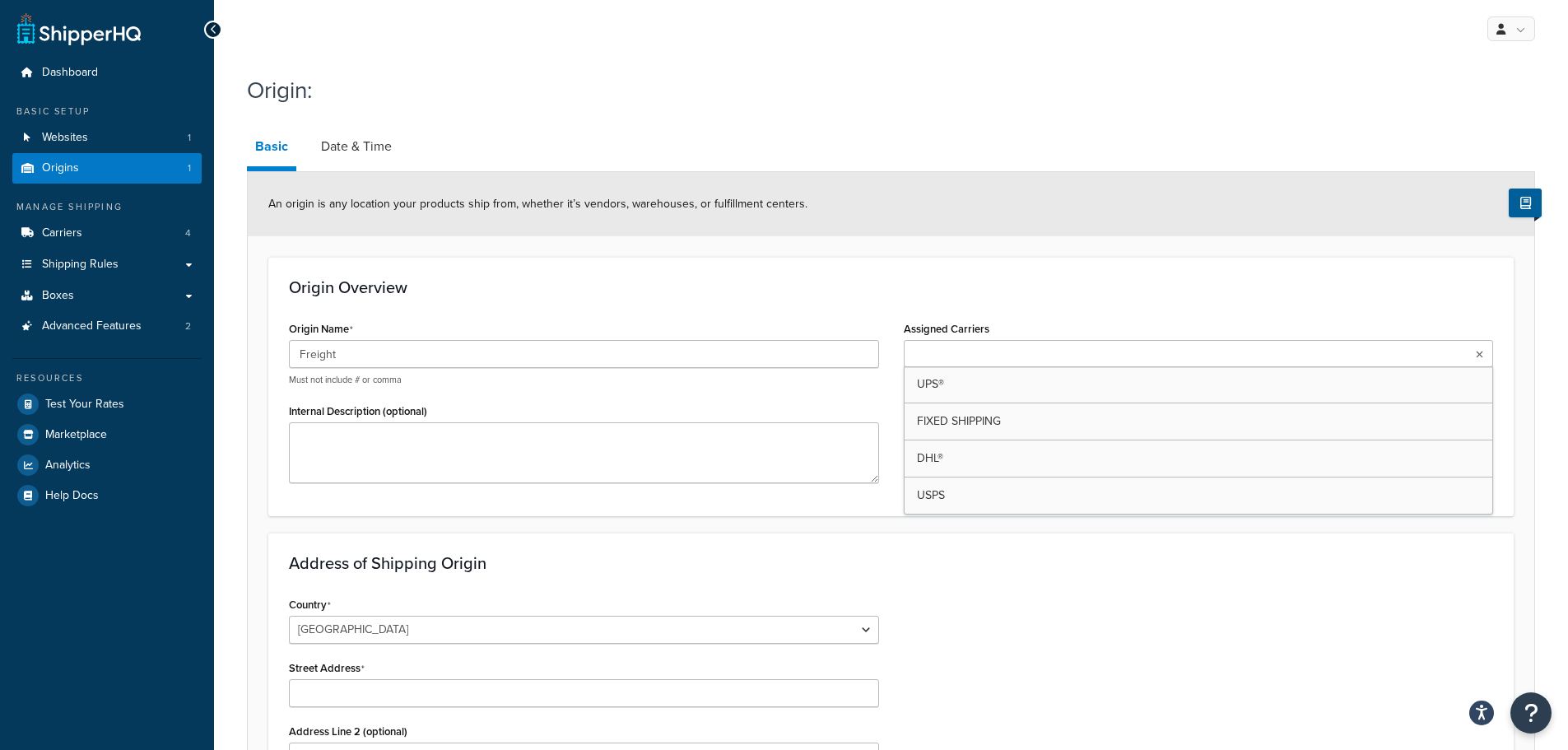
click at [1155, 362] on ul at bounding box center [1199, 353] width 590 height 28
click at [1036, 521] on form "An origin is any location your products ship from, whether it’s vendors, wareho…" at bounding box center [891, 634] width 1287 height 926
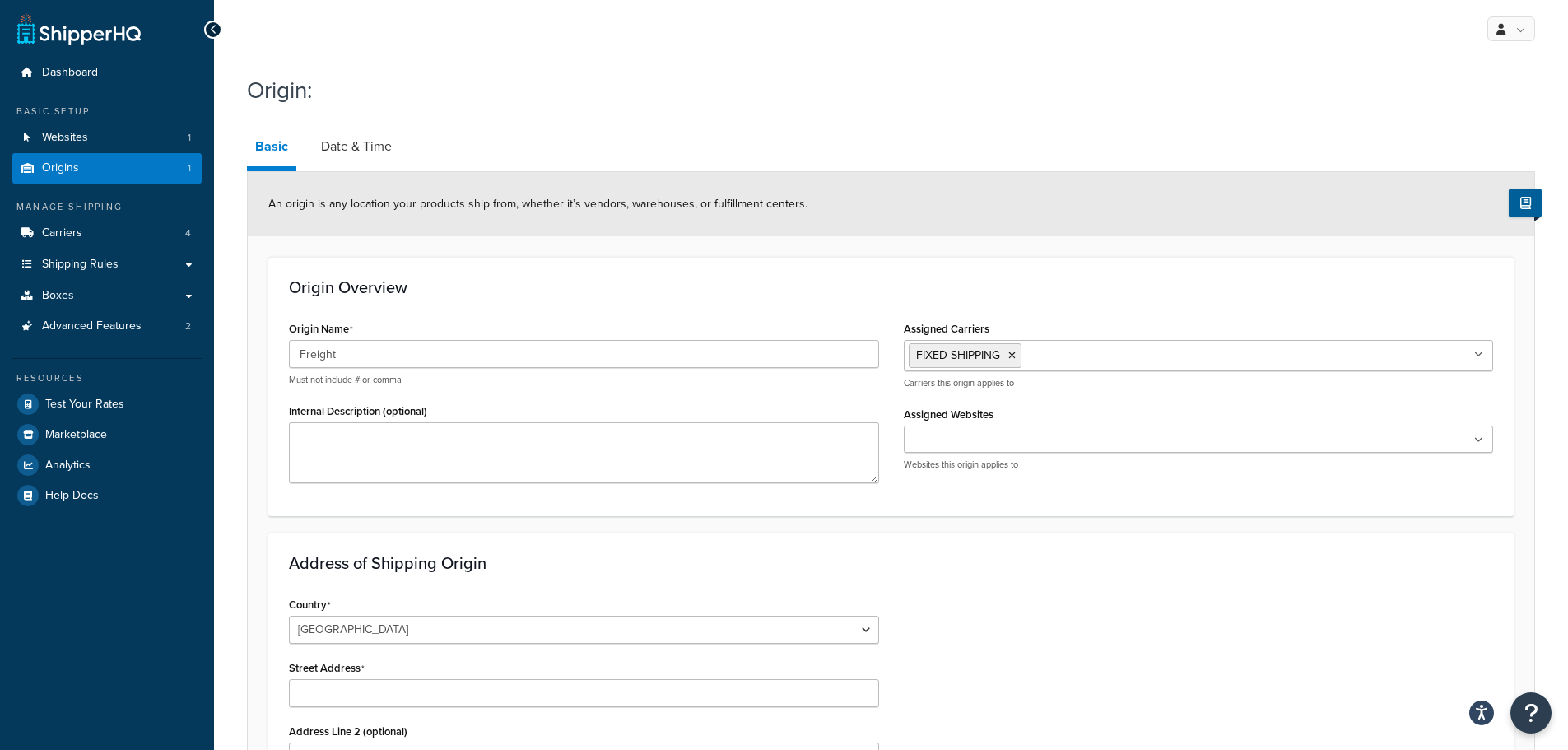
scroll to position [83, 0]
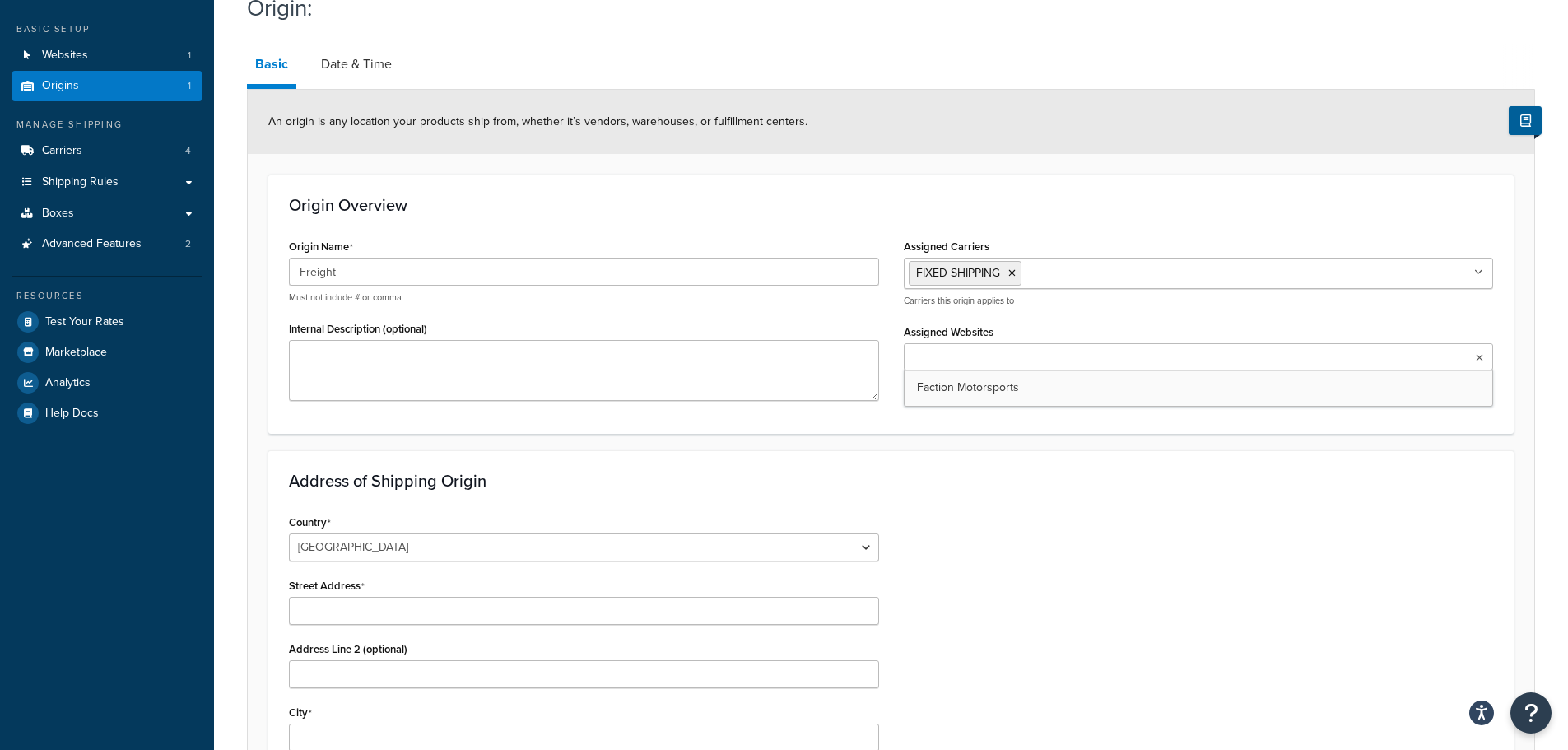
click at [1479, 365] on ul at bounding box center [1199, 357] width 590 height 28
click at [965, 412] on div "Origin Name Freight Must not include # or comma Internal Description (optional)…" at bounding box center [890, 323] width 1229 height 178
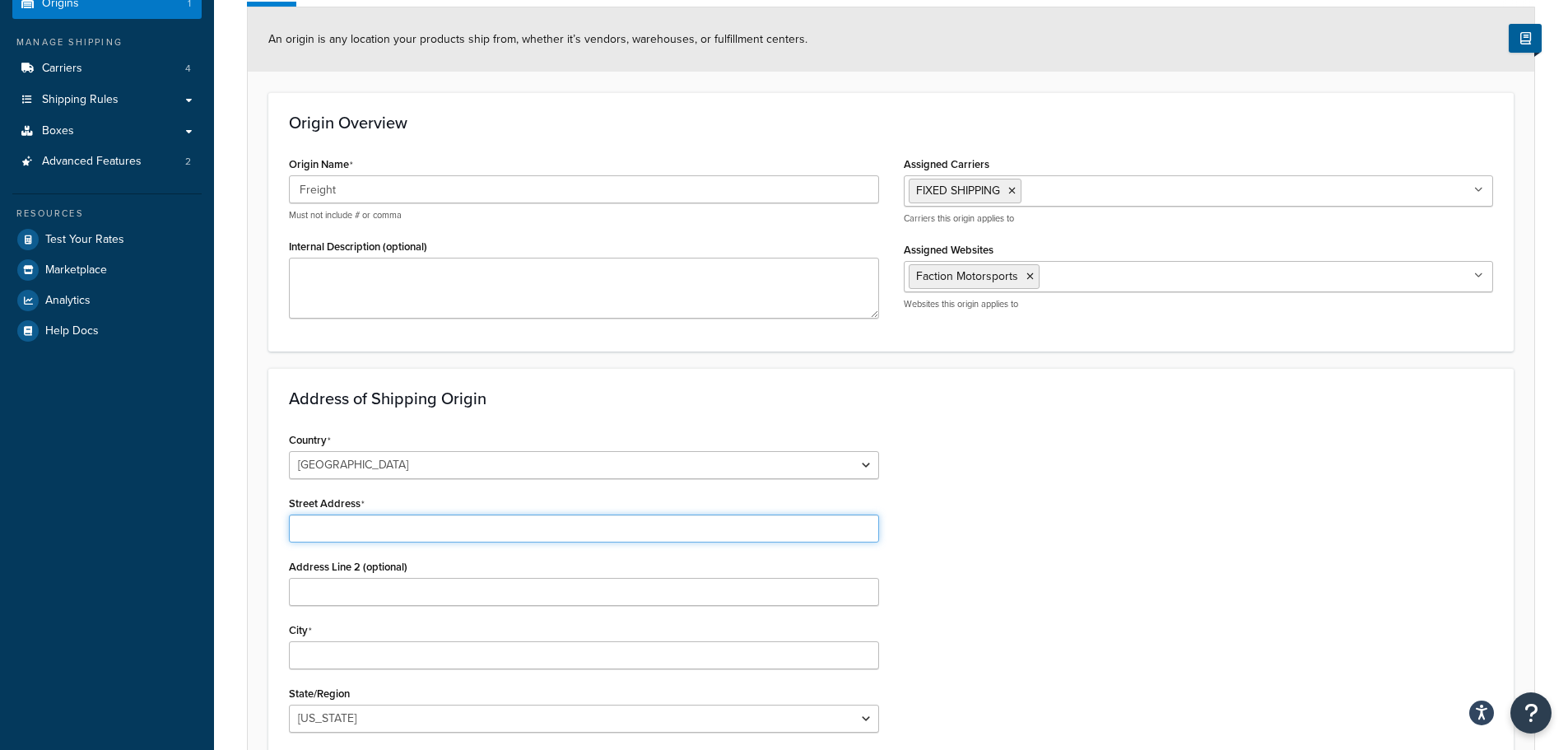
click at [322, 541] on input "Street Address" at bounding box center [584, 528] width 590 height 28
type input "[STREET_ADDRESS]"
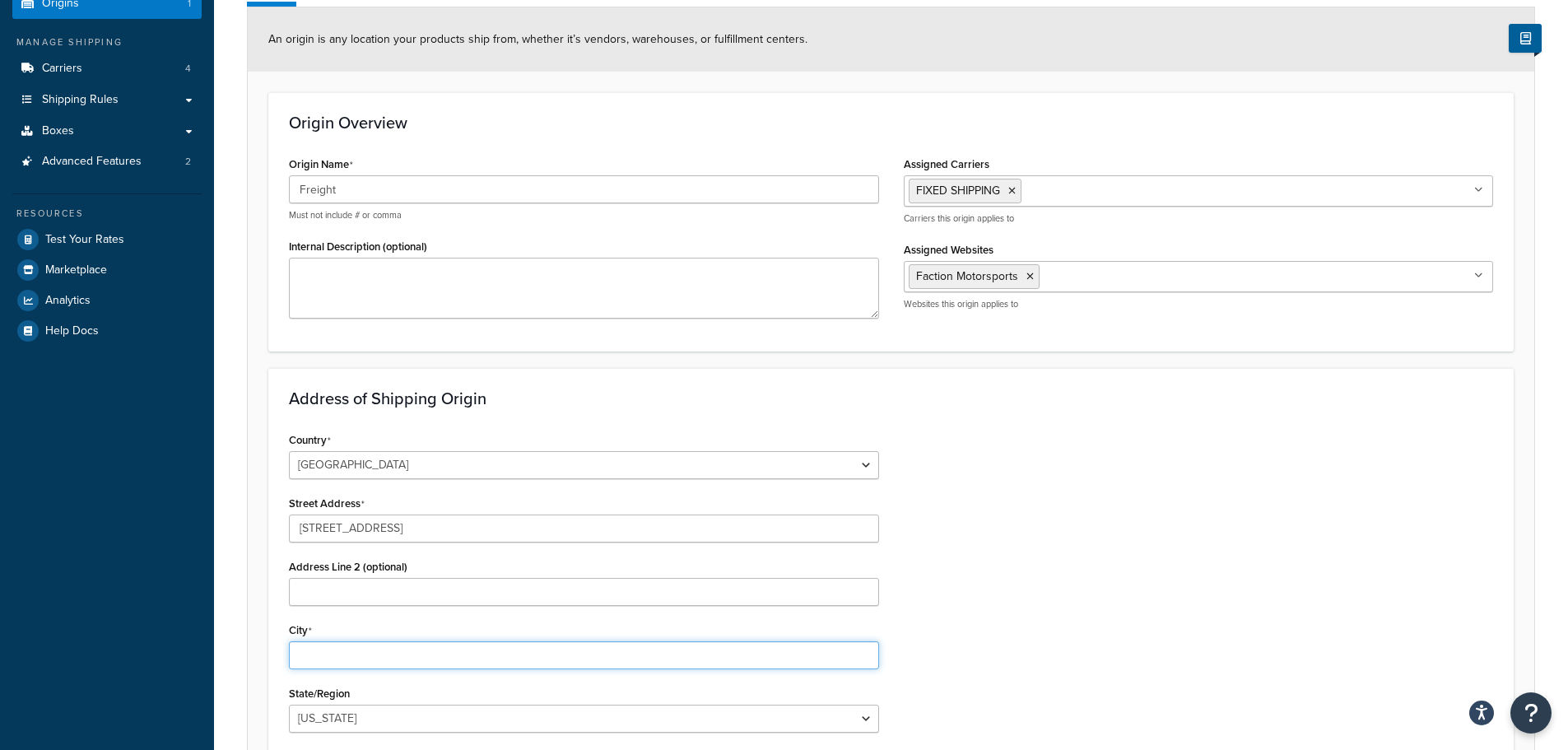
type input "[GEOGRAPHIC_DATA][PERSON_NAME]"
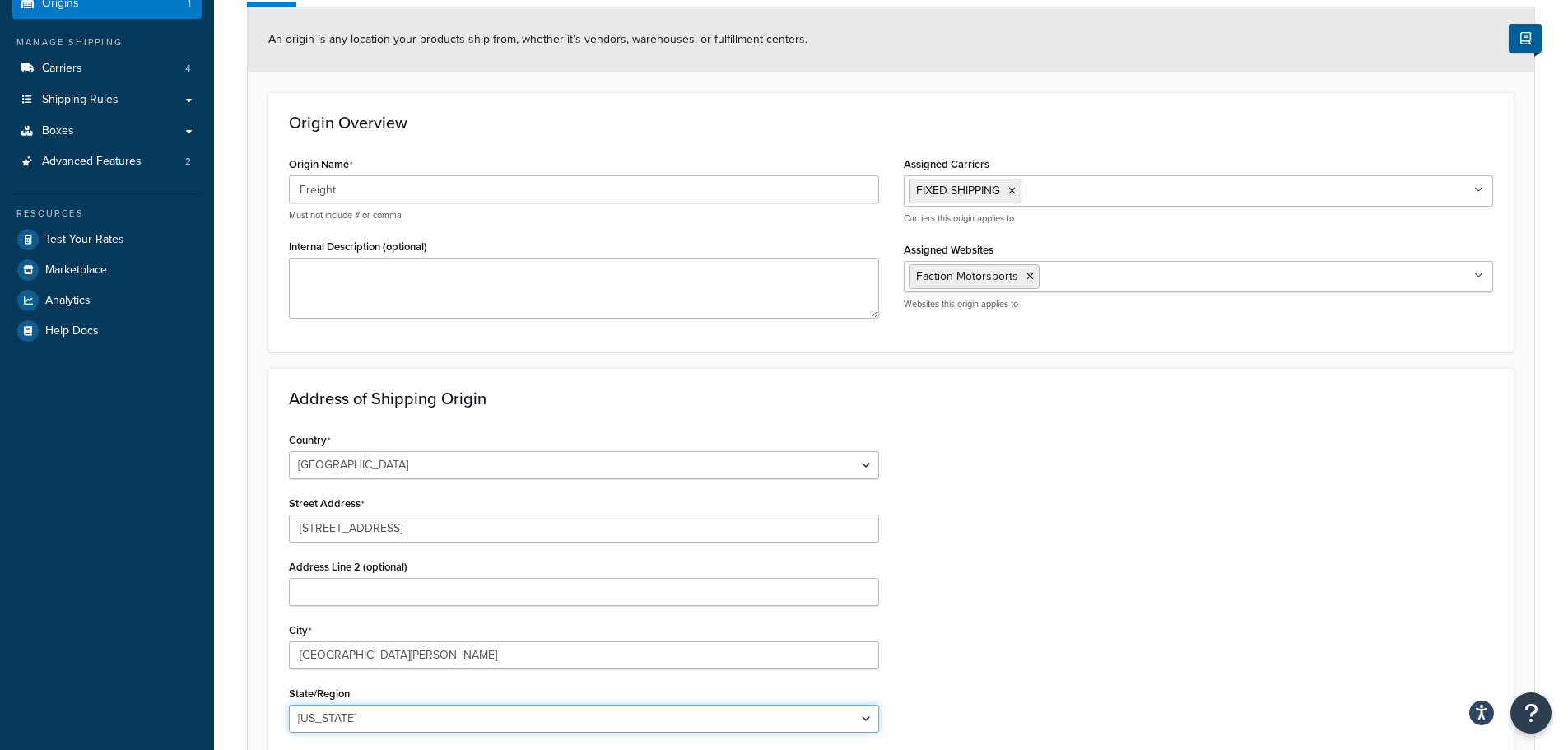
select select "30"
type input "07073"
click at [1182, 506] on div "Country United States United Kingdom Afghanistan Åland Islands Albania Algeria …" at bounding box center [890, 637] width 1229 height 418
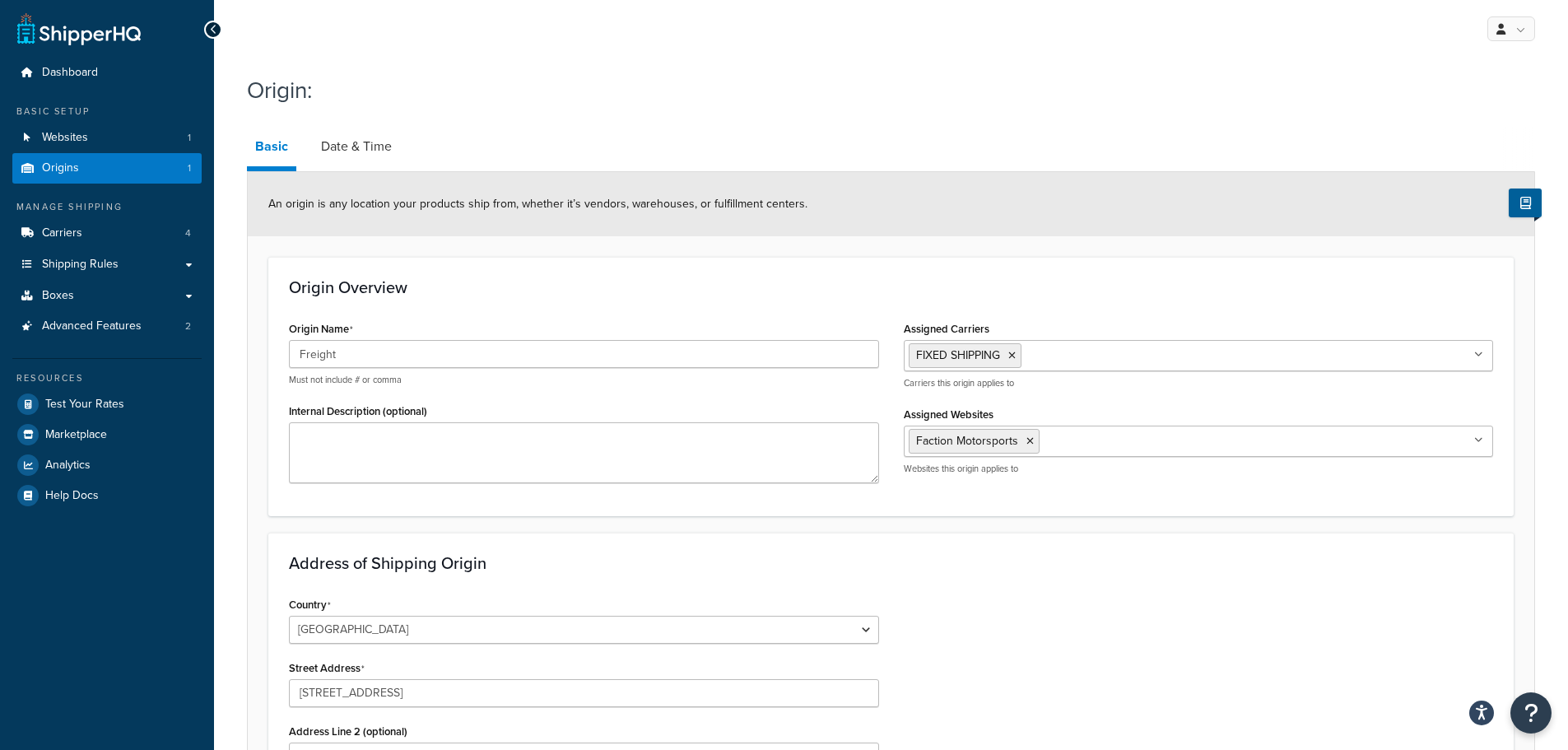
scroll to position [412, 0]
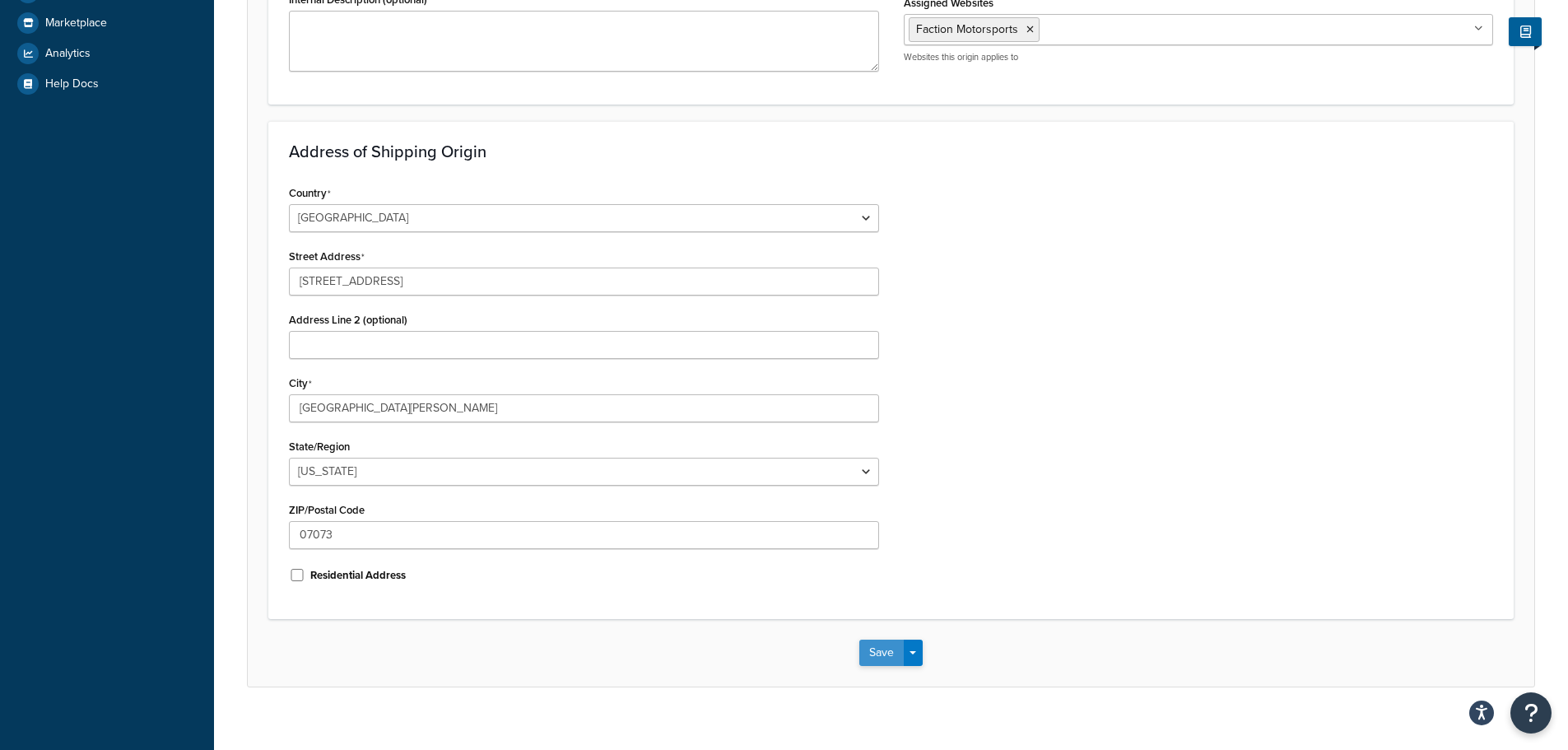
click at [879, 650] on button "Save" at bounding box center [882, 653] width 45 height 27
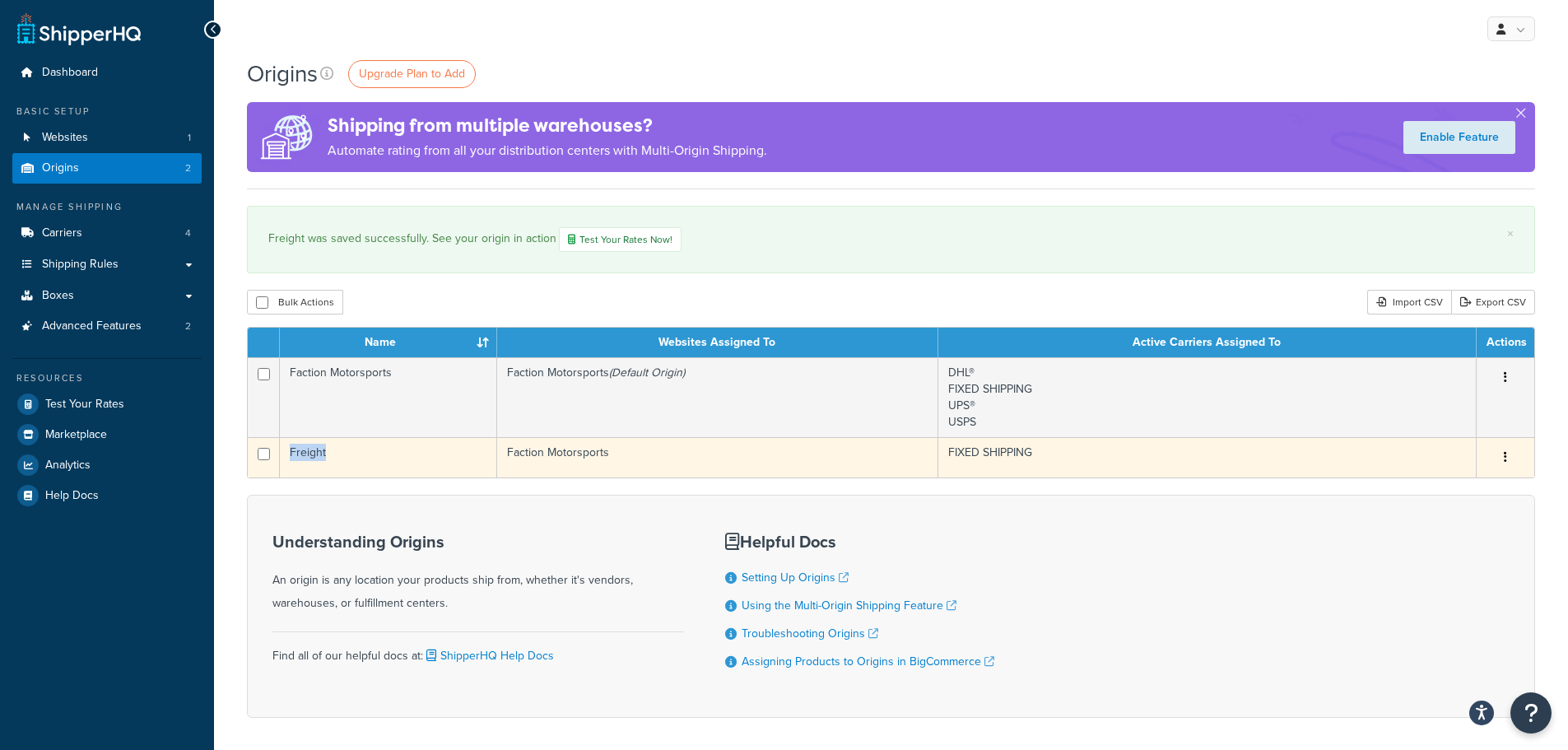
drag, startPoint x: 332, startPoint y: 450, endPoint x: 289, endPoint y: 458, distance: 43.7
click at [289, 458] on td "Freight" at bounding box center [388, 458] width 217 height 41
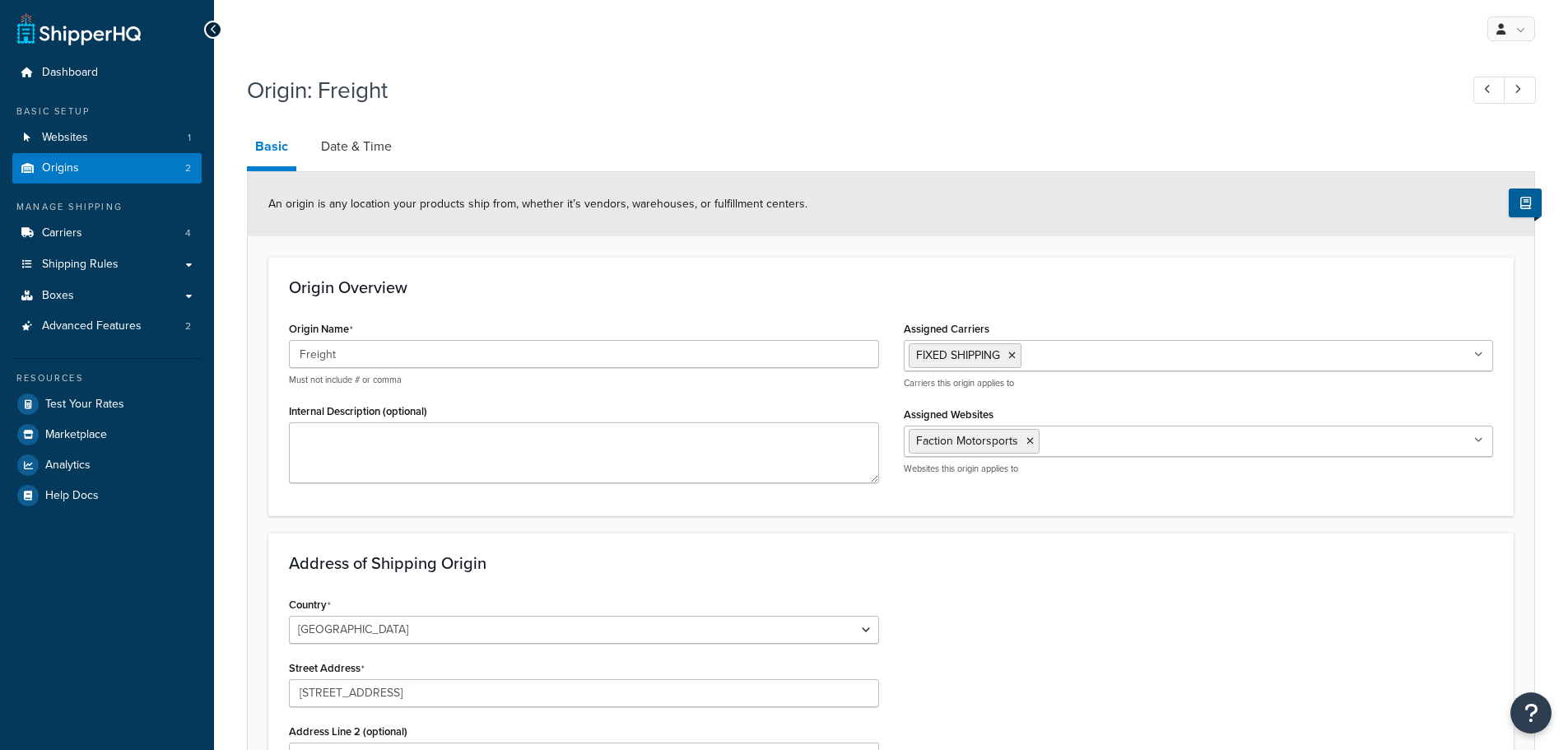
select select "30"
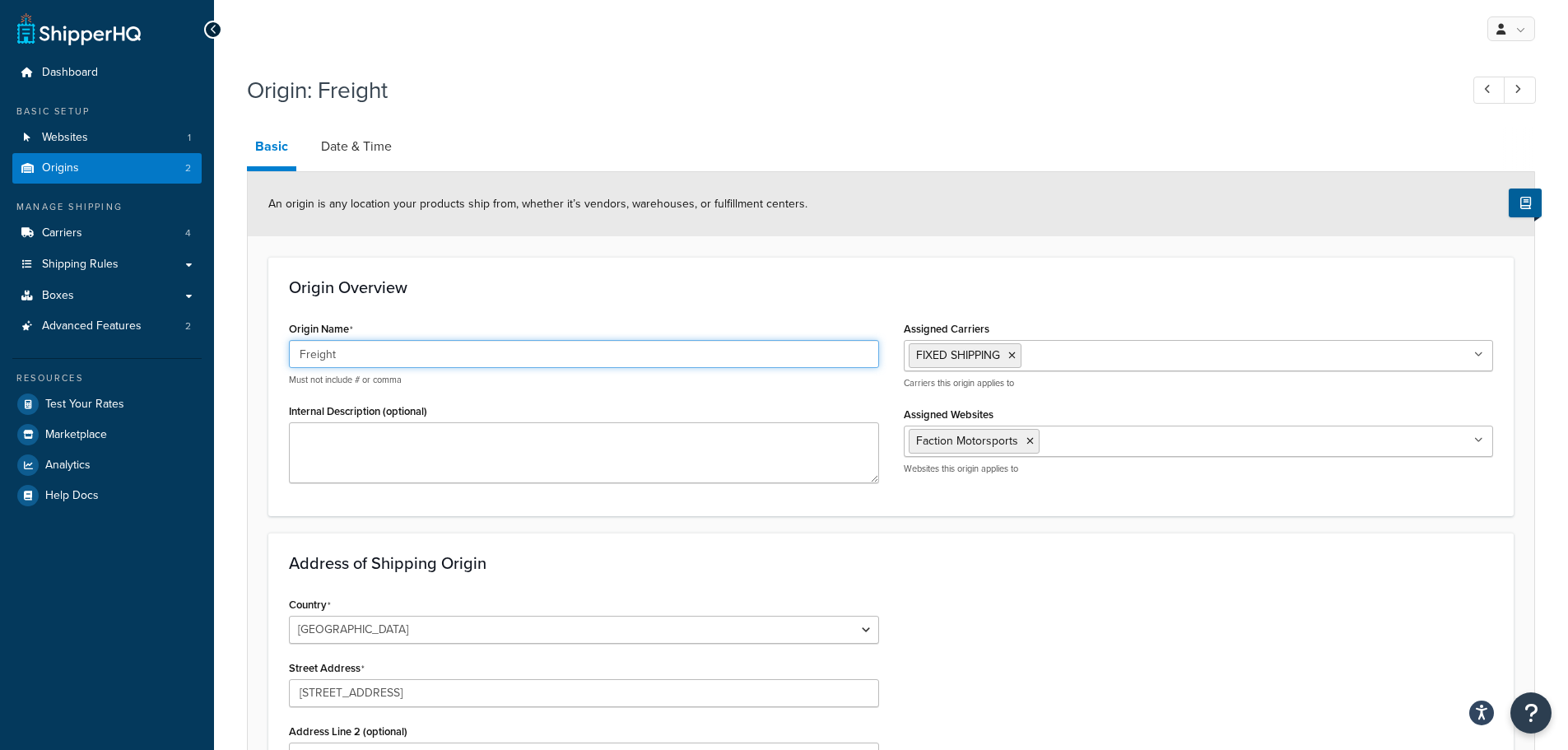
click at [423, 357] on input "Freight" at bounding box center [584, 353] width 590 height 28
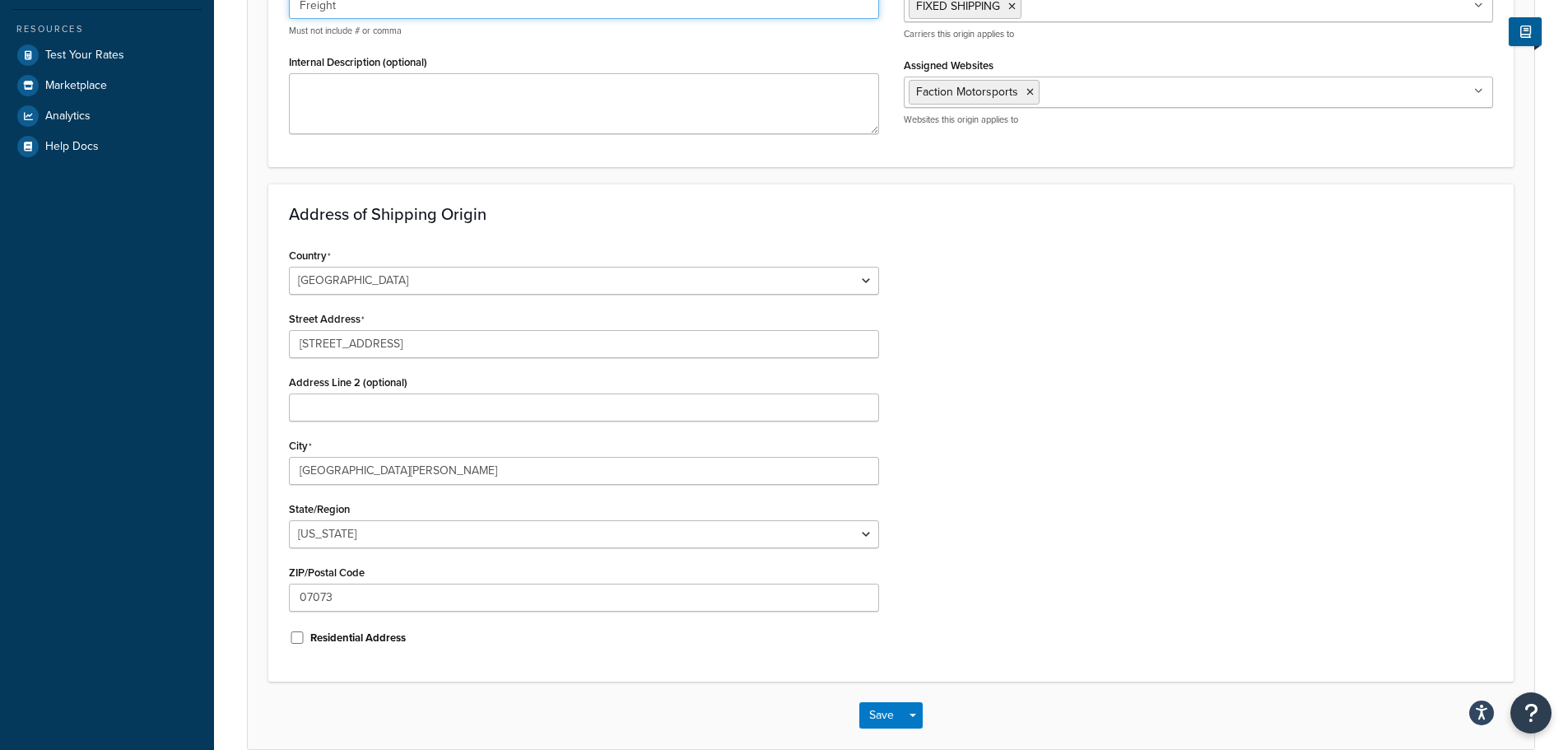
scroll to position [267, 0]
